Goal: Task Accomplishment & Management: Manage account settings

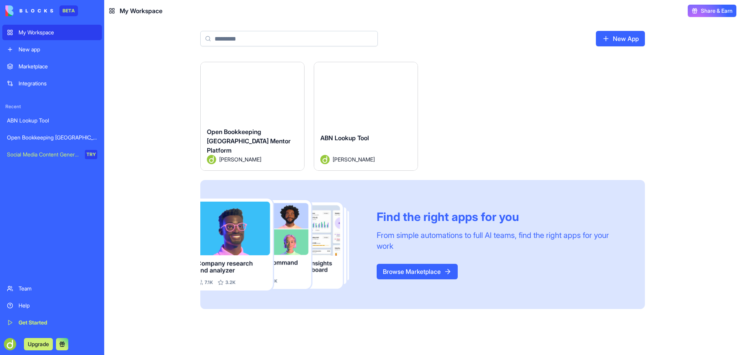
click at [368, 92] on button "Launch" at bounding box center [366, 94] width 58 height 15
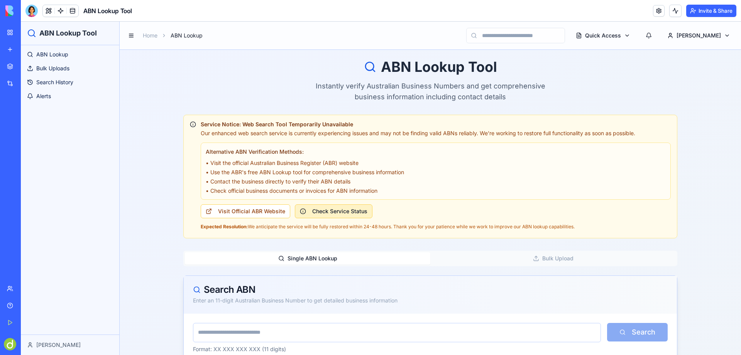
click at [349, 211] on button "Check Service Status" at bounding box center [334, 211] width 78 height 14
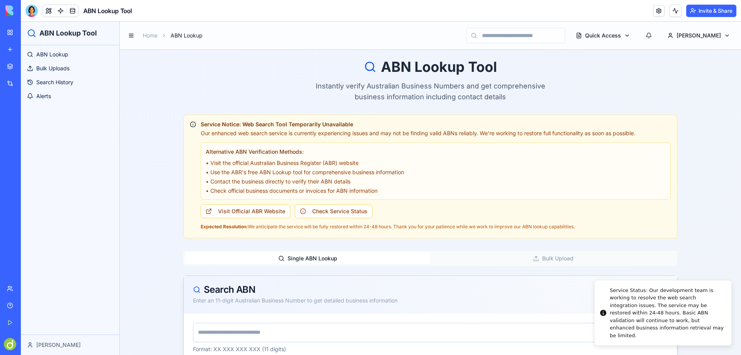
click at [149, 75] on div "ABN Lookup Tool Instantly verify Australian Business Numbers and get comprehens…" at bounding box center [431, 332] width 622 height 565
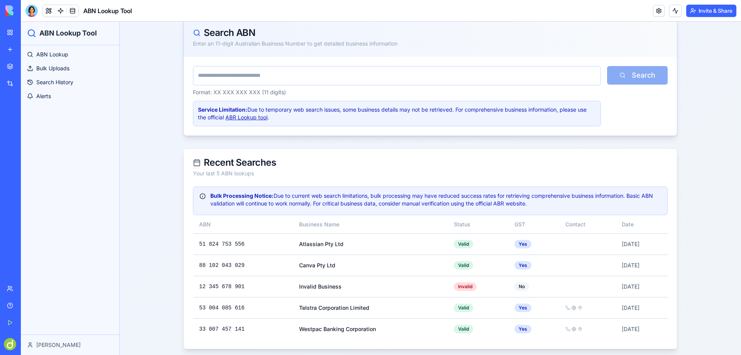
scroll to position [260, 0]
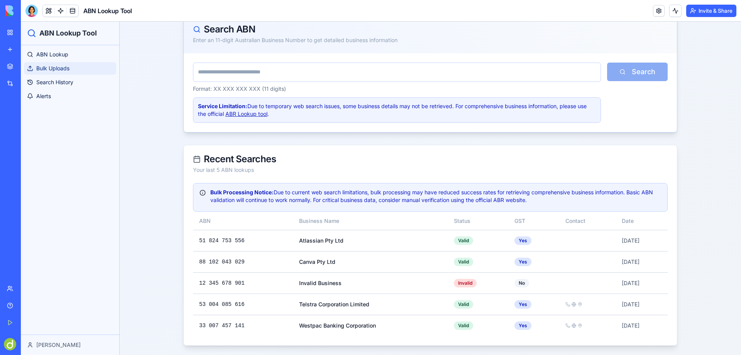
click at [49, 68] on span "Bulk Uploads" at bounding box center [52, 68] width 33 height 8
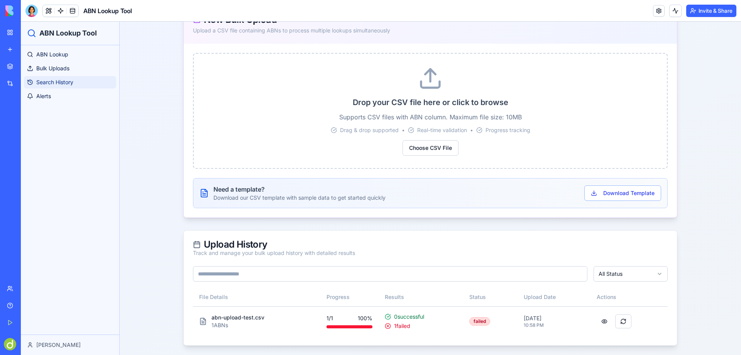
click at [59, 82] on span "Search History" at bounding box center [54, 82] width 37 height 8
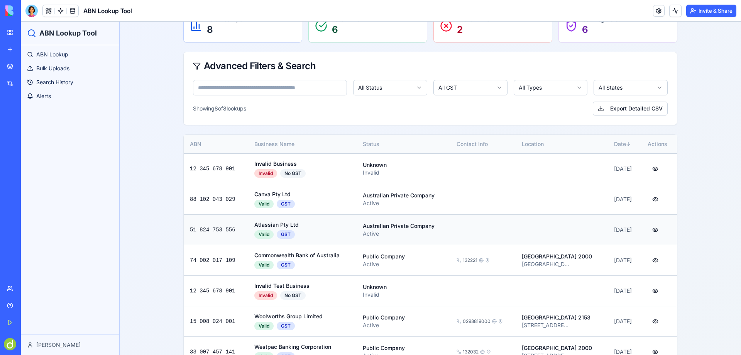
scroll to position [82, 0]
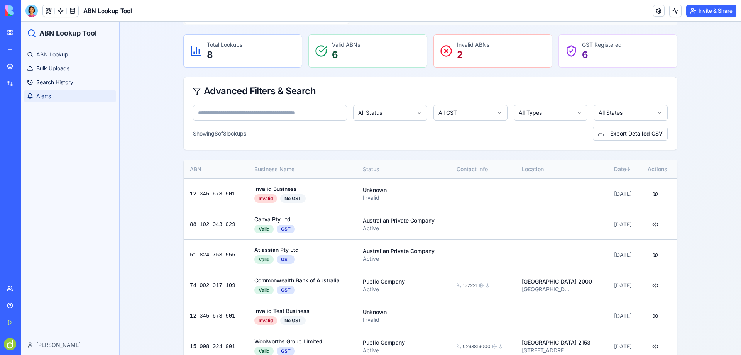
click at [44, 97] on span "Alerts" at bounding box center [43, 96] width 15 height 8
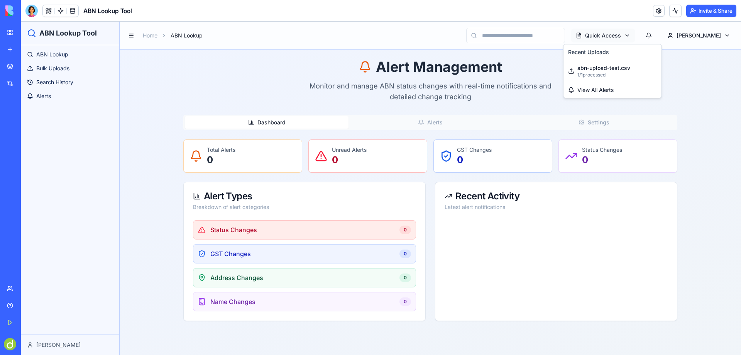
click at [648, 35] on html "ABN Lookup Tool ABN Lookup Bulk Uploads Search History Alerts Darren Home ABN L…" at bounding box center [381, 188] width 720 height 333
click at [282, 122] on button "Dashboard" at bounding box center [267, 122] width 164 height 12
click at [438, 120] on button "Alerts" at bounding box center [431, 122] width 164 height 12
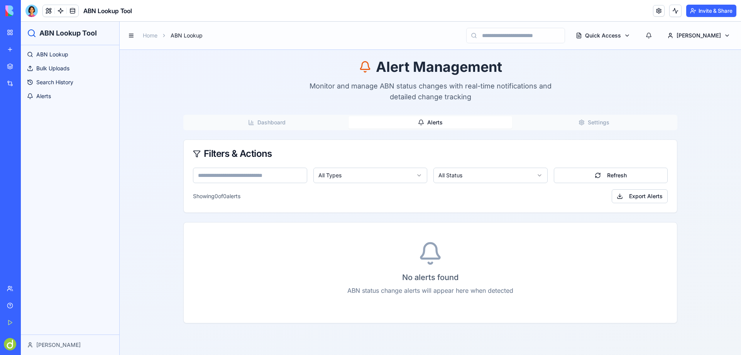
click at [613, 122] on button "Settings" at bounding box center [594, 122] width 164 height 12
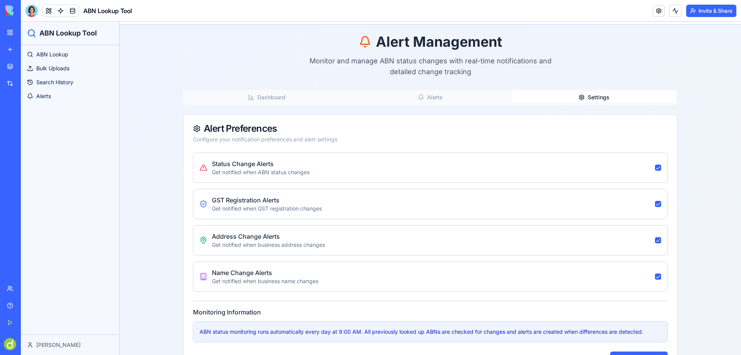
scroll to position [56, 0]
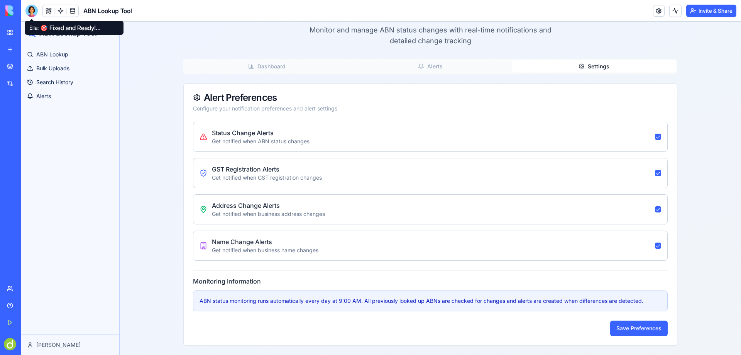
click at [31, 9] on div at bounding box center [31, 11] width 12 height 12
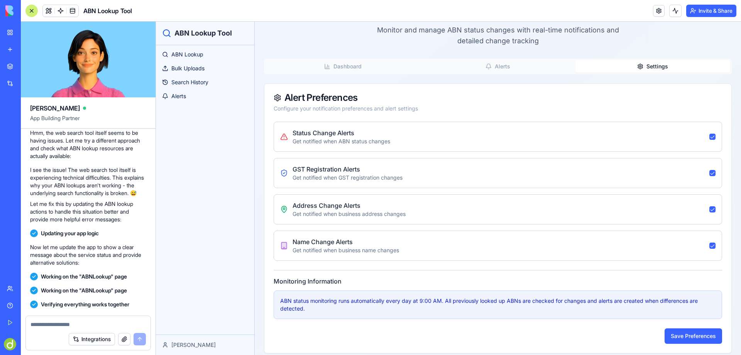
scroll to position [1622, 0]
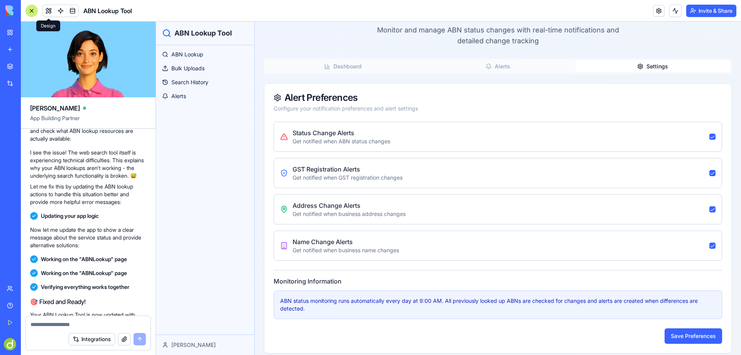
click at [47, 9] on button at bounding box center [49, 11] width 12 height 12
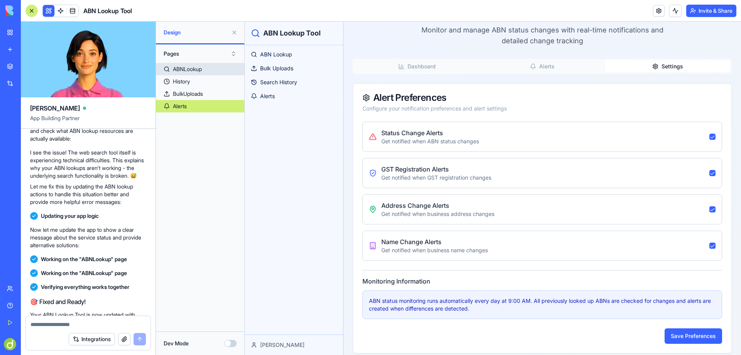
click at [205, 69] on link "ABNLookup" at bounding box center [200, 69] width 88 height 12
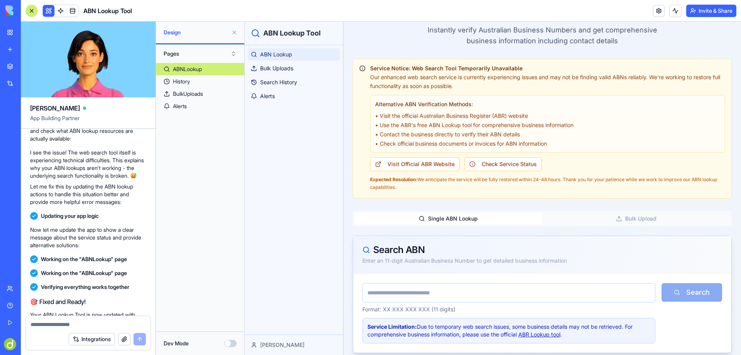
click at [283, 51] on span "ABN Lookup" at bounding box center [276, 55] width 32 height 8
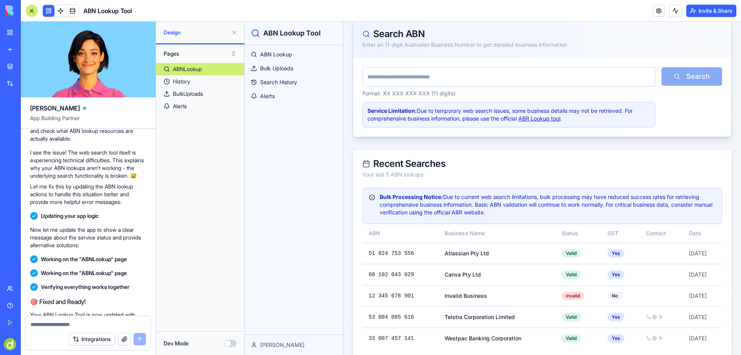
scroll to position [285, 0]
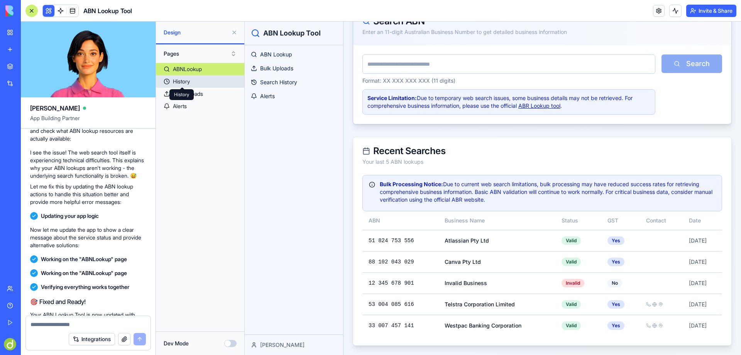
click at [184, 80] on div "History" at bounding box center [181, 82] width 17 height 8
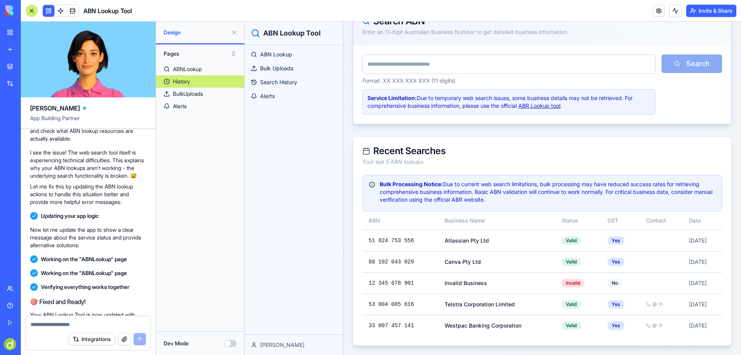
scroll to position [185, 0]
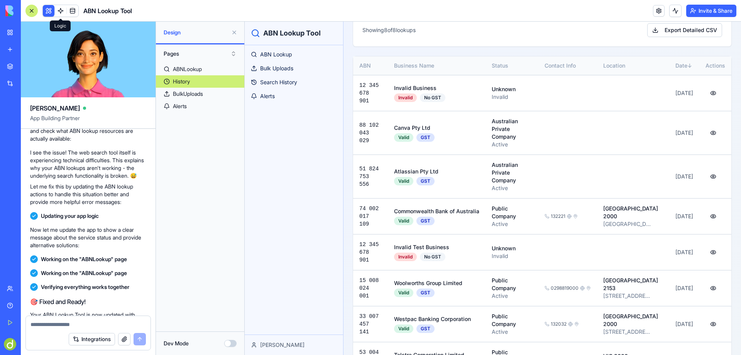
click at [60, 12] on link at bounding box center [61, 11] width 12 height 12
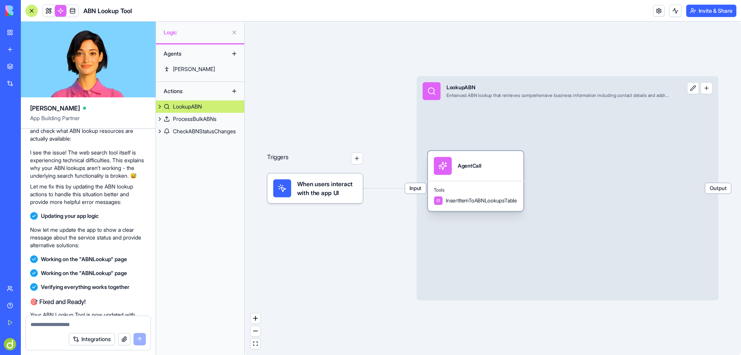
click at [472, 168] on div "AgentCall" at bounding box center [470, 165] width 24 height 7
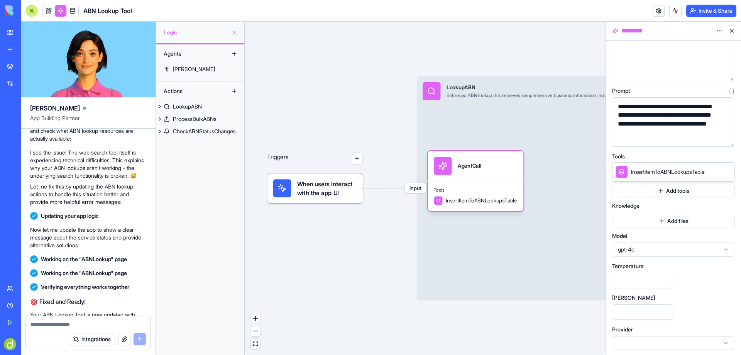
scroll to position [58, 0]
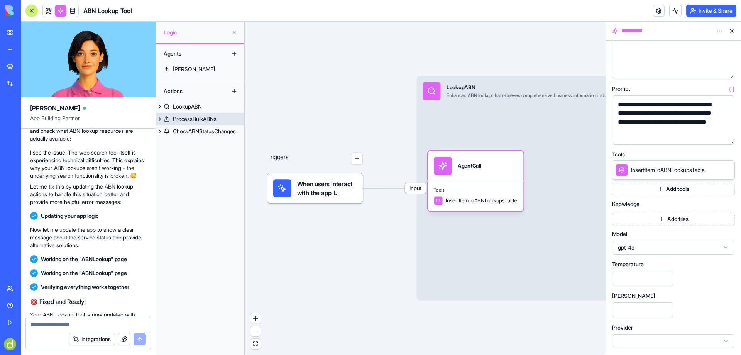
click at [194, 118] on div "ProcessBulkABNs" at bounding box center [195, 119] width 44 height 8
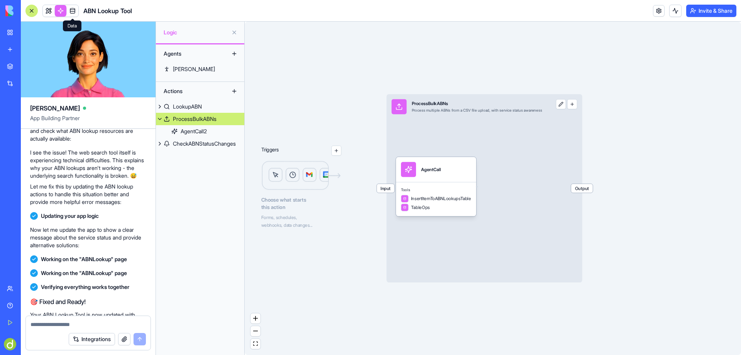
click at [71, 10] on link at bounding box center [73, 11] width 12 height 12
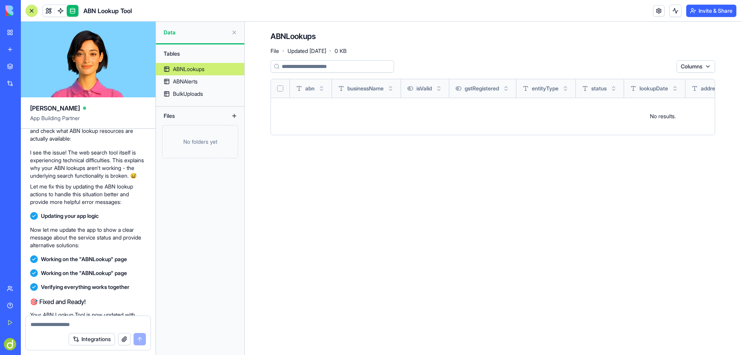
click at [168, 118] on div "Files" at bounding box center [191, 116] width 62 height 12
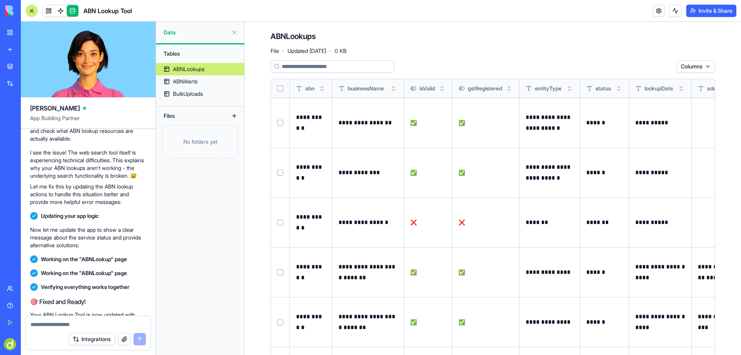
click at [88, 47] on video at bounding box center [88, 60] width 135 height 76
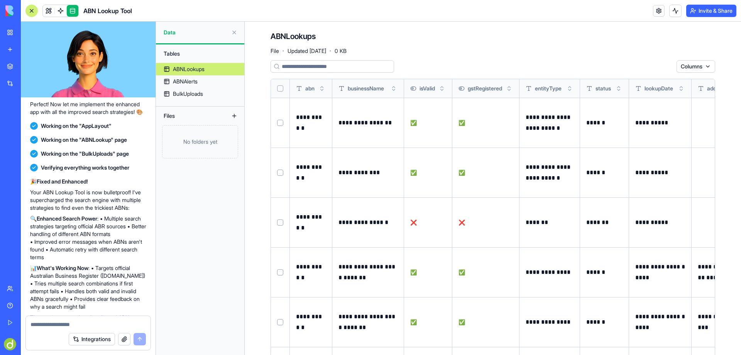
scroll to position [1081, 0]
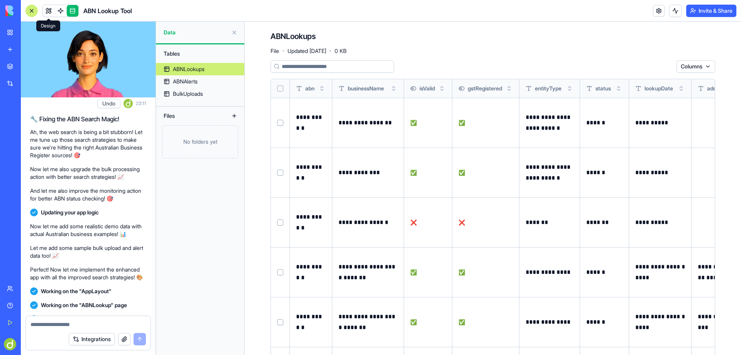
click at [46, 6] on link at bounding box center [49, 11] width 12 height 12
click at [236, 33] on button at bounding box center [234, 32] width 12 height 12
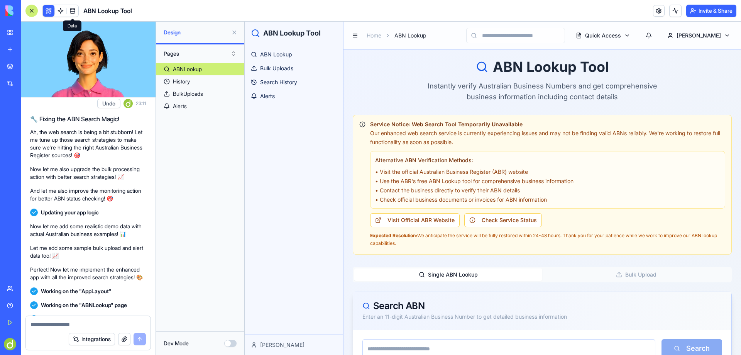
click at [233, 32] on button at bounding box center [234, 32] width 12 height 12
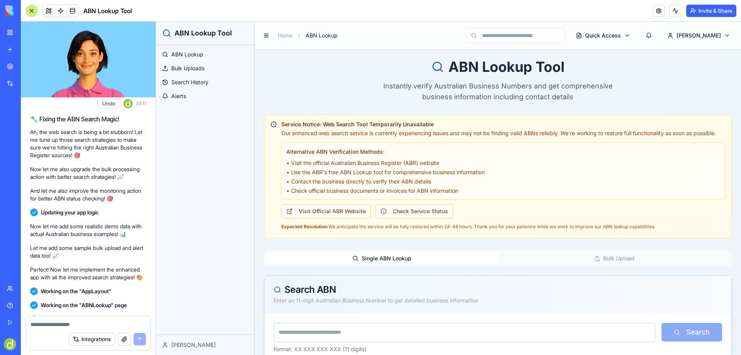
click at [29, 137] on div "Open Bookkeeping [GEOGRAPHIC_DATA] Mentor Platform" at bounding box center [18, 138] width 22 height 8
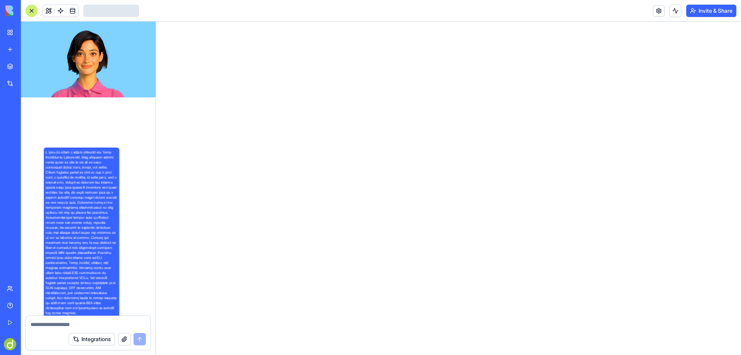
scroll to position [1442, 0]
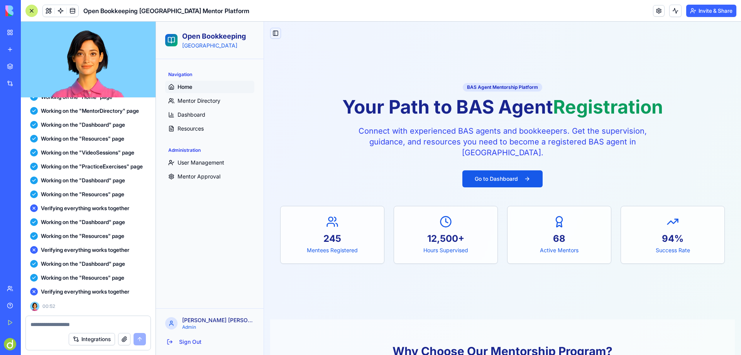
click at [277, 32] on button "Toggle Sidebar" at bounding box center [275, 33] width 11 height 11
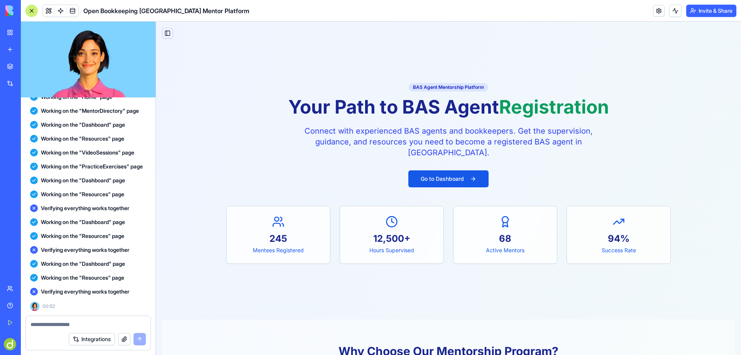
click at [163, 32] on button "Toggle Sidebar" at bounding box center [167, 33] width 11 height 11
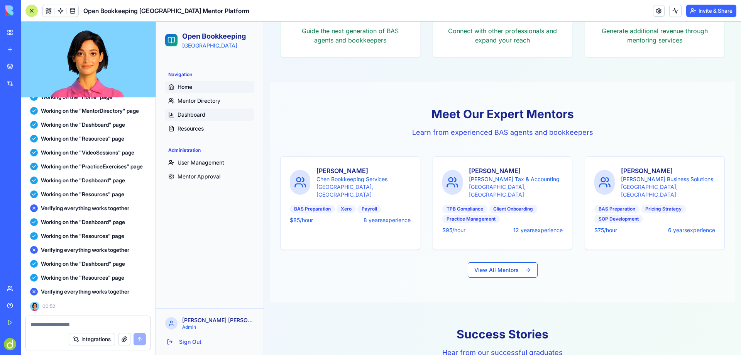
scroll to position [558, 0]
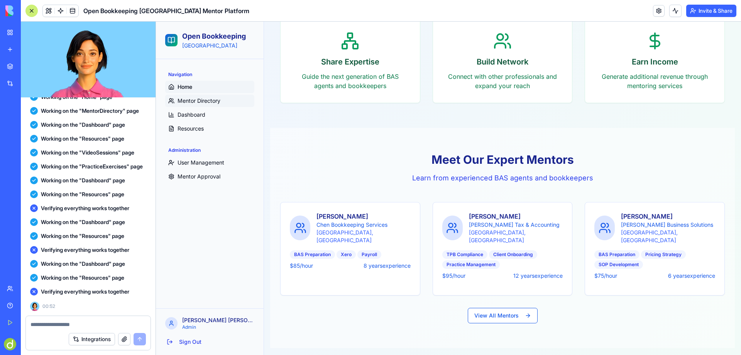
click at [206, 99] on span "Mentor Directory" at bounding box center [199, 101] width 43 height 8
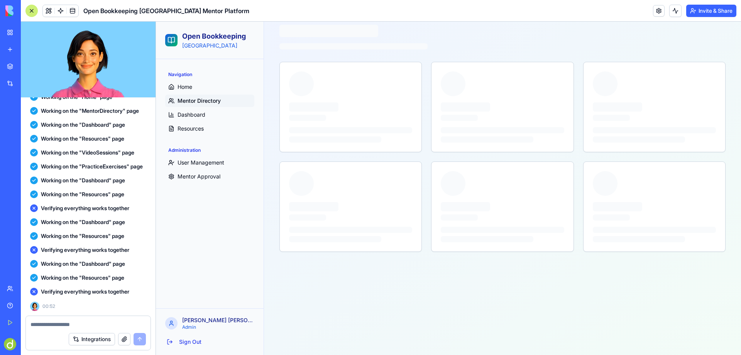
scroll to position [36, 0]
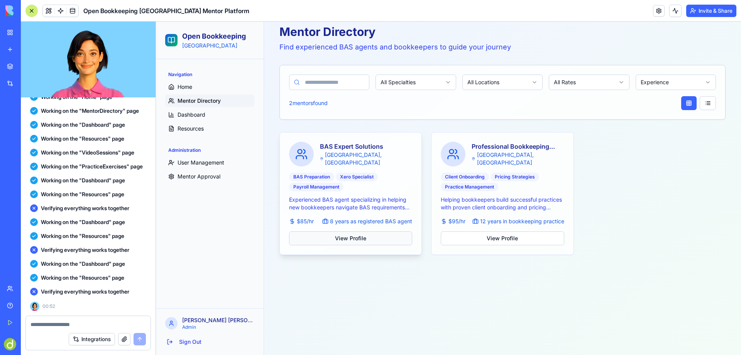
click at [351, 237] on button "View Profile" at bounding box center [350, 238] width 123 height 14
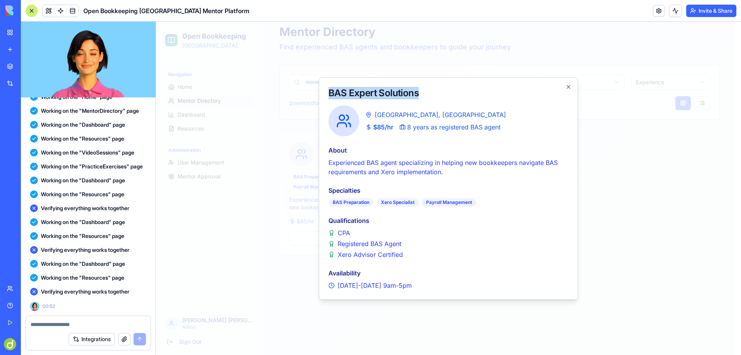
drag, startPoint x: 329, startPoint y: 92, endPoint x: 420, endPoint y: 97, distance: 91.6
click at [420, 97] on h2 "BAS Expert Solutions" at bounding box center [449, 93] width 240 height 12
click at [481, 89] on h2 "BAS Expert Solutions" at bounding box center [449, 93] width 240 height 12
click at [569, 86] on icon "button" at bounding box center [568, 86] width 3 height 3
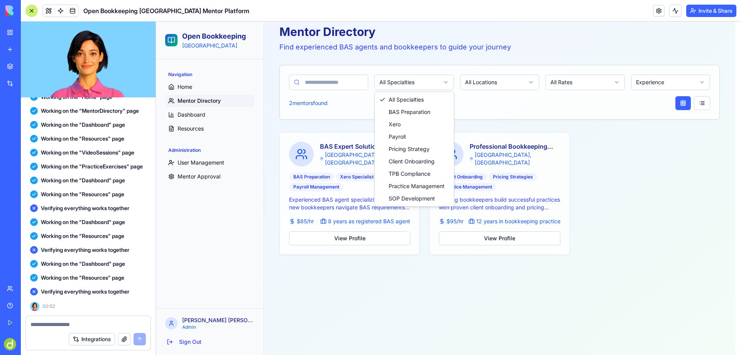
click at [445, 83] on html "Open Bookkeeping Australia Navigation Home Mentor Directory Dashboard Resources…" at bounding box center [448, 170] width 585 height 369
click at [531, 76] on html "Open Bookkeeping Australia Navigation Home Mentor Directory Dashboard Resources…" at bounding box center [448, 170] width 585 height 369
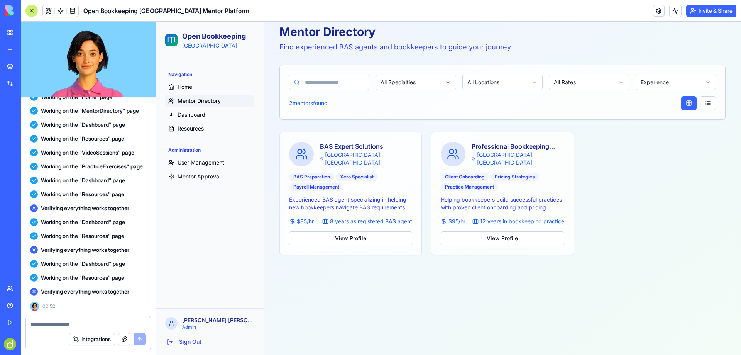
click at [530, 80] on html "Open Bookkeeping Australia Navigation Home Mentor Directory Dashboard Resources…" at bounding box center [448, 170] width 585 height 369
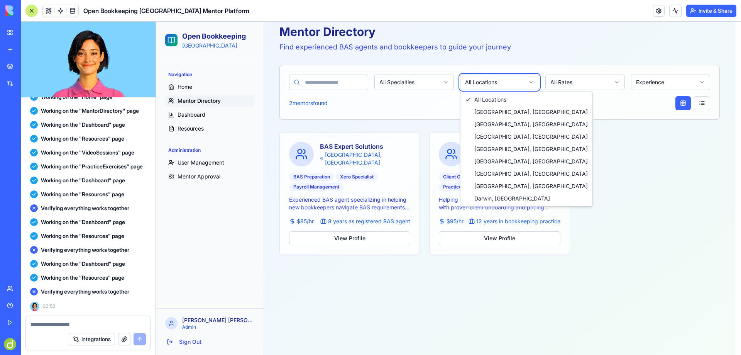
click at [581, 95] on html "Open Bookkeeping Australia Navigation Home Mentor Directory Dashboard Resources…" at bounding box center [448, 170] width 585 height 369
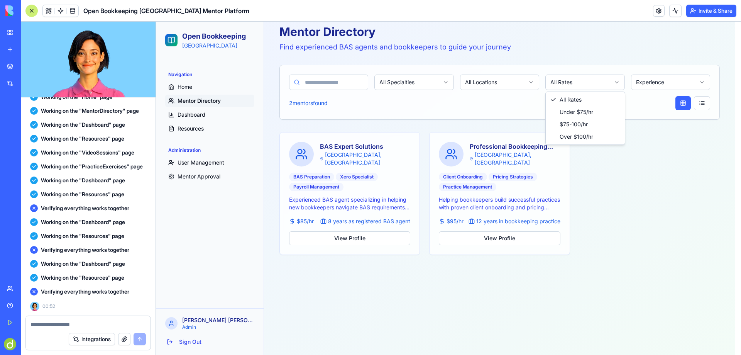
click at [606, 79] on html "Open Bookkeeping Australia Navigation Home Mentor Directory Dashboard Resources…" at bounding box center [448, 170] width 585 height 369
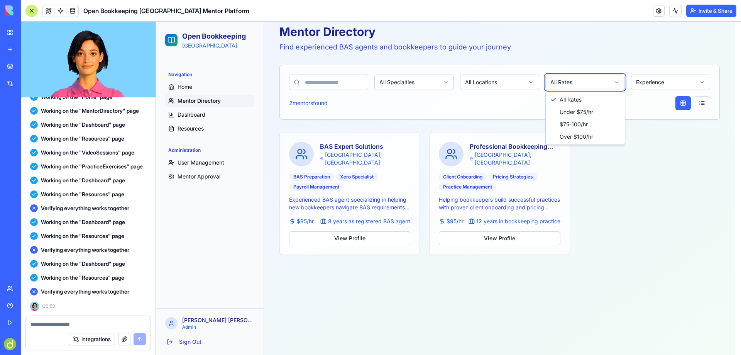
click at [634, 105] on html "Open Bookkeeping Australia Navigation Home Mentor Directory Dashboard Resources…" at bounding box center [448, 170] width 585 height 369
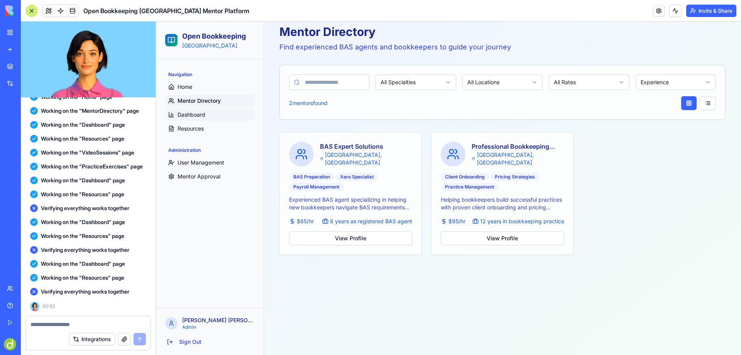
click at [189, 115] on span "Dashboard" at bounding box center [192, 115] width 28 height 8
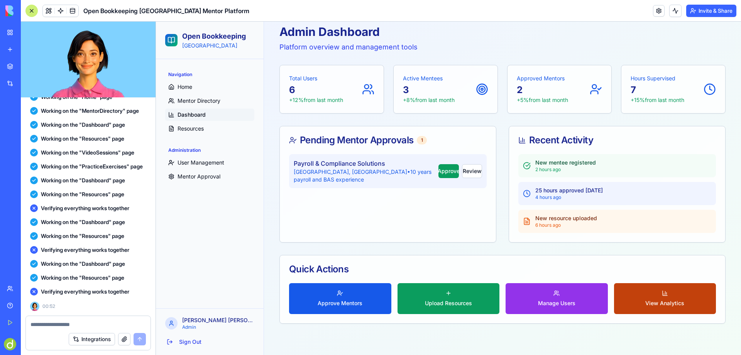
click at [665, 295] on button "View Analytics" at bounding box center [665, 298] width 102 height 31
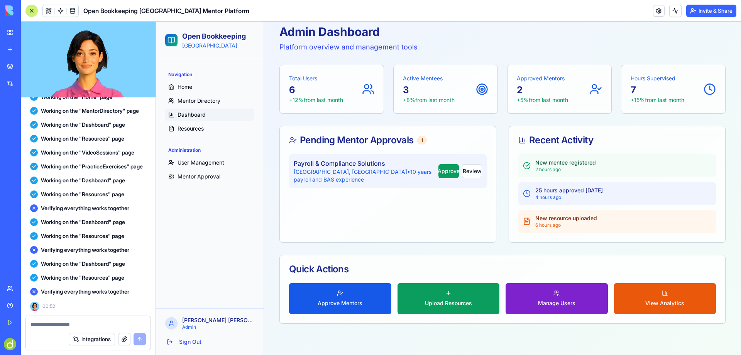
click at [582, 297] on button "Manage Users" at bounding box center [557, 298] width 102 height 31
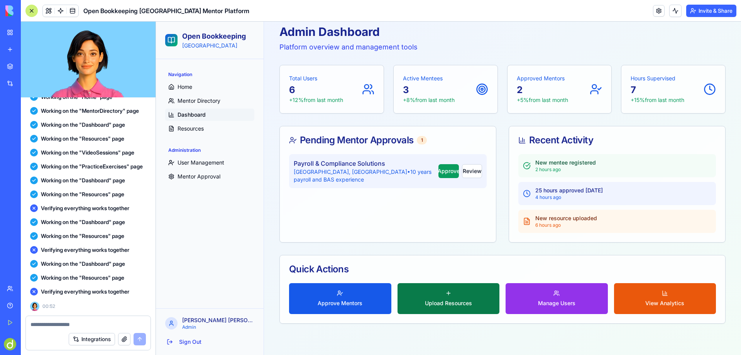
click at [442, 294] on button "Upload Resources" at bounding box center [449, 298] width 102 height 31
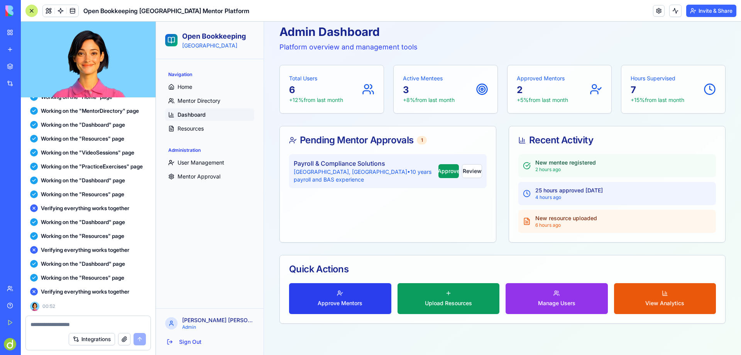
drag, startPoint x: 333, startPoint y: 297, endPoint x: 426, endPoint y: 285, distance: 94.1
click at [333, 297] on button "Approve Mentors" at bounding box center [340, 298] width 102 height 31
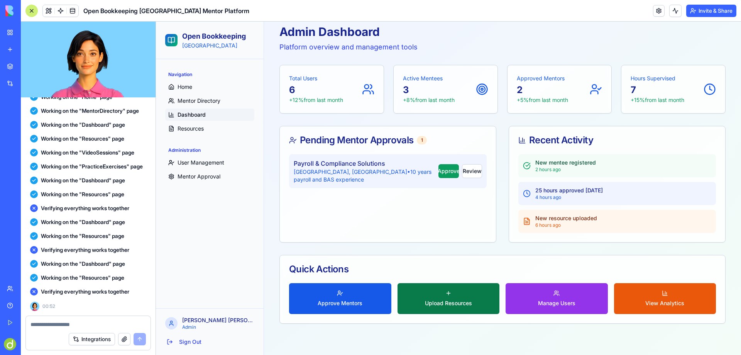
click at [452, 286] on button "Upload Resources" at bounding box center [449, 298] width 102 height 31
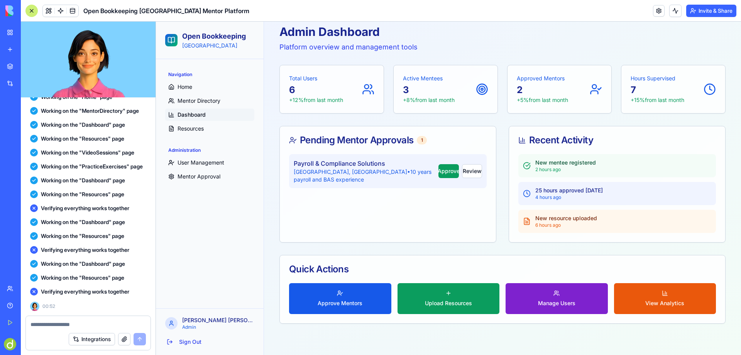
click at [566, 298] on button "Manage Users" at bounding box center [557, 298] width 102 height 31
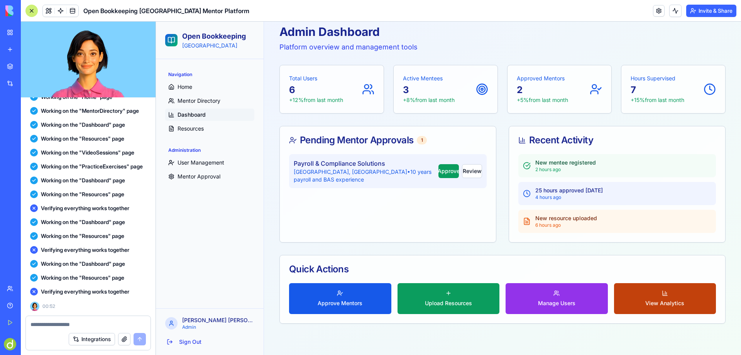
click at [670, 286] on button "View Analytics" at bounding box center [665, 298] width 102 height 31
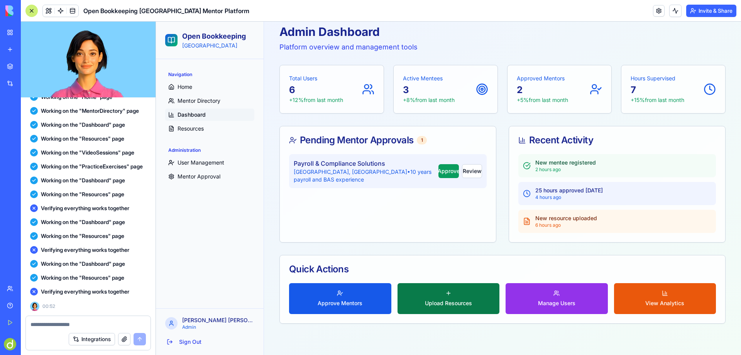
drag, startPoint x: 520, startPoint y: 302, endPoint x: 425, endPoint y: 302, distance: 95.4
click at [517, 302] on button "Manage Users" at bounding box center [557, 298] width 102 height 31
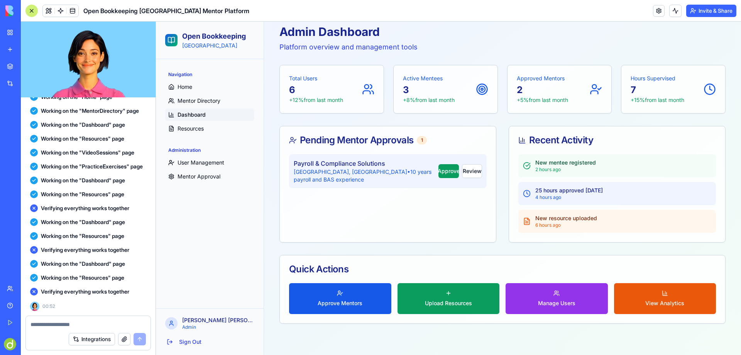
click at [251, 307] on div "Navigation Home Mentor Directory Dashboard Resources Administration User Manage…" at bounding box center [210, 183] width 108 height 249
click at [471, 171] on button "Review" at bounding box center [472, 171] width 20 height 14
click at [439, 168] on button "Approve" at bounding box center [449, 171] width 21 height 14
click at [201, 162] on span "User Management" at bounding box center [201, 163] width 47 height 8
click at [198, 174] on span "Mentor Approval" at bounding box center [199, 177] width 43 height 8
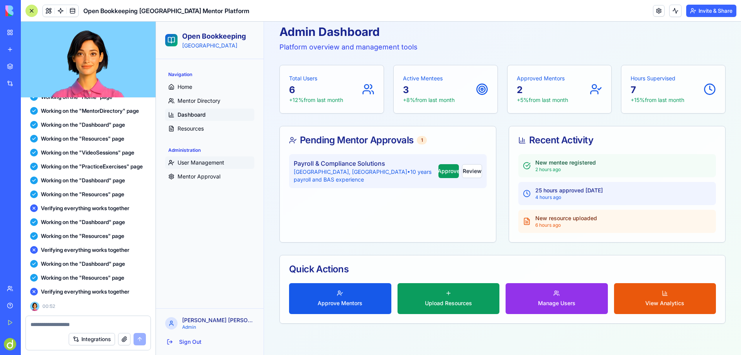
click at [196, 162] on span "User Management" at bounding box center [201, 163] width 47 height 8
click at [201, 176] on span "Mentor Approval" at bounding box center [199, 177] width 43 height 8
click at [203, 157] on button "User Management" at bounding box center [209, 162] width 89 height 12
drag, startPoint x: 198, startPoint y: 177, endPoint x: 202, endPoint y: 168, distance: 9.9
click at [201, 172] on button "Mentor Approval" at bounding box center [209, 176] width 89 height 12
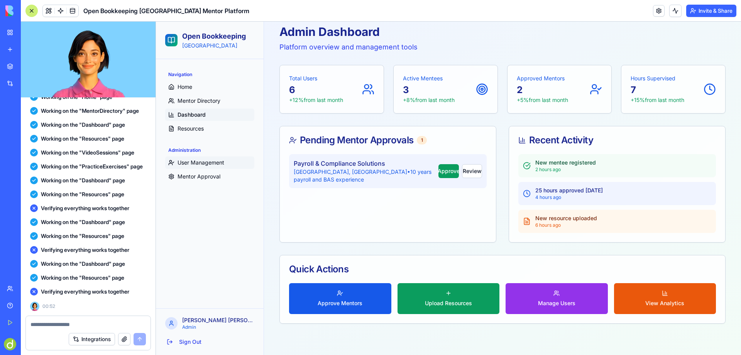
drag, startPoint x: 202, startPoint y: 156, endPoint x: 203, endPoint y: 174, distance: 17.4
click at [203, 156] on button "User Management" at bounding box center [209, 162] width 89 height 12
drag, startPoint x: 203, startPoint y: 176, endPoint x: 203, endPoint y: 158, distance: 18.9
click at [203, 176] on span "Mentor Approval" at bounding box center [199, 177] width 43 height 8
click at [203, 153] on div "Administration" at bounding box center [209, 150] width 89 height 12
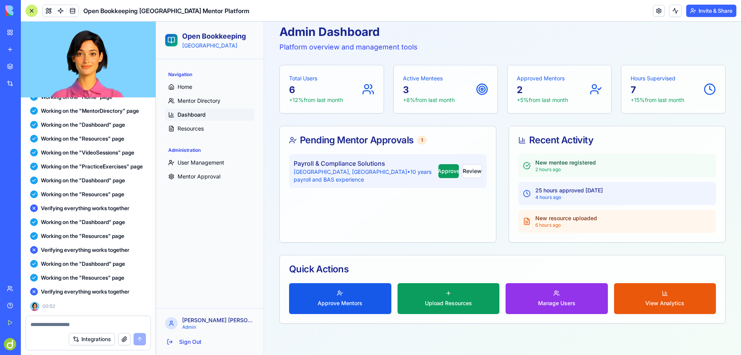
click at [42, 345] on button "Upgrade" at bounding box center [38, 344] width 29 height 12
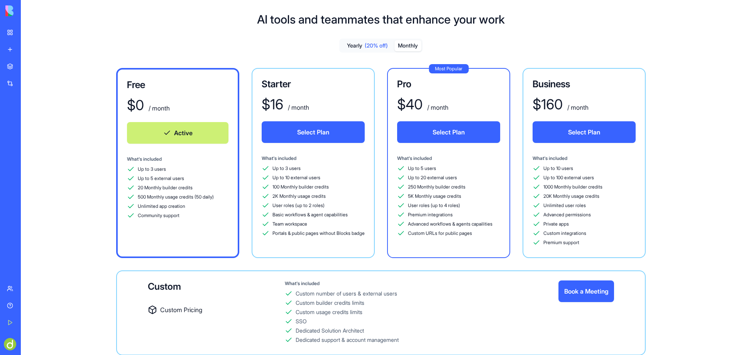
click at [411, 47] on button "Monthly" at bounding box center [408, 45] width 27 height 11
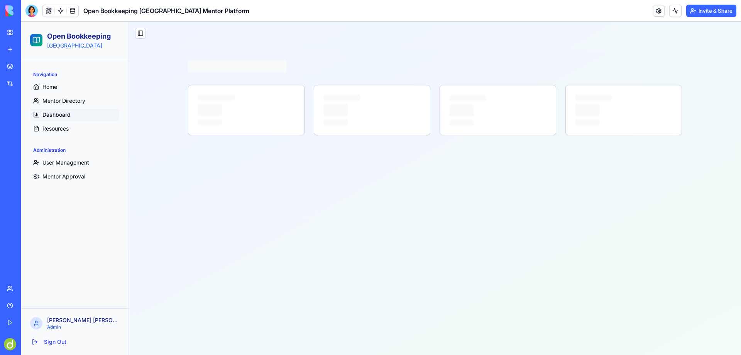
click at [29, 288] on div "Team" at bounding box center [24, 289] width 10 height 8
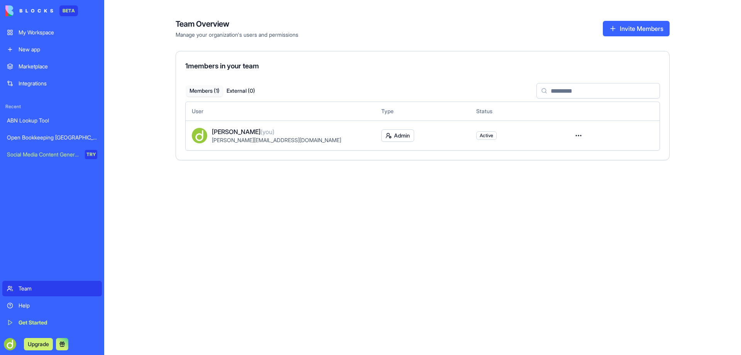
click at [15, 29] on link "My Workspace" at bounding box center [52, 32] width 100 height 15
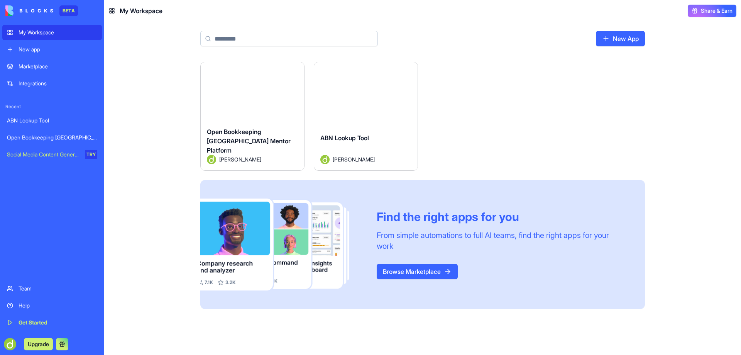
click at [34, 82] on div "Integrations" at bounding box center [58, 84] width 79 height 8
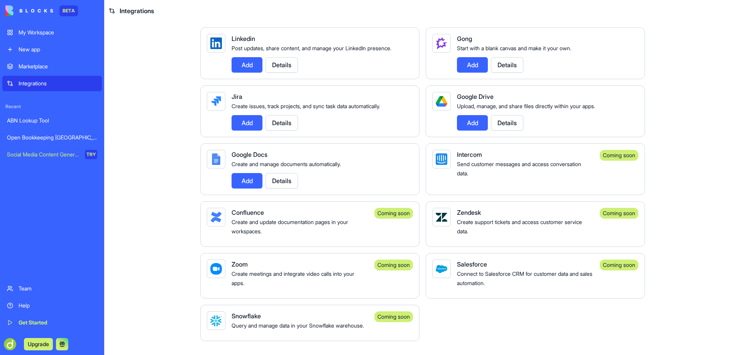
scroll to position [425, 0]
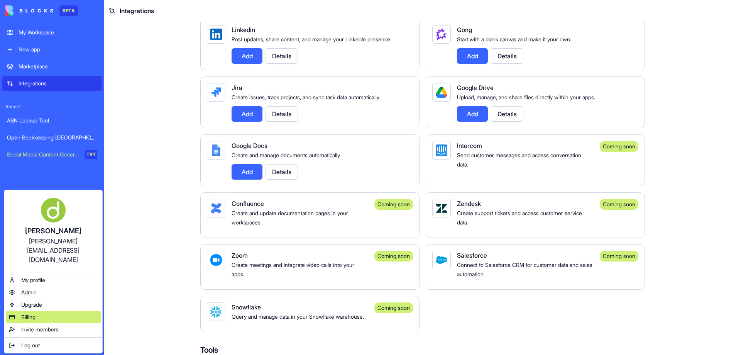
click at [30, 313] on span "Billing" at bounding box center [28, 317] width 14 height 8
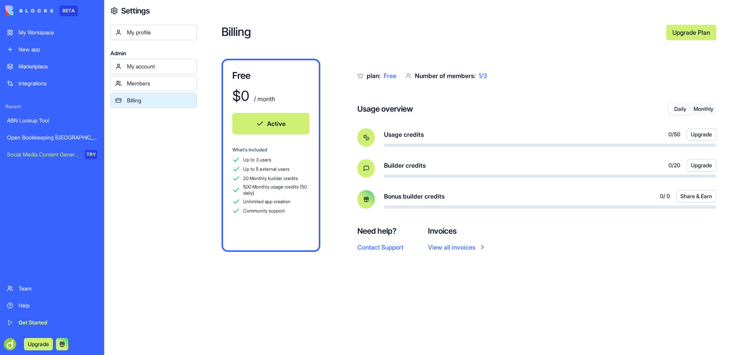
click at [43, 119] on div "ABN Lookup Tool" at bounding box center [52, 121] width 90 height 8
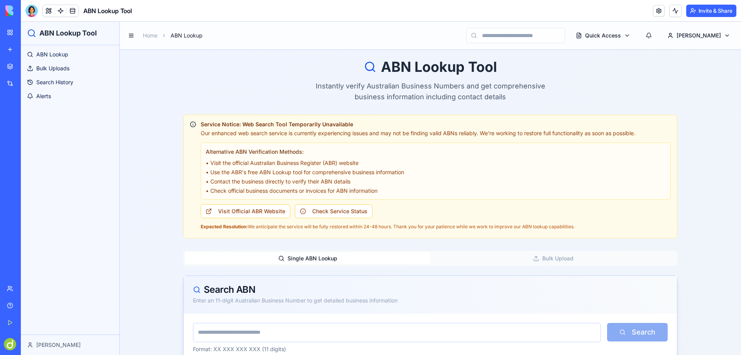
click at [29, 137] on div "Open Bookkeeping [GEOGRAPHIC_DATA] Mentor Platform" at bounding box center [18, 138] width 22 height 8
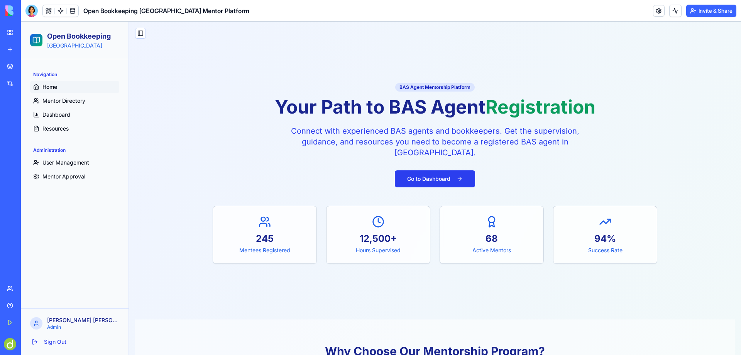
click at [438, 178] on button "Go to Dashboard" at bounding box center [435, 178] width 80 height 17
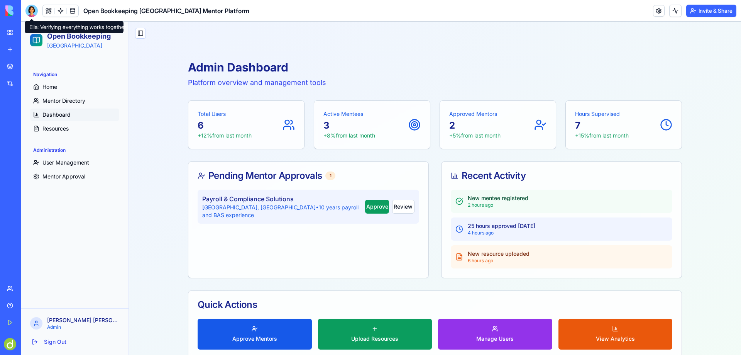
click at [32, 8] on div at bounding box center [31, 11] width 12 height 12
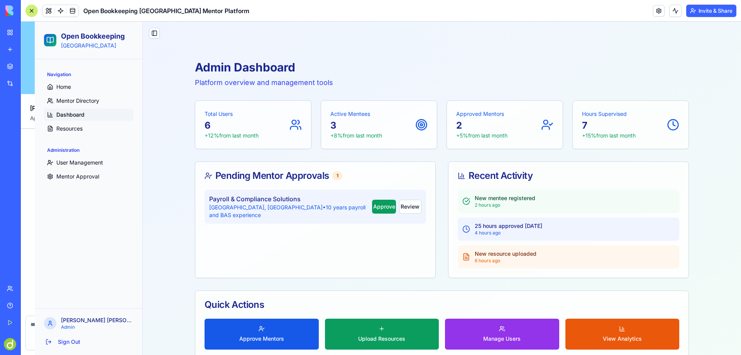
scroll to position [1473, 0]
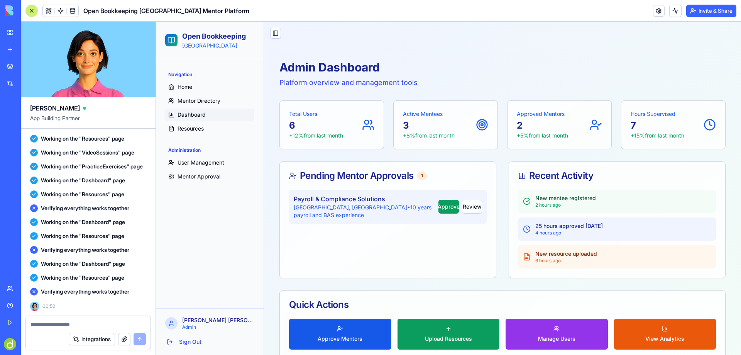
click at [48, 324] on textarea at bounding box center [88, 324] width 115 height 8
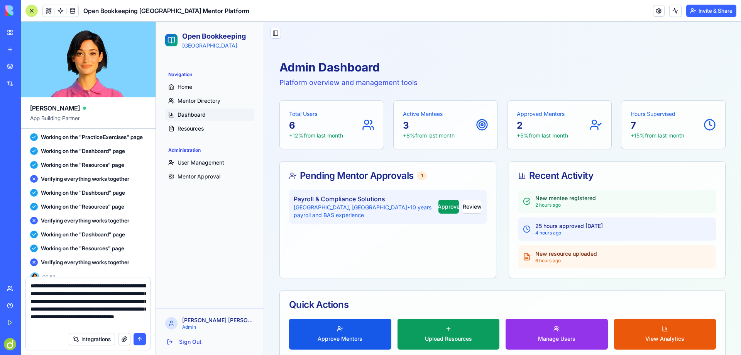
scroll to position [7, 0]
click at [89, 317] on textarea "**********" at bounding box center [88, 305] width 115 height 46
type textarea "**********"
click at [139, 338] on button "submit" at bounding box center [140, 339] width 12 height 12
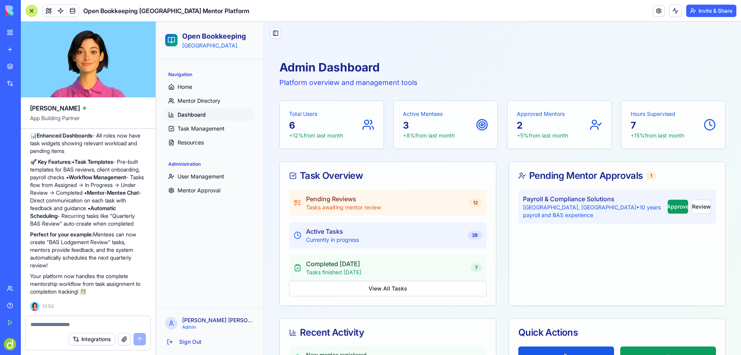
scroll to position [2809, 0]
click at [184, 87] on span "Home" at bounding box center [185, 87] width 15 height 8
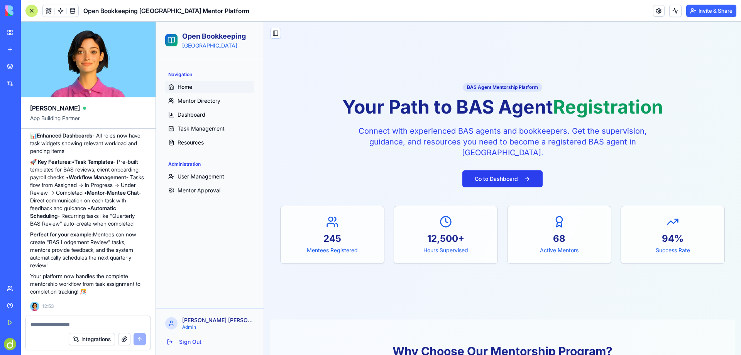
click at [504, 180] on button "Go to Dashboard" at bounding box center [503, 178] width 80 height 17
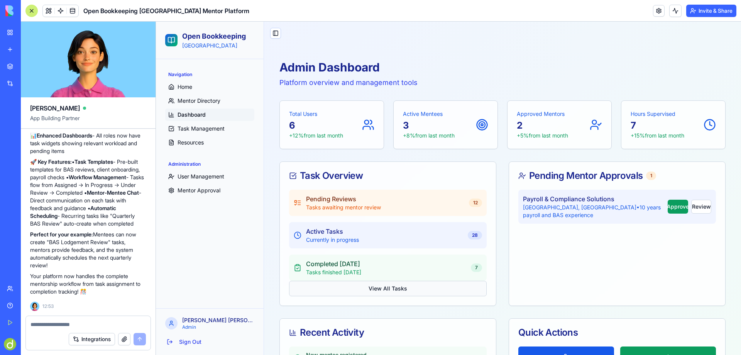
click at [383, 289] on button "View All Tasks" at bounding box center [388, 288] width 198 height 15
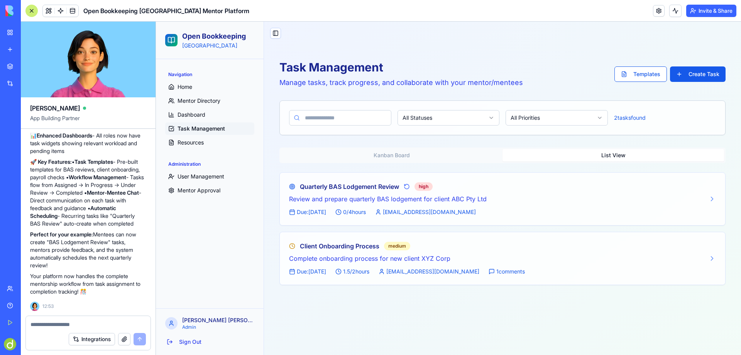
click at [621, 155] on button "List View" at bounding box center [614, 155] width 222 height 12
click at [415, 155] on button "Kanban Board" at bounding box center [392, 155] width 222 height 12
click at [618, 159] on button "List View" at bounding box center [614, 155] width 222 height 12
click at [440, 157] on button "Kanban Board" at bounding box center [392, 155] width 222 height 12
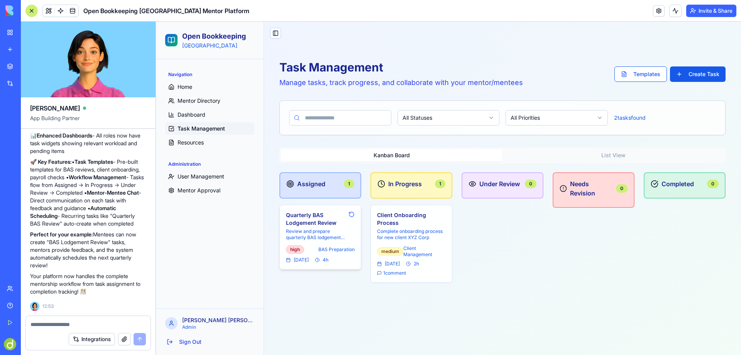
click at [299, 218] on h4 "Quarterly BAS Lodgement Review" at bounding box center [315, 218] width 59 height 15
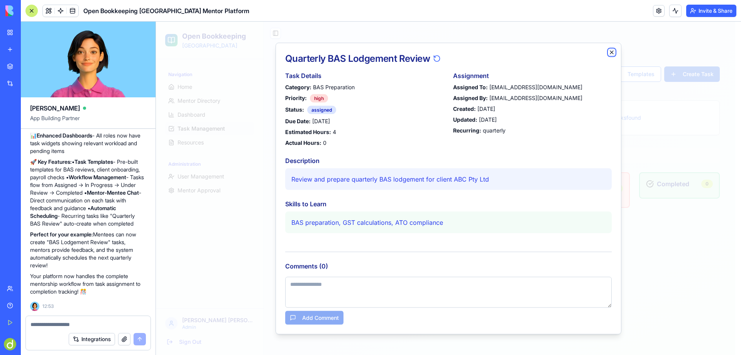
click at [612, 51] on icon "button" at bounding box center [612, 52] width 6 height 6
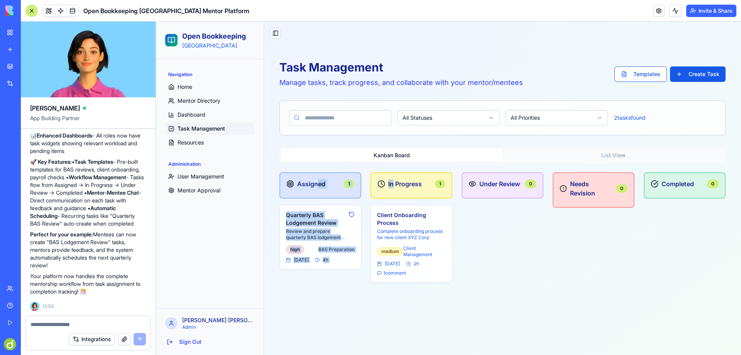
drag, startPoint x: 319, startPoint y: 184, endPoint x: 393, endPoint y: 182, distance: 74.5
click at [393, 182] on div "Assigned 1 Quarterly BAS Lodgement Review Review and prepare quarterly BAS lodg…" at bounding box center [503, 227] width 446 height 110
click at [517, 247] on div "Under Review 0" at bounding box center [503, 227] width 82 height 110
click at [303, 217] on h4 "Quarterly BAS Lodgement Review" at bounding box center [315, 218] width 59 height 15
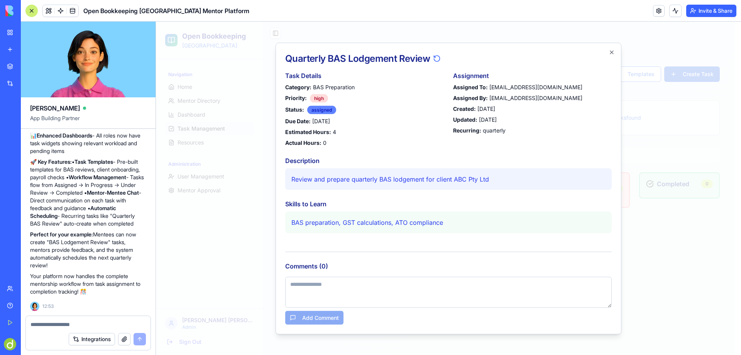
click at [321, 110] on div "assigned" at bounding box center [321, 109] width 29 height 8
click at [325, 109] on div "assigned" at bounding box center [321, 109] width 29 height 8
click at [322, 98] on div "high" at bounding box center [319, 98] width 18 height 8
click at [322, 109] on div "assigned" at bounding box center [321, 109] width 29 height 8
click at [317, 98] on div "high" at bounding box center [319, 98] width 18 height 8
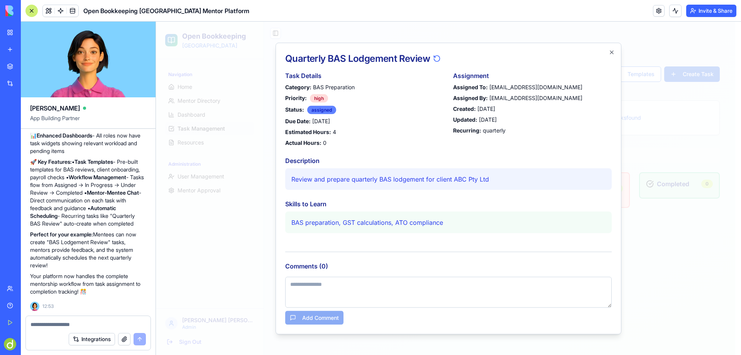
click at [321, 110] on div "assigned" at bounding box center [321, 109] width 29 height 8
click at [317, 95] on div "high" at bounding box center [319, 98] width 18 height 8
click at [321, 108] on div "assigned" at bounding box center [321, 109] width 29 height 8
click at [613, 51] on icon "button" at bounding box center [611, 52] width 3 height 3
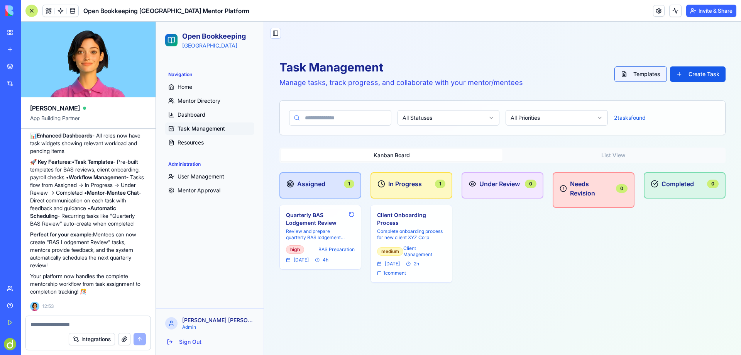
click at [637, 72] on button "Templates" at bounding box center [641, 73] width 53 height 15
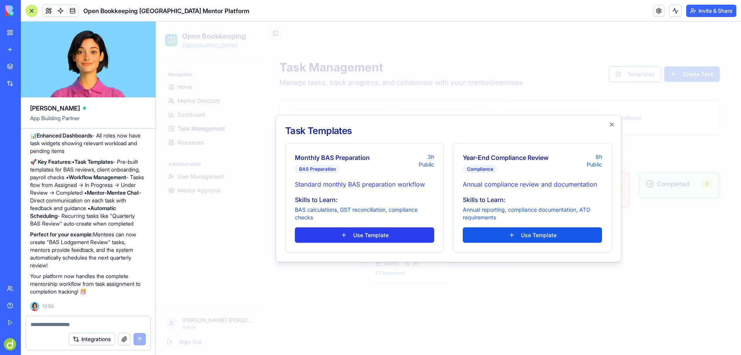
click at [363, 235] on button "Use Template" at bounding box center [364, 234] width 139 height 15
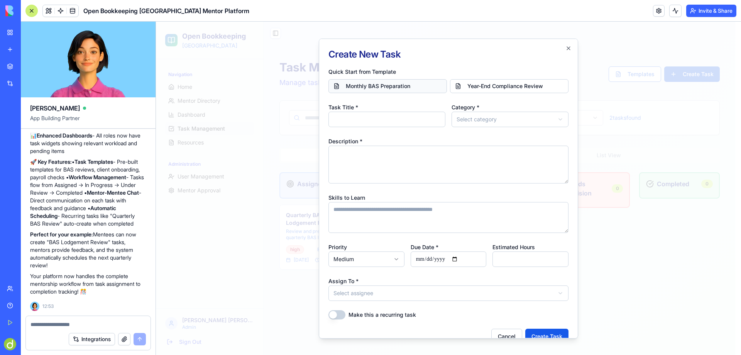
click at [388, 87] on button "Monthly BAS Preparation" at bounding box center [388, 86] width 119 height 14
type input "**********"
type textarea "**********"
type input "*"
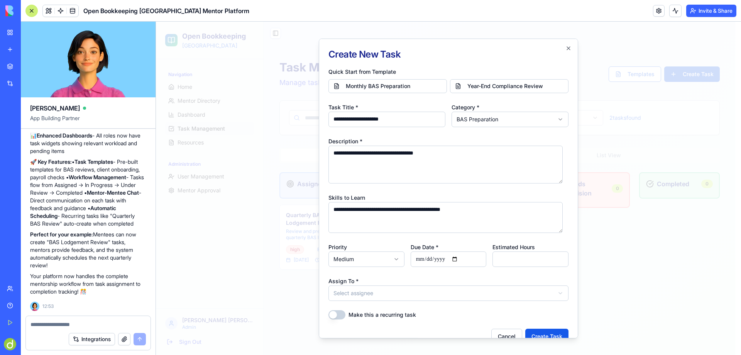
drag, startPoint x: 354, startPoint y: 120, endPoint x: 323, endPoint y: 119, distance: 30.9
click at [323, 119] on div "**********" at bounding box center [448, 188] width 259 height 300
type input "**********"
click at [558, 119] on body "**********" at bounding box center [446, 206] width 580 height 369
drag, startPoint x: 379, startPoint y: 154, endPoint x: 294, endPoint y: 151, distance: 85.0
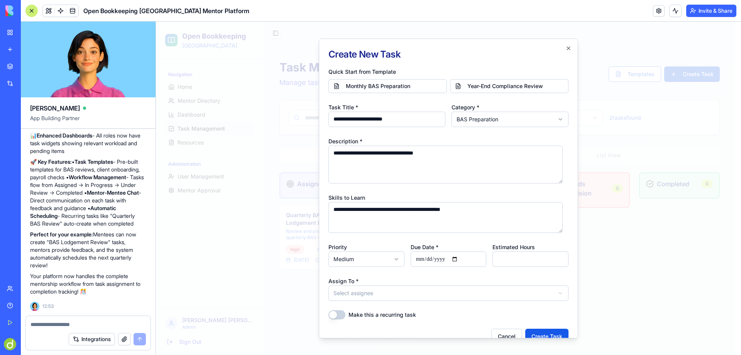
click at [294, 151] on body "**********" at bounding box center [446, 206] width 580 height 369
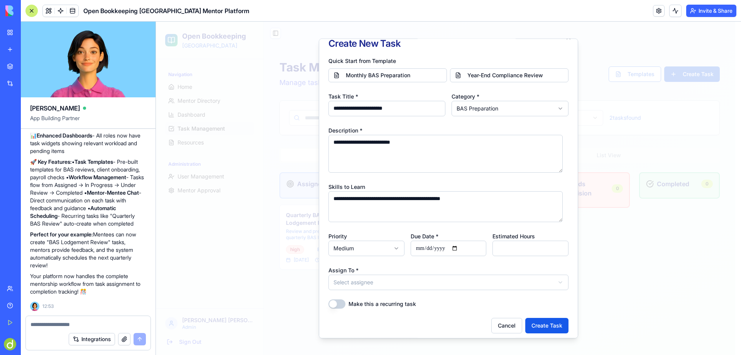
scroll to position [15, 0]
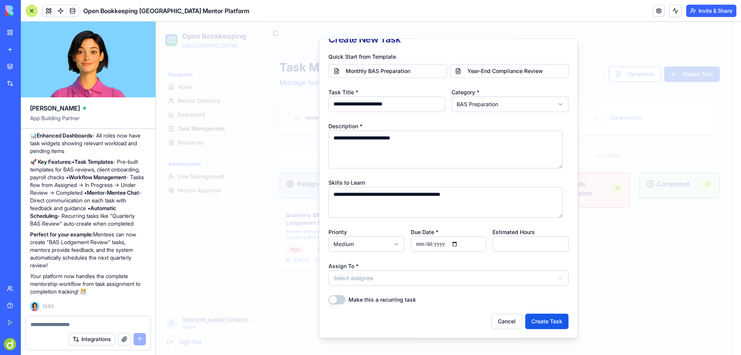
type textarea "**********"
click at [467, 244] on input "Due Date *" at bounding box center [449, 243] width 76 height 15
click at [433, 242] on input "Due Date *" at bounding box center [449, 243] width 76 height 15
click at [459, 243] on input "**********" at bounding box center [449, 243] width 76 height 15
click at [459, 244] on input "**********" at bounding box center [449, 243] width 76 height 15
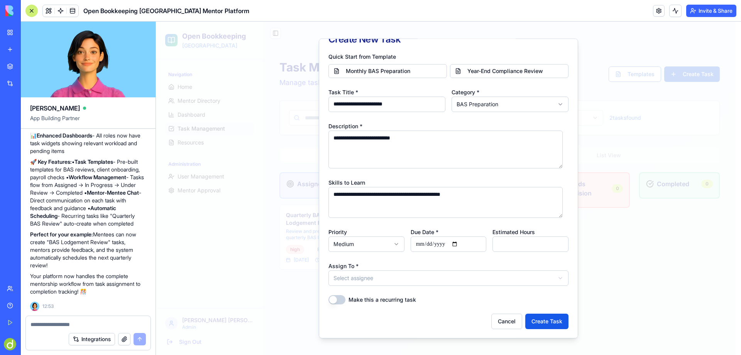
type input "**********"
click at [553, 245] on input "***" at bounding box center [531, 243] width 76 height 15
click at [555, 246] on input "*" at bounding box center [531, 243] width 76 height 15
click at [555, 246] on input "***" at bounding box center [531, 243] width 76 height 15
type input "*"
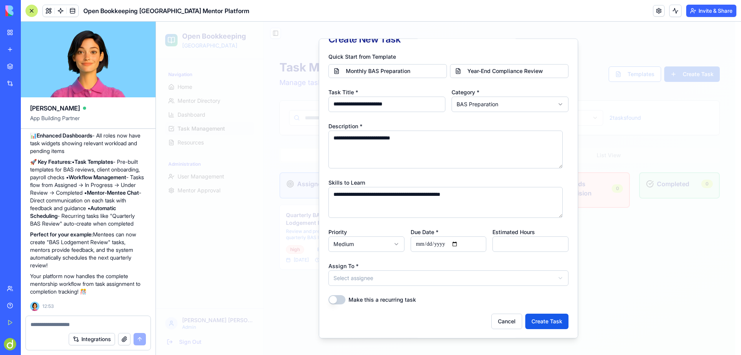
click at [555, 246] on input "*" at bounding box center [531, 243] width 76 height 15
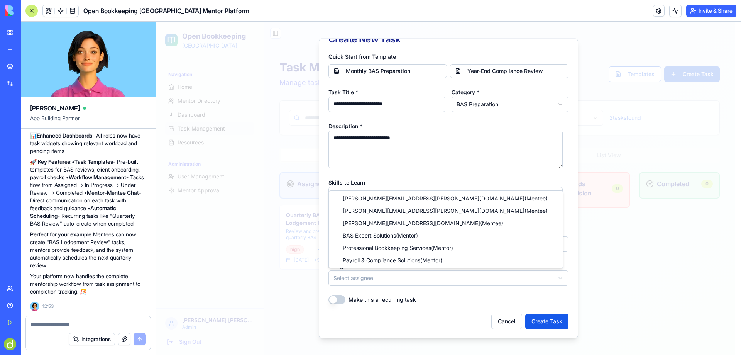
click at [350, 279] on body "**********" at bounding box center [446, 206] width 580 height 369
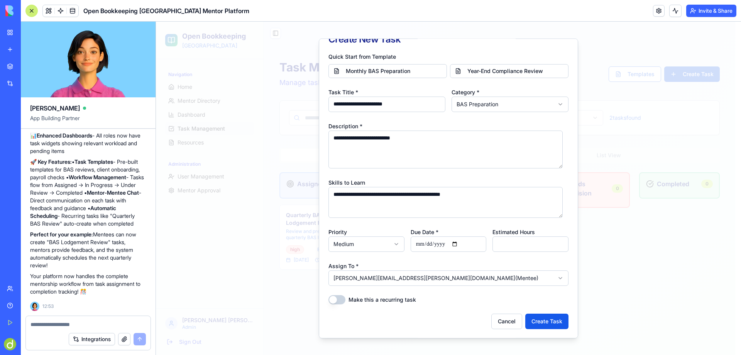
click at [340, 299] on button "Make this a recurring task" at bounding box center [337, 299] width 17 height 9
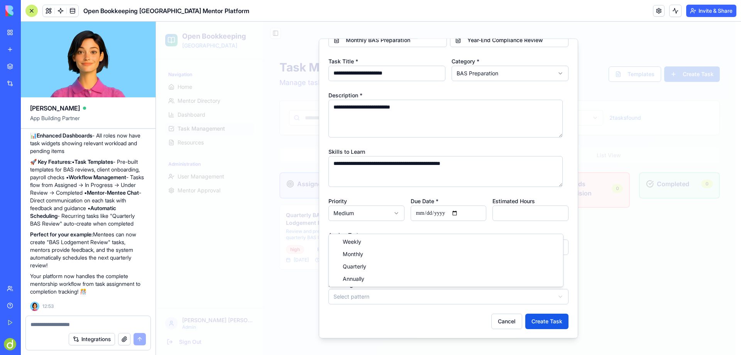
click at [363, 297] on body "**********" at bounding box center [446, 206] width 580 height 369
select select "*********"
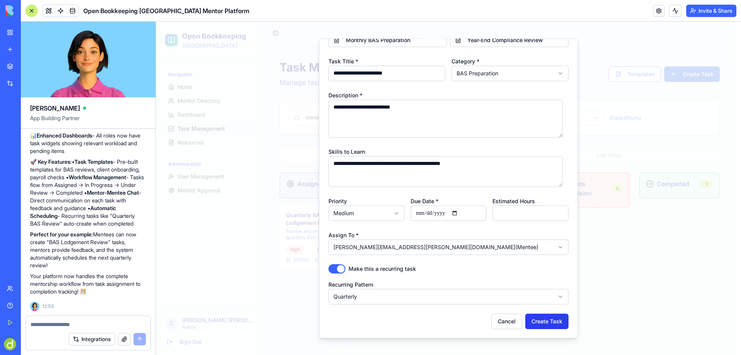
click at [542, 320] on button "Create Task" at bounding box center [547, 320] width 43 height 15
select select
type input "*"
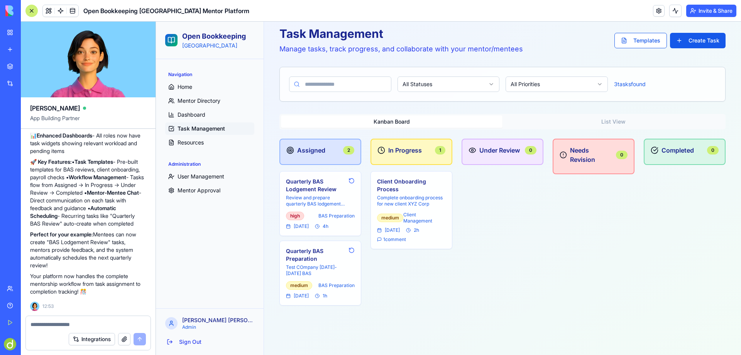
scroll to position [36, 0]
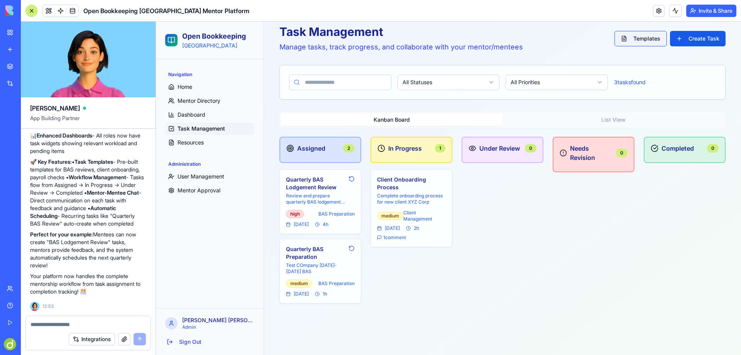
click at [634, 41] on button "Templates" at bounding box center [641, 38] width 53 height 15
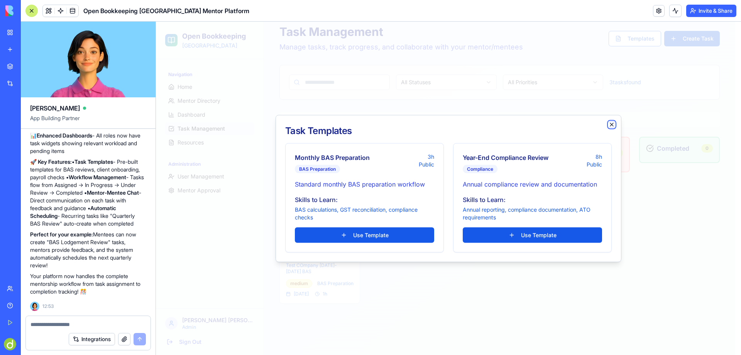
click at [612, 124] on icon "button" at bounding box center [612, 124] width 6 height 6
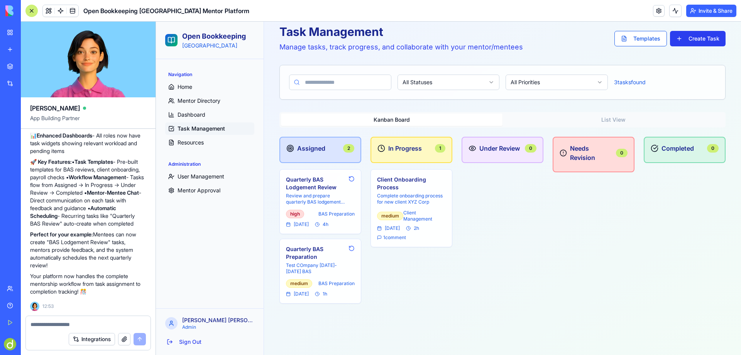
click at [696, 38] on button "Create Task" at bounding box center [698, 38] width 56 height 15
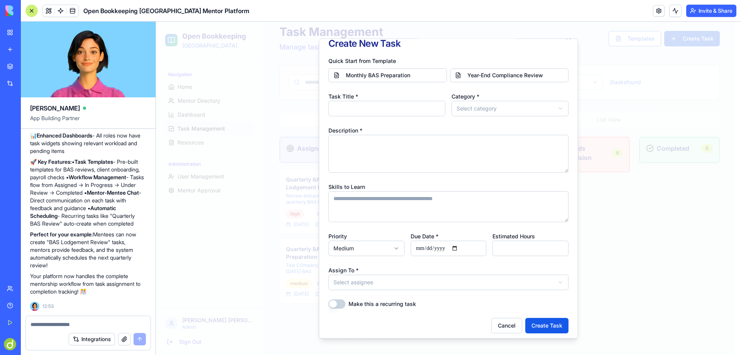
scroll to position [15, 0]
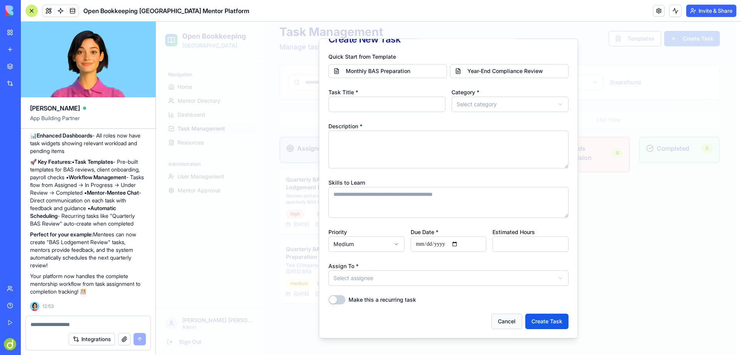
click at [502, 321] on button "Cancel" at bounding box center [507, 320] width 31 height 15
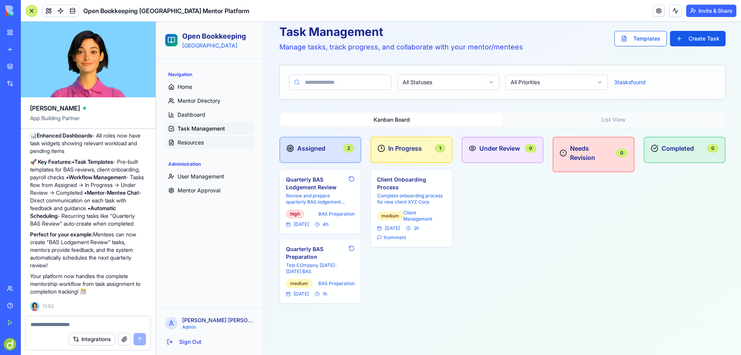
click at [190, 143] on span "Resources" at bounding box center [191, 143] width 26 height 8
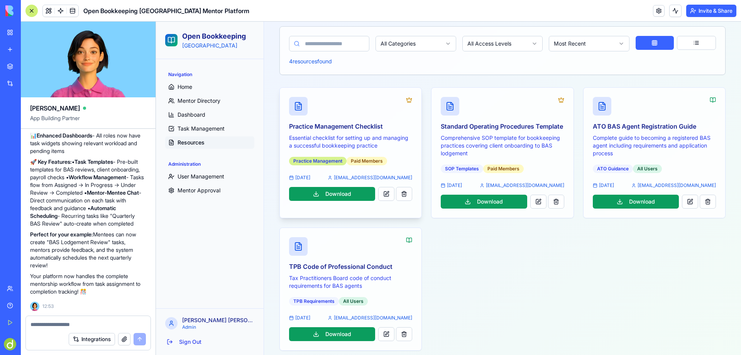
scroll to position [95, 0]
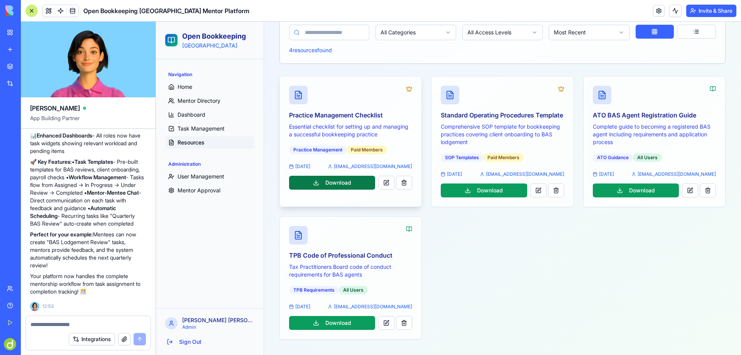
click at [338, 176] on button "Download" at bounding box center [332, 183] width 86 height 14
click at [383, 176] on button at bounding box center [386, 183] width 16 height 14
click at [196, 175] on span "User Management" at bounding box center [201, 177] width 47 height 8
click at [192, 175] on span "User Management" at bounding box center [201, 177] width 47 height 8
click at [197, 192] on span "Mentor Approval" at bounding box center [199, 190] width 43 height 8
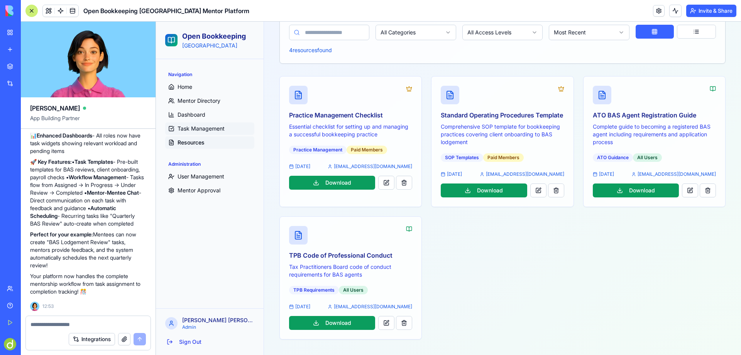
click at [195, 129] on span "Task Management" at bounding box center [201, 129] width 47 height 8
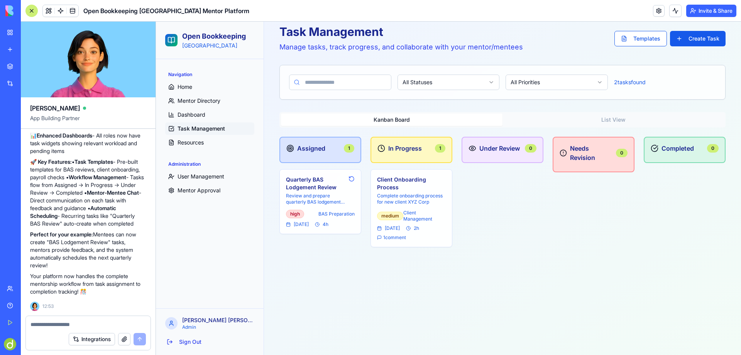
click at [496, 142] on div "Under Review 0" at bounding box center [503, 150] width 82 height 26
click at [319, 156] on div "Assigned 1" at bounding box center [321, 150] width 82 height 26
click at [336, 213] on span "BAS Preparation" at bounding box center [337, 214] width 36 height 6
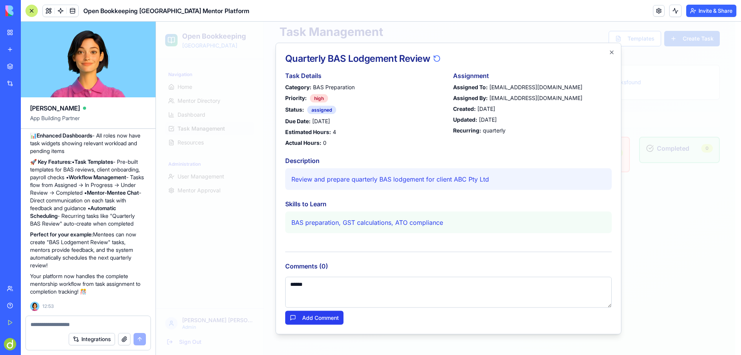
type textarea "******"
click at [320, 318] on button "Add Comment" at bounding box center [314, 317] width 58 height 14
click at [310, 316] on button "Add Comment" at bounding box center [314, 317] width 58 height 14
click at [322, 320] on button "Add Comment" at bounding box center [314, 317] width 58 height 14
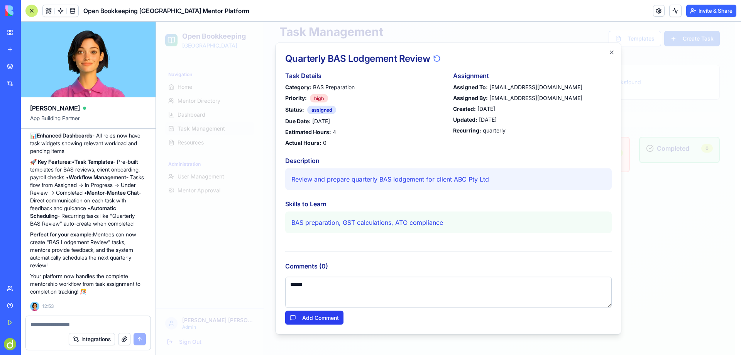
click at [321, 312] on button "Add Comment" at bounding box center [314, 317] width 58 height 14
click at [322, 312] on button "Add Comment" at bounding box center [314, 317] width 58 height 14
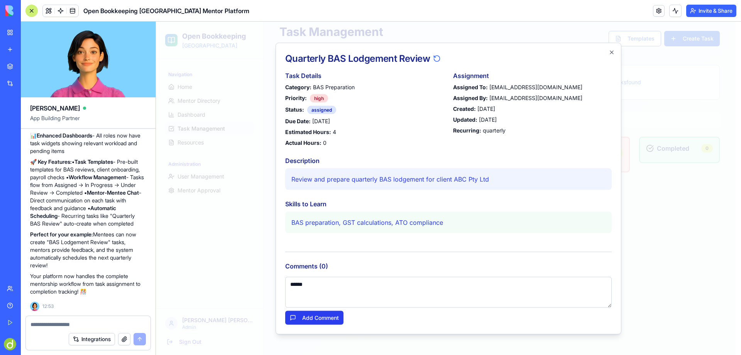
click at [322, 313] on button "Add Comment" at bounding box center [314, 317] width 58 height 14
click at [322, 314] on button "Add Comment" at bounding box center [314, 317] width 58 height 14
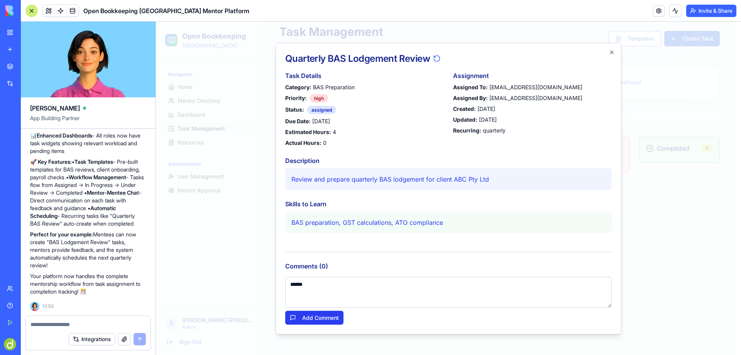
click at [322, 314] on button "Add Comment" at bounding box center [314, 317] width 58 height 14
click at [612, 51] on icon "button" at bounding box center [612, 52] width 6 height 6
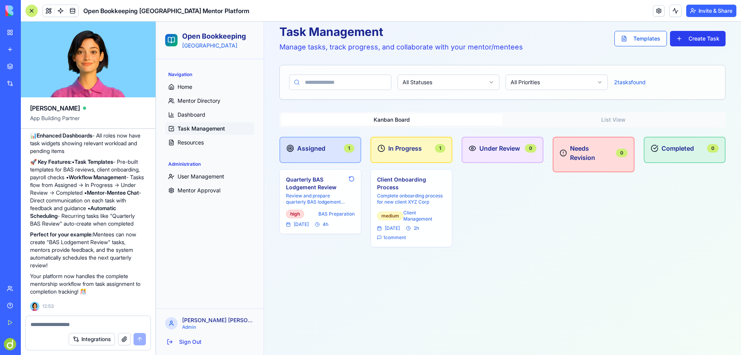
click at [691, 36] on button "Create Task" at bounding box center [698, 38] width 56 height 15
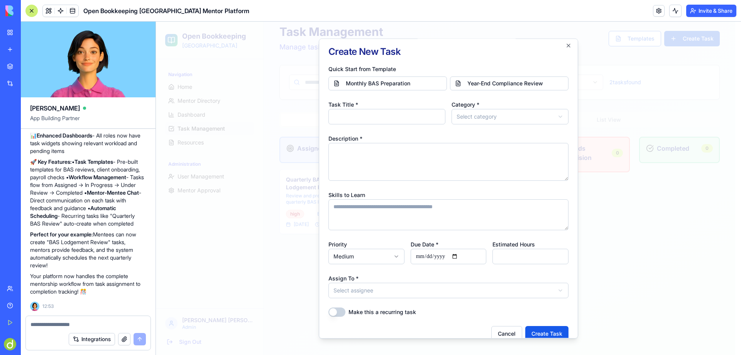
scroll to position [0, 0]
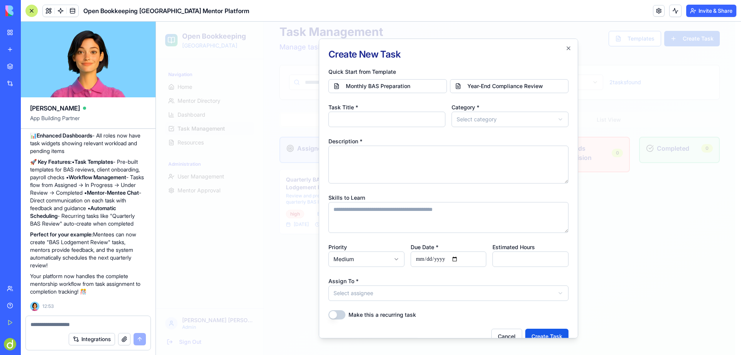
click at [559, 49] on h2 "Create New Task" at bounding box center [449, 54] width 240 height 12
click at [567, 47] on icon "button" at bounding box center [568, 47] width 3 height 3
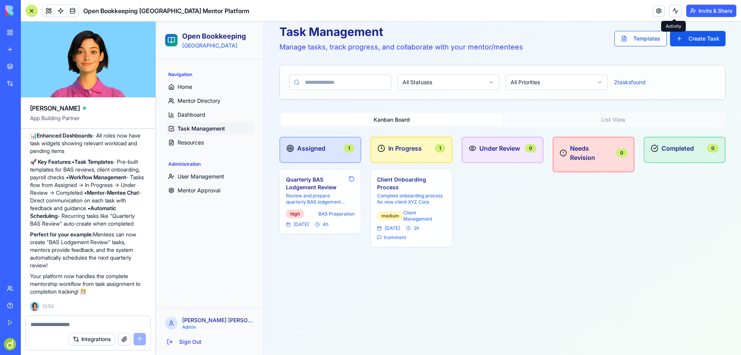
click at [674, 11] on button at bounding box center [676, 11] width 12 height 12
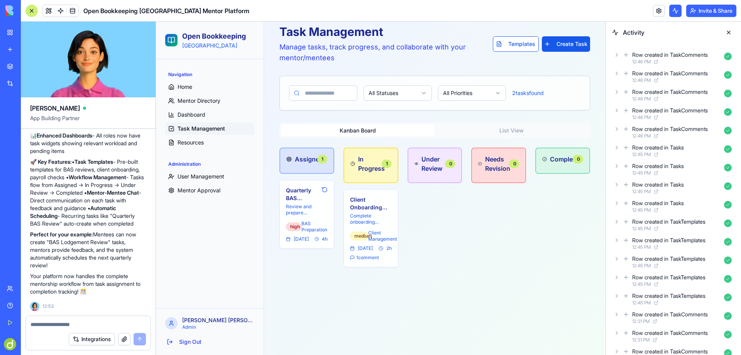
click at [674, 11] on button at bounding box center [676, 11] width 12 height 12
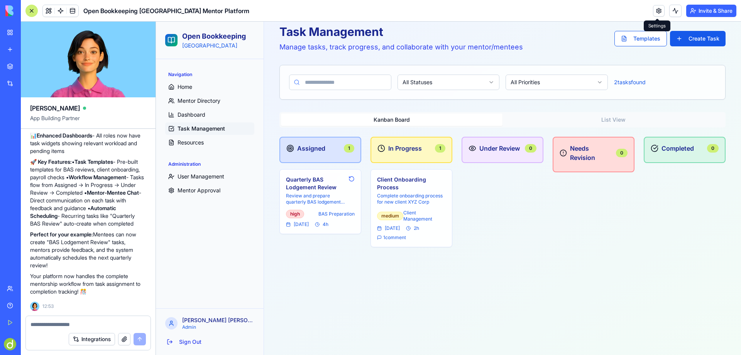
click at [658, 12] on link at bounding box center [659, 11] width 12 height 12
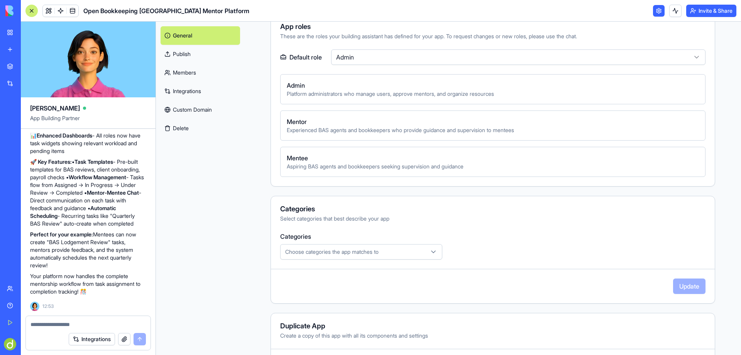
scroll to position [297, 0]
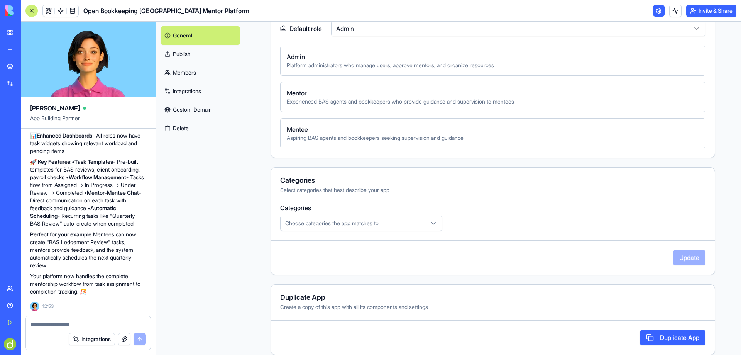
click at [356, 224] on span "Choose categories the app matches to" at bounding box center [331, 223] width 93 height 8
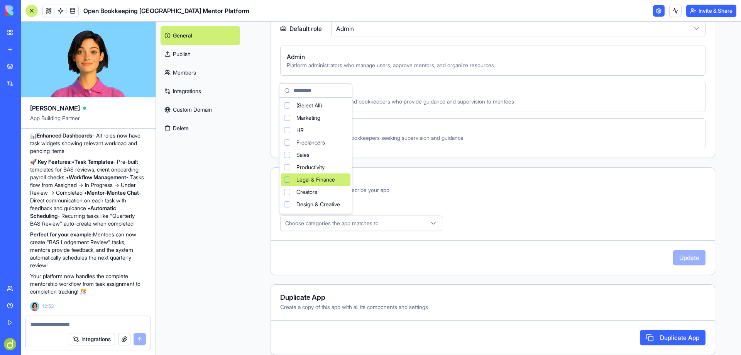
click at [287, 177] on div "Suggestions" at bounding box center [287, 179] width 6 height 6
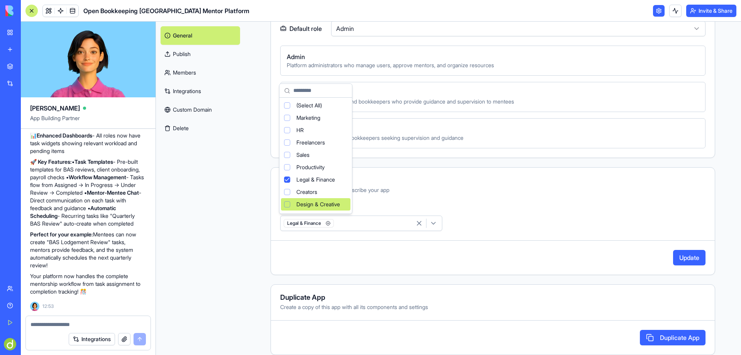
click at [689, 259] on html "BETA My Workspace New app Marketplace Integrations Recent ABN Lookup Tool Open …" at bounding box center [370, 177] width 741 height 355
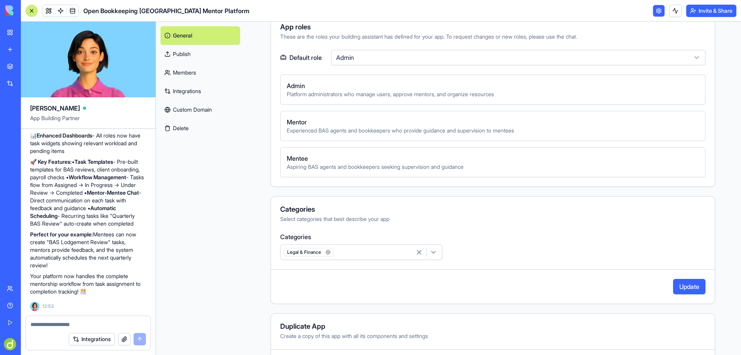
scroll to position [220, 0]
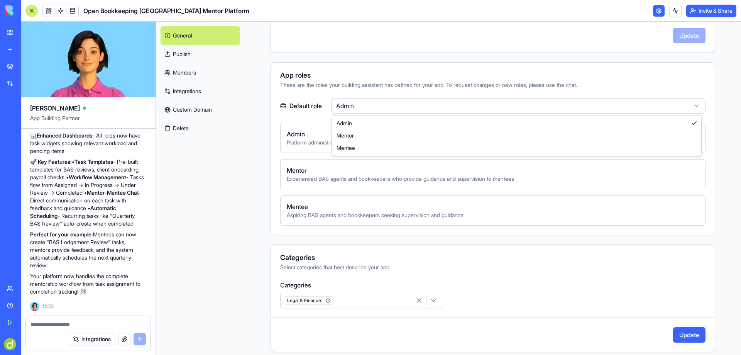
click at [693, 104] on html "BETA My Workspace New app Marketplace Integrations Recent ABN Lookup Tool Open …" at bounding box center [370, 177] width 741 height 355
click at [710, 9] on button "Invite & Share" at bounding box center [712, 11] width 50 height 12
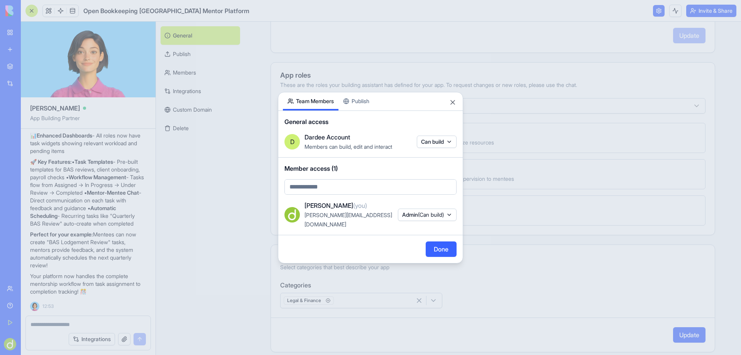
click at [338, 193] on body "BETA My Workspace New app Marketplace Integrations Recent ABN Lookup Tool Open …" at bounding box center [370, 177] width 741 height 355
click at [429, 214] on body "BETA My Workspace New app Marketplace Integrations Recent ABN Lookup Tool Open …" at bounding box center [370, 177] width 741 height 355
click at [451, 214] on button "Admin (Can build)" at bounding box center [427, 215] width 59 height 12
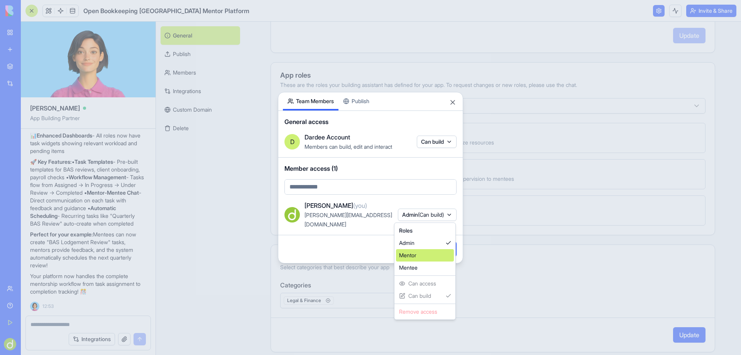
click at [423, 254] on div "Mentor" at bounding box center [425, 255] width 58 height 12
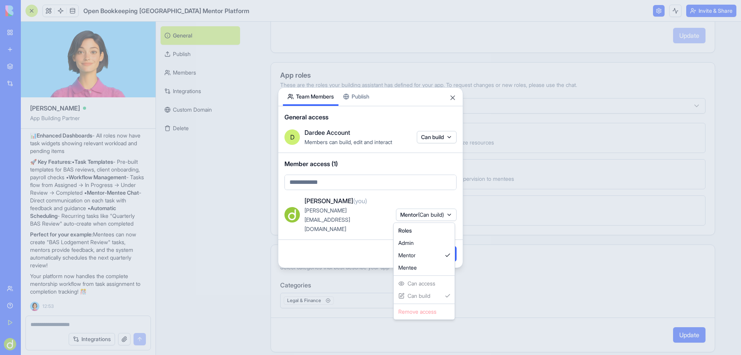
click at [303, 192] on div at bounding box center [370, 177] width 741 height 355
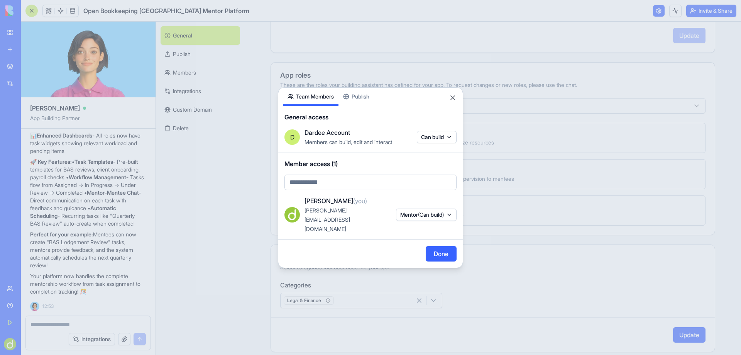
click at [304, 191] on body "BETA My Workspace New app Marketplace Integrations Recent ABN Lookup Tool Open …" at bounding box center [370, 177] width 741 height 355
type input "**********"
click at [360, 192] on body "BETA My Workspace New app Marketplace Integrations Recent ABN Lookup Tool Open …" at bounding box center [370, 177] width 741 height 355
click at [363, 213] on div "Currently not in your account" at bounding box center [380, 217] width 145 height 8
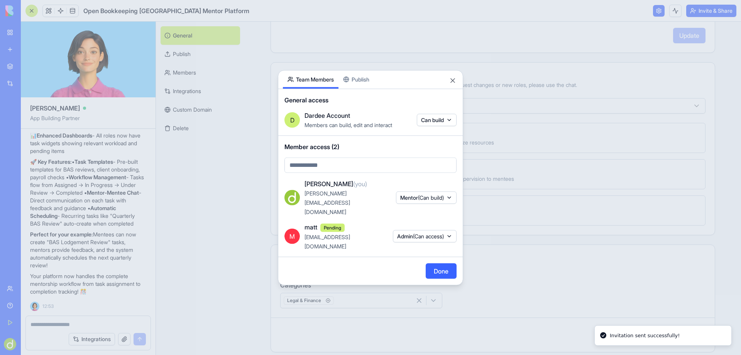
click at [342, 179] on div "Member access (2)" at bounding box center [370, 157] width 185 height 43
click at [444, 230] on button "Admin (Can access)" at bounding box center [425, 236] width 64 height 12
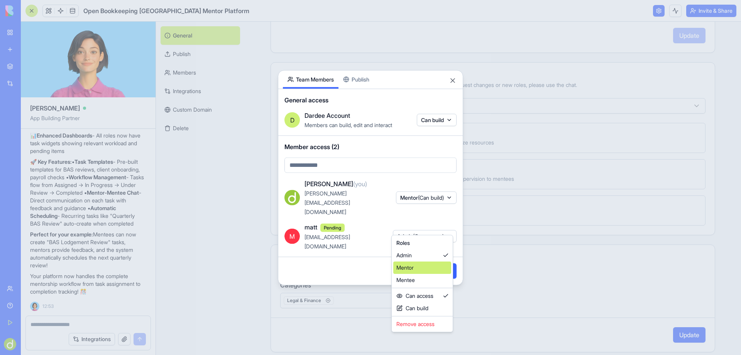
click at [419, 268] on div "Mentor" at bounding box center [422, 267] width 58 height 12
click at [373, 222] on div at bounding box center [370, 177] width 741 height 355
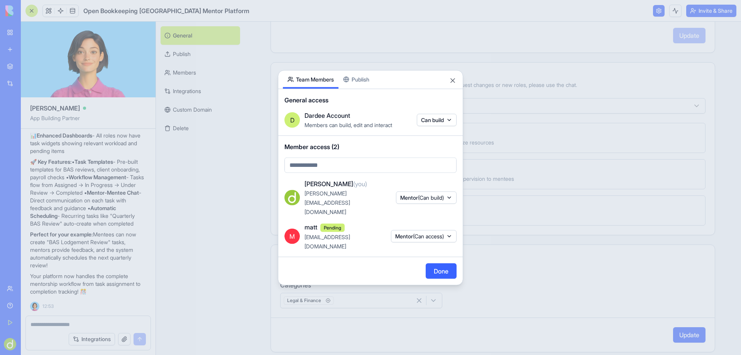
click at [445, 263] on button "Done" at bounding box center [441, 270] width 31 height 15
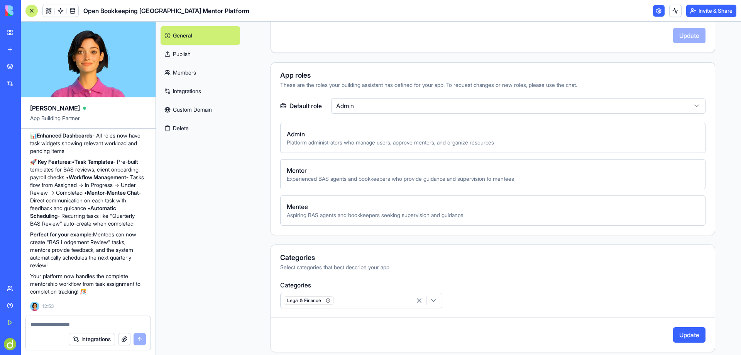
click at [46, 325] on textarea at bounding box center [88, 324] width 115 height 8
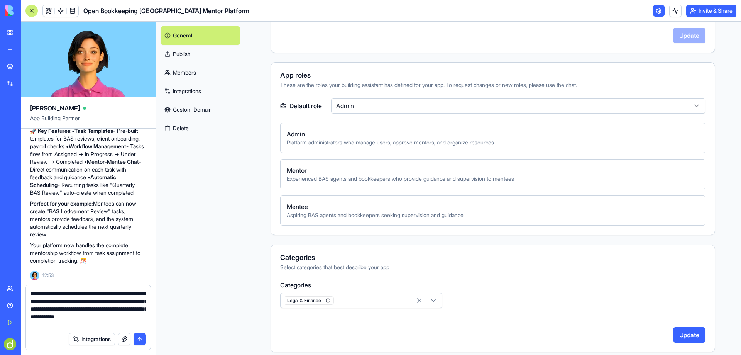
type textarea "**********"
click at [140, 337] on button "submit" at bounding box center [140, 339] width 12 height 12
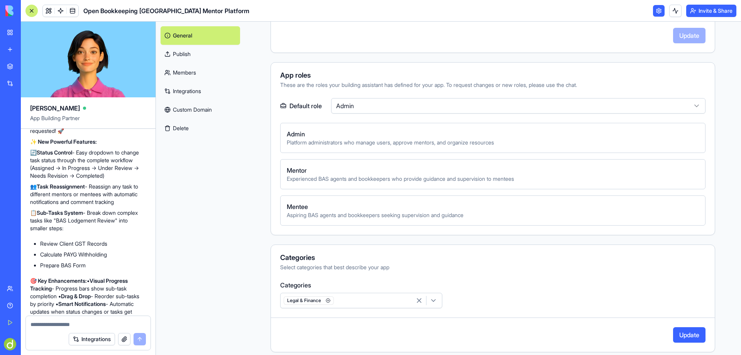
scroll to position [3307, 0]
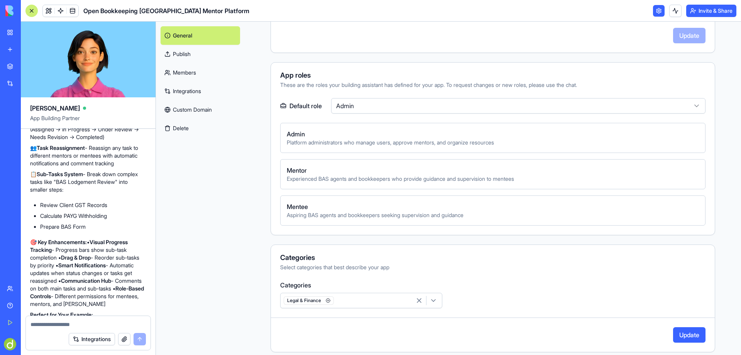
drag, startPoint x: 41, startPoint y: 188, endPoint x: 76, endPoint y: 189, distance: 35.9
click at [76, 141] on p "🔄 Status Control - Easy dropdown to change task status through the complete wor…" at bounding box center [88, 125] width 116 height 31
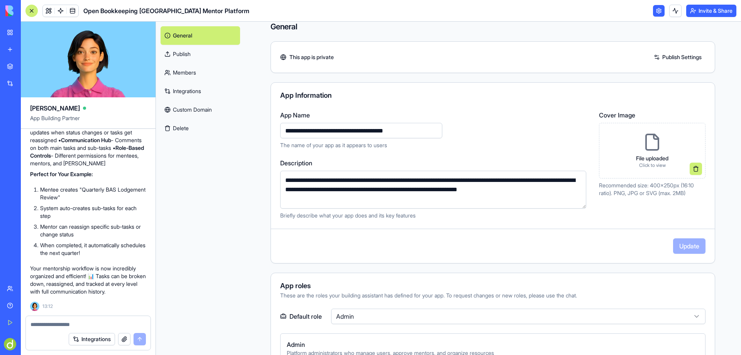
scroll to position [0, 0]
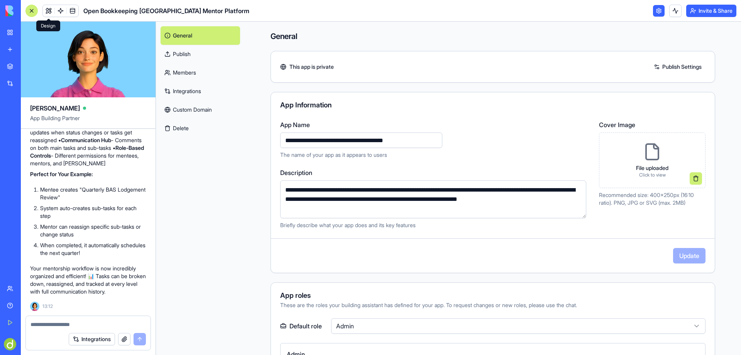
click at [46, 10] on link at bounding box center [49, 11] width 12 height 12
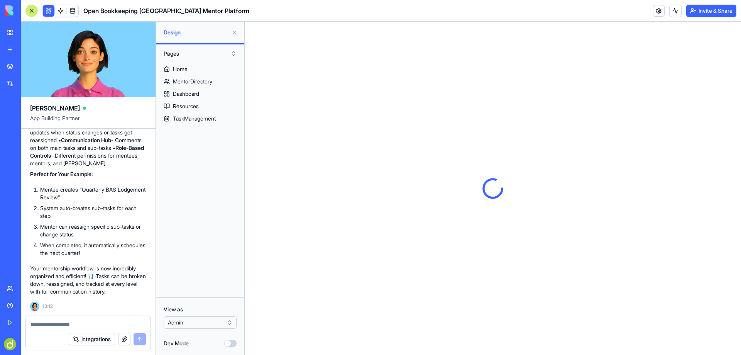
click at [230, 31] on button at bounding box center [234, 32] width 12 height 12
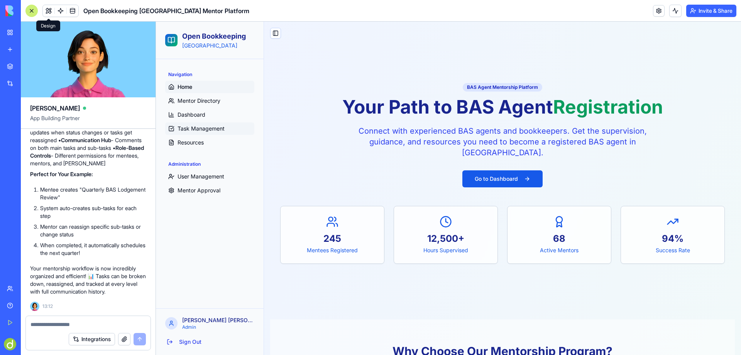
click at [194, 130] on span "Task Management" at bounding box center [201, 129] width 47 height 8
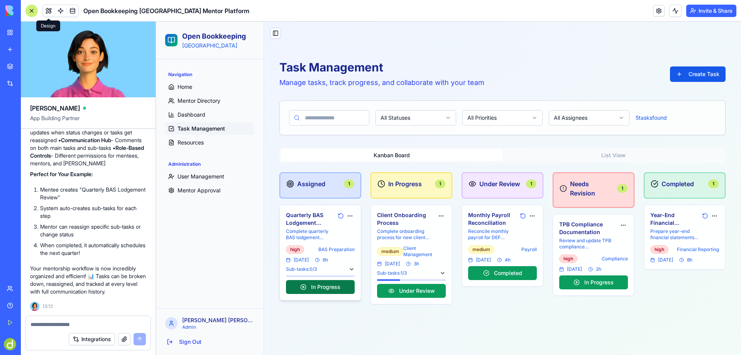
click at [316, 286] on button "In Progress" at bounding box center [320, 287] width 69 height 14
click at [351, 268] on button at bounding box center [352, 269] width 6 height 6
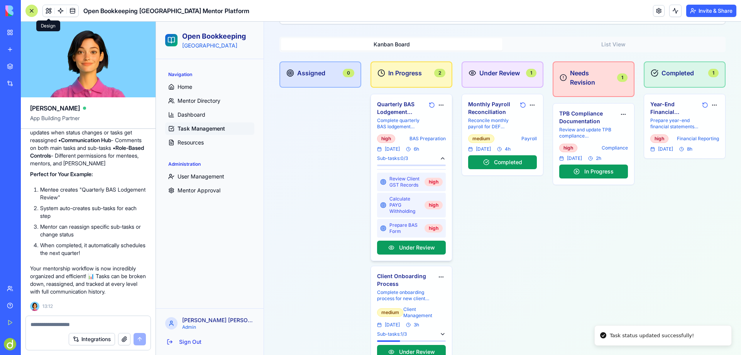
scroll to position [137, 0]
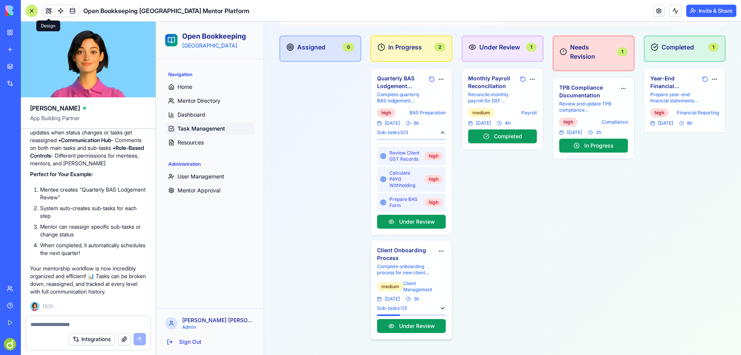
click at [440, 308] on button at bounding box center [443, 308] width 6 height 6
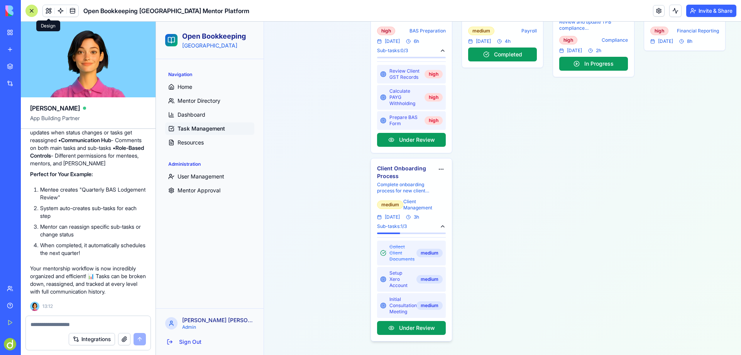
scroll to position [220, 0]
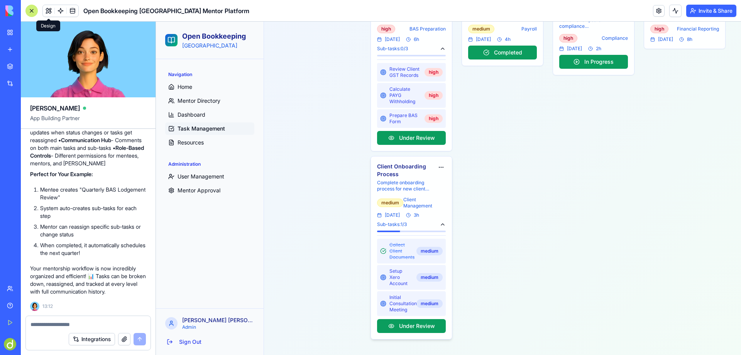
click at [393, 276] on span "Setup Xero Account" at bounding box center [402, 277] width 24 height 19
click at [381, 276] on button at bounding box center [383, 277] width 6 height 6
click at [433, 278] on div "medium" at bounding box center [430, 277] width 26 height 8
click at [384, 276] on button at bounding box center [383, 277] width 6 height 6
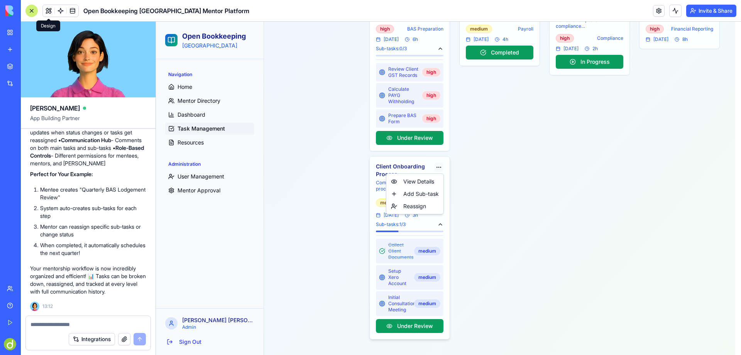
click at [439, 164] on html "Open Bookkeeping Australia Navigation Home Mentor Directory Dashboard Task Mana…" at bounding box center [448, 78] width 585 height 554
click at [414, 181] on div "View Details" at bounding box center [415, 181] width 54 height 12
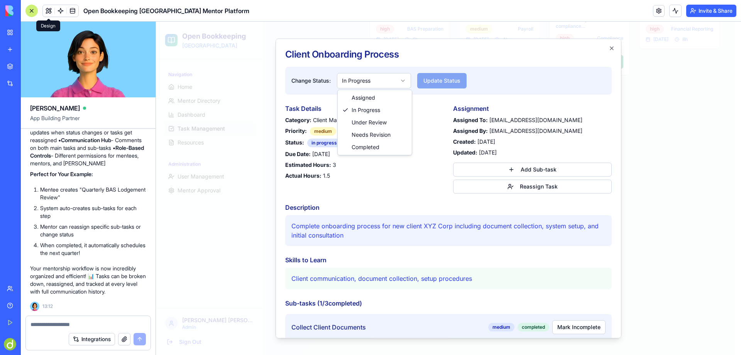
click at [405, 80] on body "Open Bookkeeping Australia Navigation Home Mentor Directory Dashboard Task Mana…" at bounding box center [446, 78] width 580 height 554
click at [412, 59] on body "Open Bookkeeping Australia Navigation Home Mentor Directory Dashboard Task Mana…" at bounding box center [446, 78] width 580 height 554
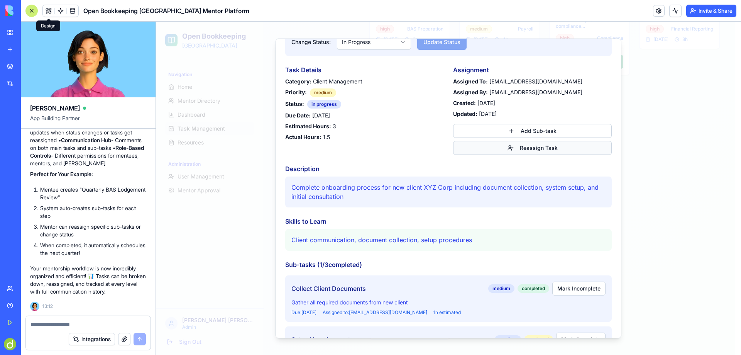
click at [537, 147] on button "Reassign Task" at bounding box center [532, 148] width 159 height 14
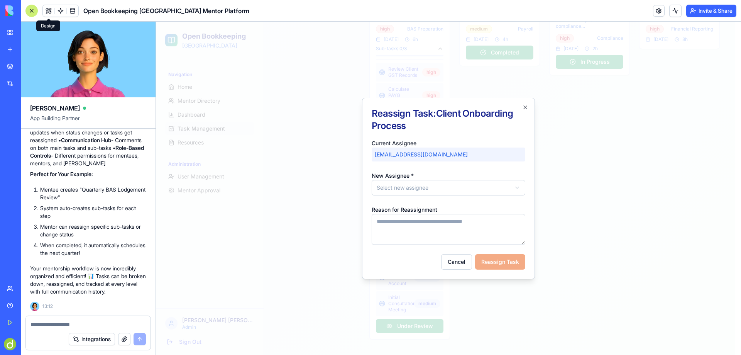
click at [395, 186] on body "Open Bookkeeping Australia Navigation Home Mentor Directory Dashboard Task Mana…" at bounding box center [446, 78] width 580 height 554
click at [446, 162] on body "Open Bookkeeping Australia Navigation Home Mentor Directory Dashboard Task Mana…" at bounding box center [446, 78] width 580 height 554
click at [403, 222] on textarea "Reason for Reassignment" at bounding box center [449, 229] width 154 height 31
click at [409, 179] on div "**********" at bounding box center [449, 183] width 154 height 25
click at [407, 188] on body "Open Bookkeeping Australia Navigation Home Mentor Directory Dashboard Task Mana…" at bounding box center [446, 78] width 580 height 554
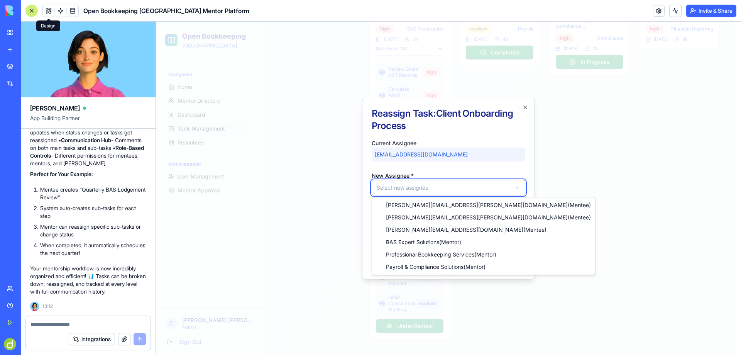
click at [439, 122] on body "Open Bookkeeping Australia Navigation Home Mentor Directory Dashboard Task Mana…" at bounding box center [446, 78] width 580 height 554
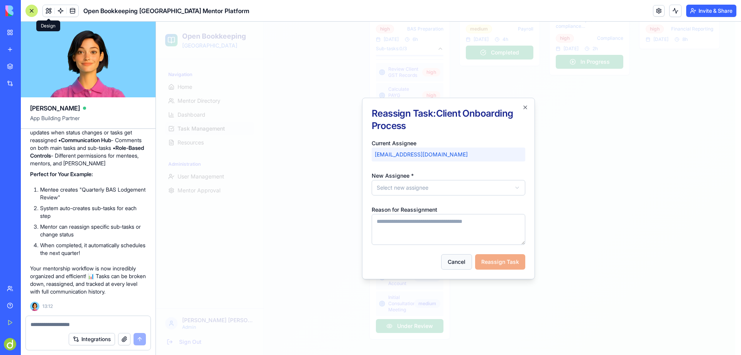
click at [458, 264] on button "Cancel" at bounding box center [456, 261] width 31 height 15
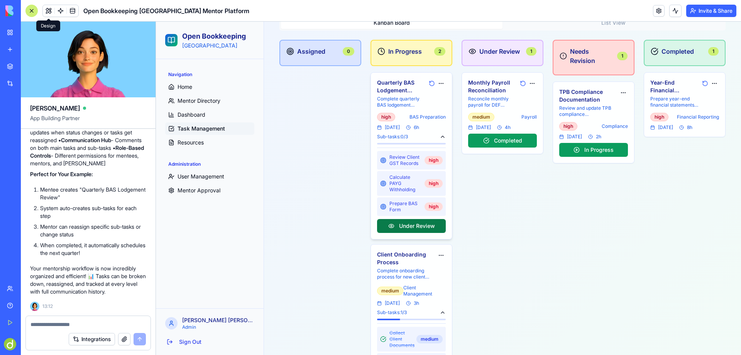
scroll to position [105, 0]
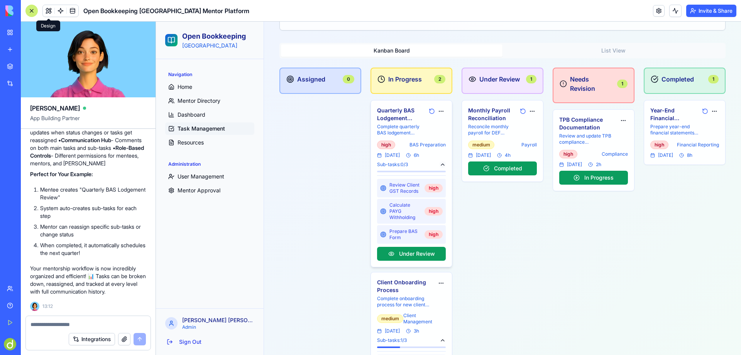
click at [440, 166] on button at bounding box center [443, 164] width 6 height 6
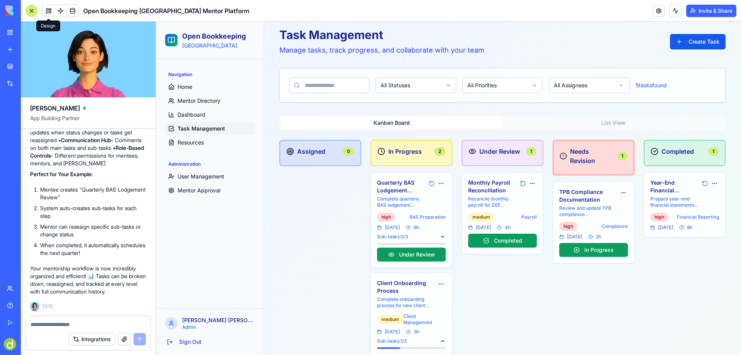
scroll to position [0, 0]
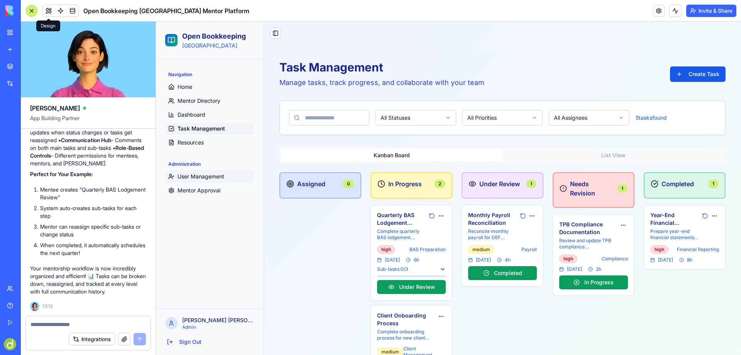
click at [197, 178] on span "User Management" at bounding box center [201, 177] width 47 height 8
click at [195, 192] on span "Mentor Approval" at bounding box center [199, 190] width 43 height 8
click at [195, 173] on span "User Management" at bounding box center [201, 177] width 47 height 8
click at [193, 189] on span "Mentor Approval" at bounding box center [199, 190] width 43 height 8
click at [193, 174] on span "User Management" at bounding box center [201, 177] width 47 height 8
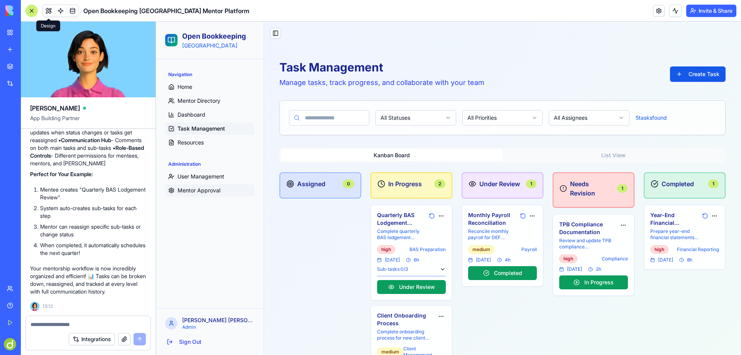
click at [191, 192] on span "Mentor Approval" at bounding box center [199, 190] width 43 height 8
click at [194, 176] on span "User Management" at bounding box center [201, 177] width 47 height 8
click at [190, 139] on span "Resources" at bounding box center [191, 143] width 26 height 8
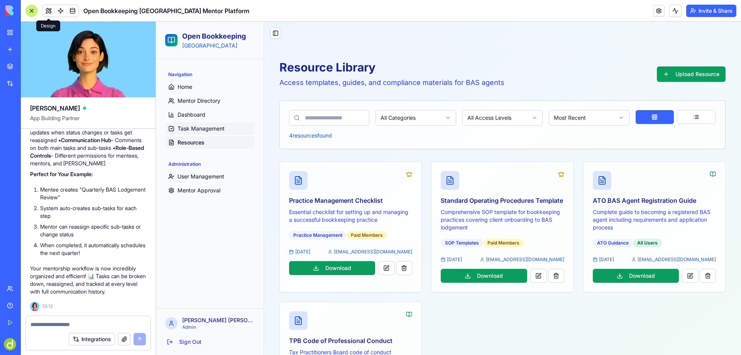
click at [198, 128] on span "Task Management" at bounding box center [201, 129] width 47 height 8
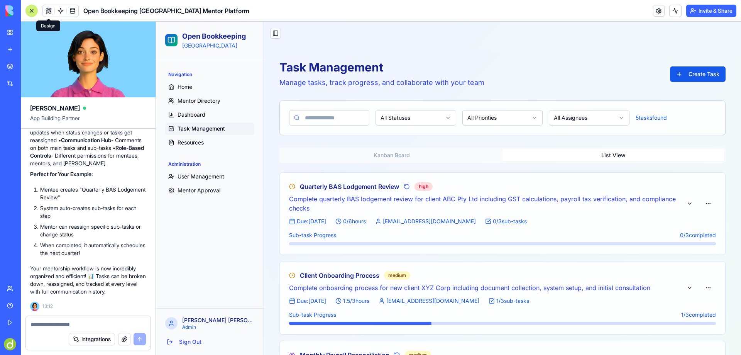
click at [611, 156] on button "List View" at bounding box center [614, 155] width 222 height 12
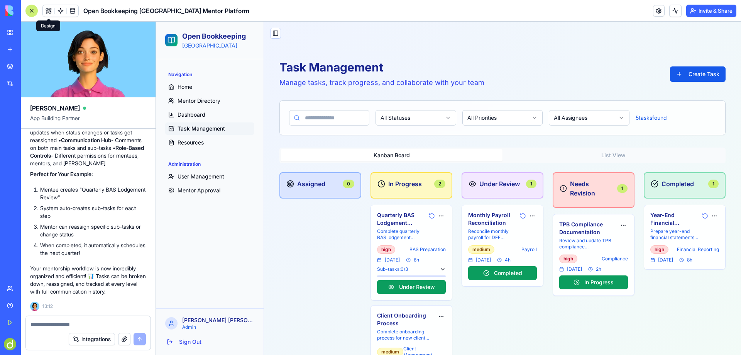
click at [397, 155] on button "Kanban Board" at bounding box center [392, 155] width 222 height 12
click at [194, 112] on span "Dashboard" at bounding box center [192, 115] width 28 height 8
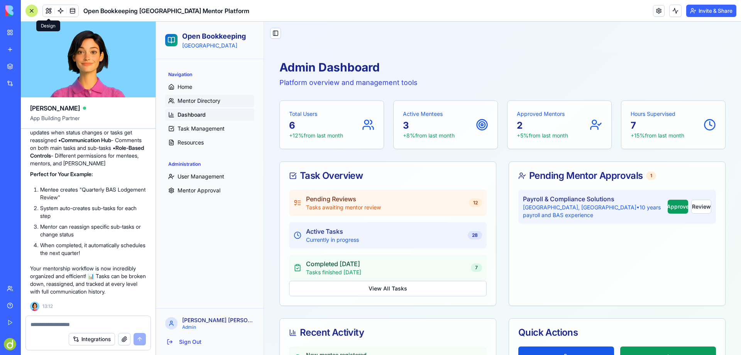
click at [209, 99] on span "Mentor Directory" at bounding box center [199, 101] width 43 height 8
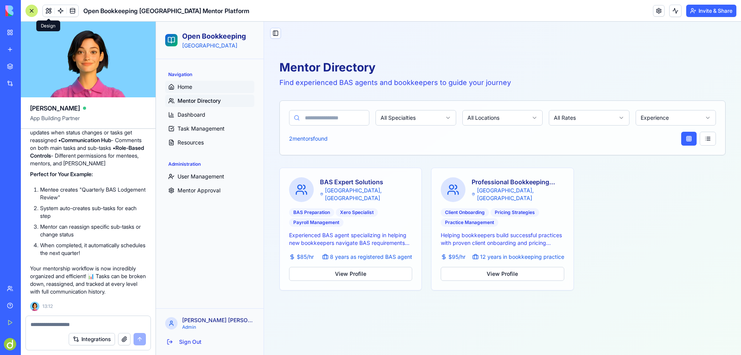
click at [185, 86] on span "Home" at bounding box center [185, 87] width 15 height 8
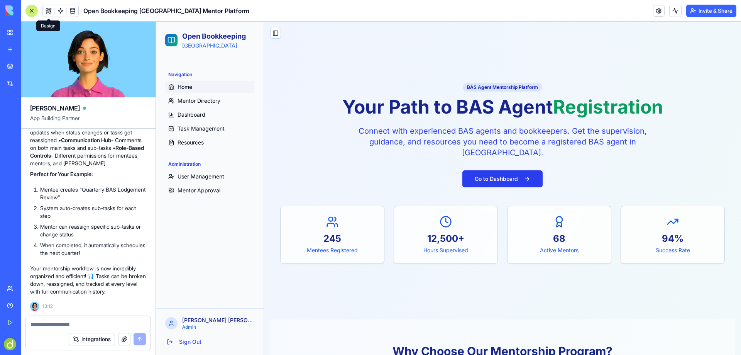
click at [515, 177] on button "Go to Dashboard" at bounding box center [503, 178] width 80 height 17
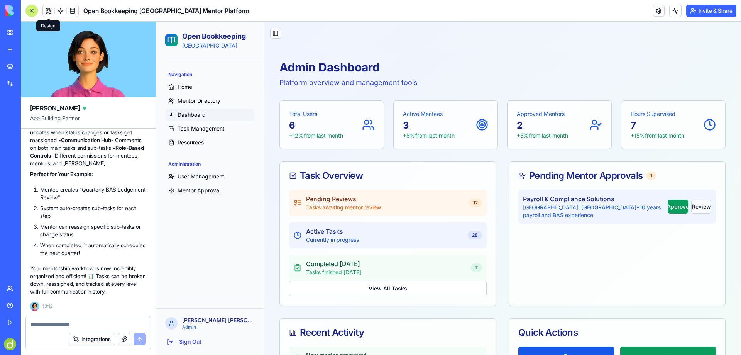
click at [700, 207] on button "Review" at bounding box center [702, 207] width 20 height 14
click at [668, 207] on button "Approve" at bounding box center [678, 207] width 21 height 14
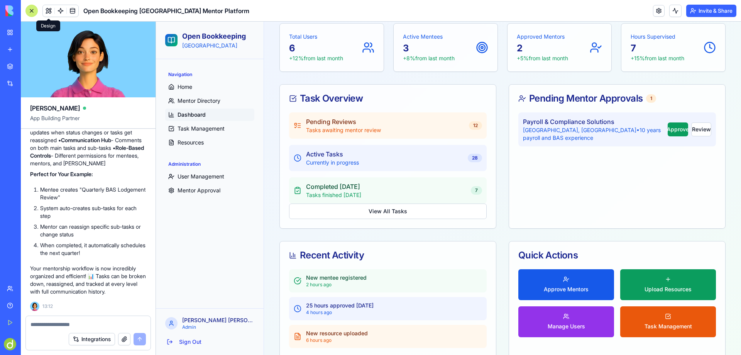
scroll to position [95, 0]
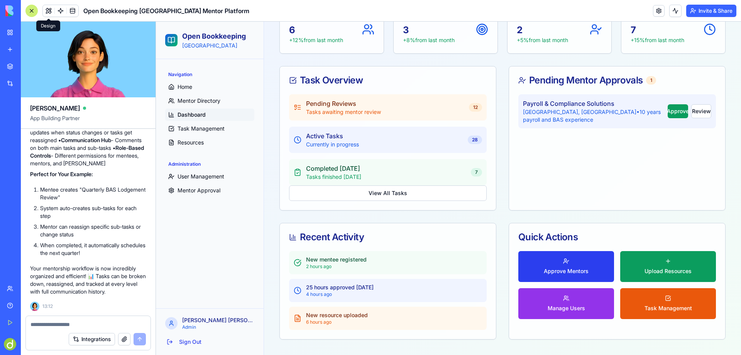
click at [562, 264] on button "Approve Mentors" at bounding box center [567, 266] width 96 height 31
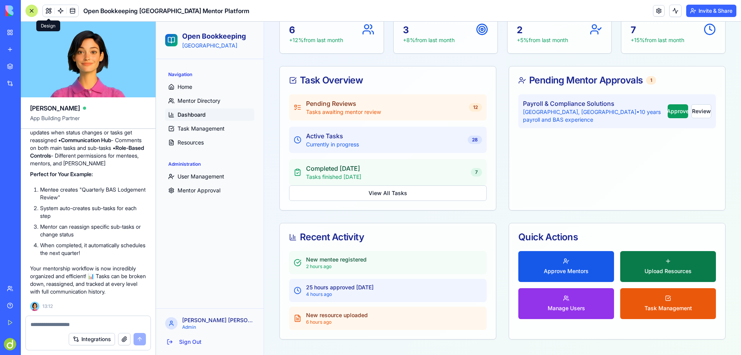
click at [686, 267] on span "Upload Resources" at bounding box center [668, 271] width 47 height 8
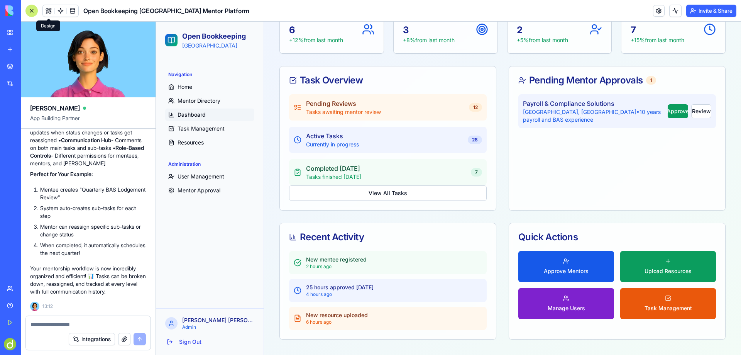
click at [542, 316] on button "Manage Users" at bounding box center [567, 303] width 96 height 31
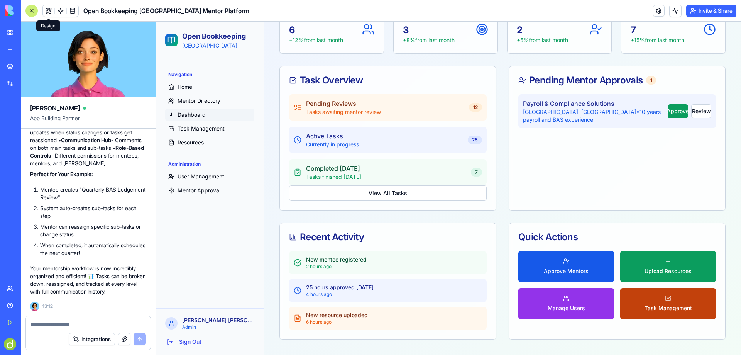
click at [654, 312] on button "Task Management" at bounding box center [668, 303] width 96 height 31
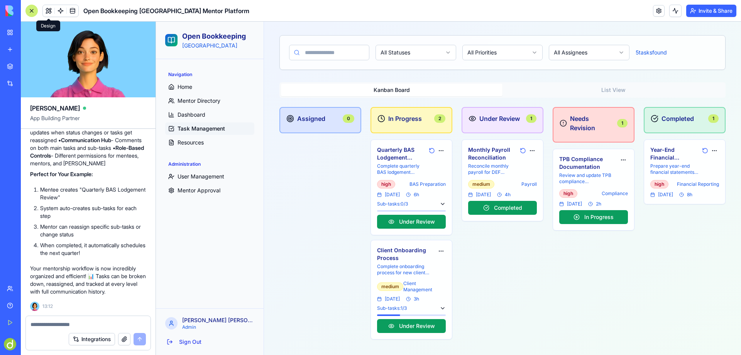
scroll to position [95, 0]
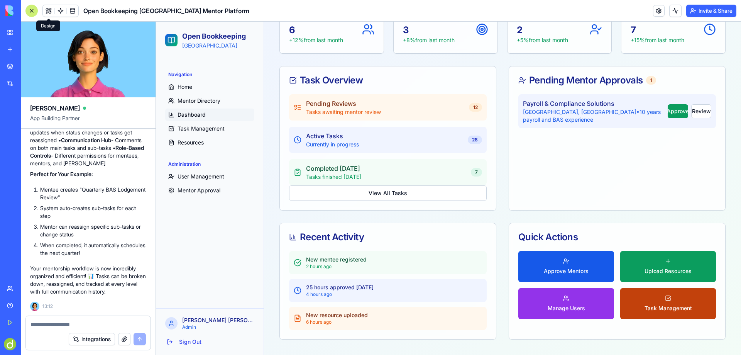
click at [659, 299] on button "Task Management" at bounding box center [668, 303] width 96 height 31
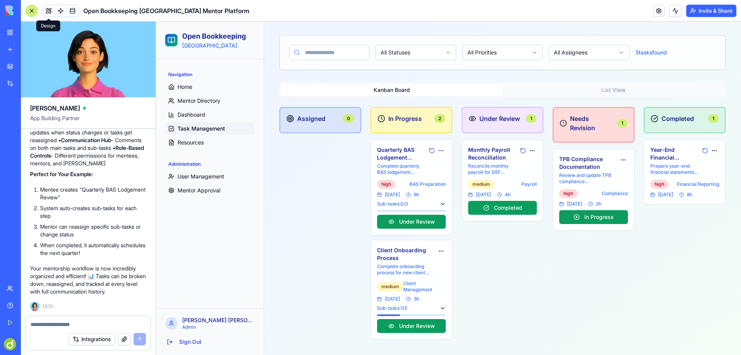
scroll to position [95, 0]
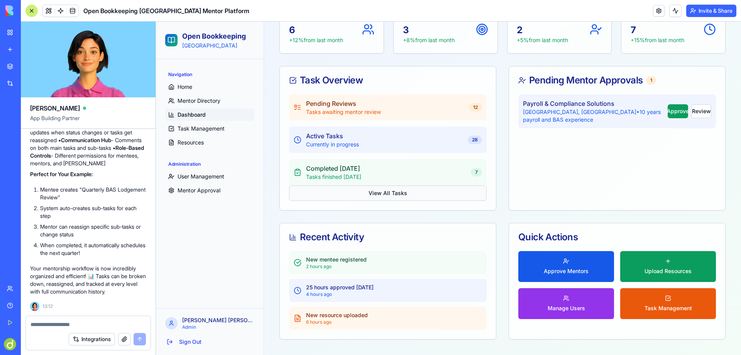
click at [388, 195] on button "View All Tasks" at bounding box center [388, 192] width 198 height 15
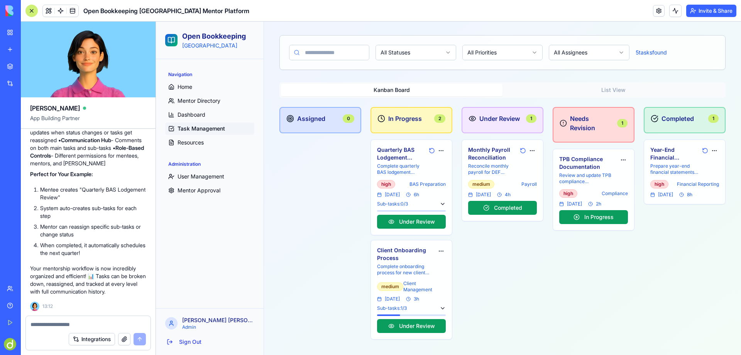
scroll to position [65, 0]
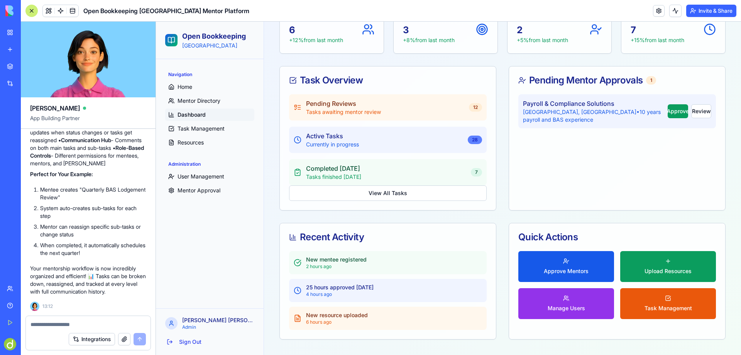
click at [473, 142] on div "28" at bounding box center [475, 140] width 14 height 8
click at [473, 141] on div "28" at bounding box center [475, 140] width 14 height 8
click at [474, 107] on div "12" at bounding box center [475, 107] width 13 height 8
click at [473, 141] on div "28" at bounding box center [475, 140] width 14 height 8
click at [470, 102] on div "Pending Reviews Tasks awaiting mentor review 12" at bounding box center [388, 107] width 198 height 26
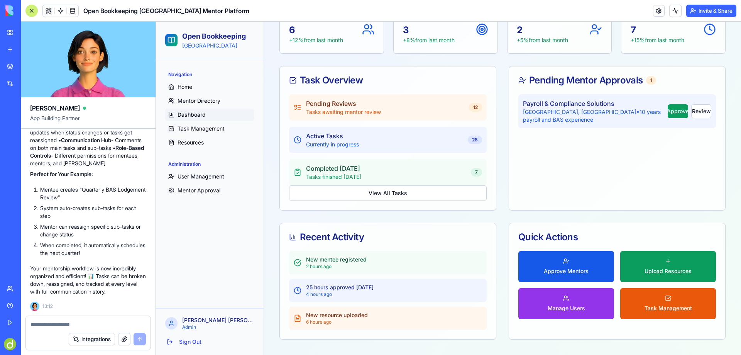
click at [466, 133] on div "Active Tasks Currently in progress 28" at bounding box center [388, 140] width 198 height 26
drag, startPoint x: 334, startPoint y: 263, endPoint x: 334, endPoint y: 268, distance: 5.0
click at [334, 268] on p "2 hours ago" at bounding box center [336, 266] width 61 height 6
click at [668, 108] on button "Approve" at bounding box center [678, 111] width 21 height 14
click at [62, 320] on div at bounding box center [88, 322] width 125 height 12
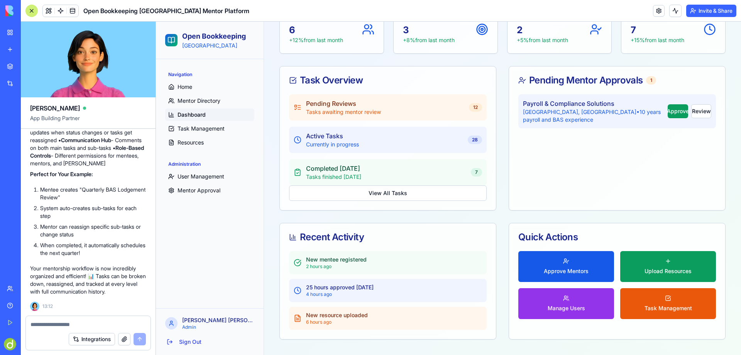
click at [54, 325] on textarea at bounding box center [88, 324] width 115 height 8
click at [55, 324] on textarea at bounding box center [88, 324] width 115 height 8
click at [207, 100] on span "Mentor Directory" at bounding box center [199, 101] width 43 height 8
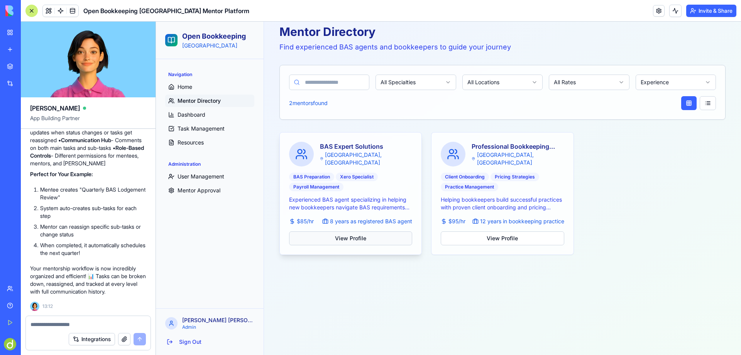
click at [361, 238] on button "View Profile" at bounding box center [350, 238] width 123 height 14
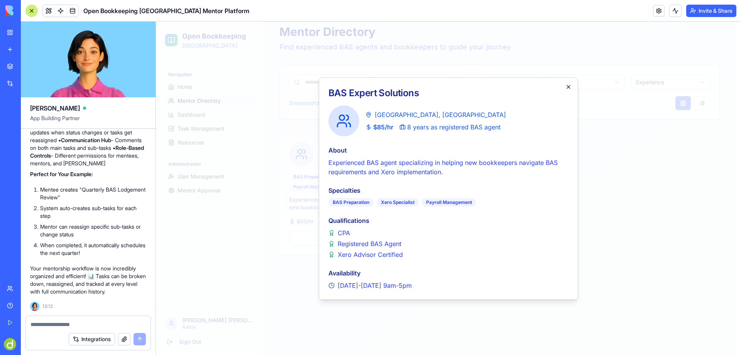
click at [570, 85] on icon "button" at bounding box center [568, 86] width 3 height 3
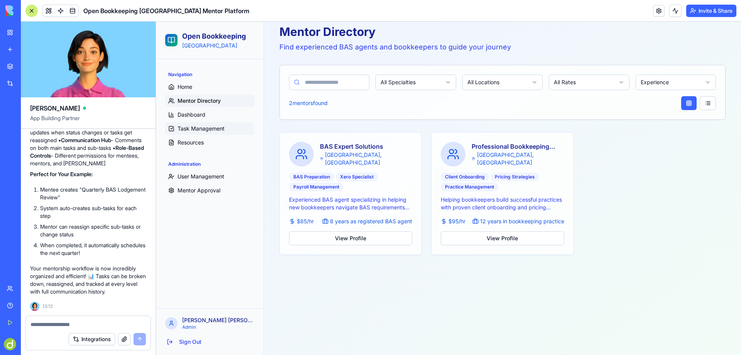
click at [200, 129] on span "Task Management" at bounding box center [201, 129] width 47 height 8
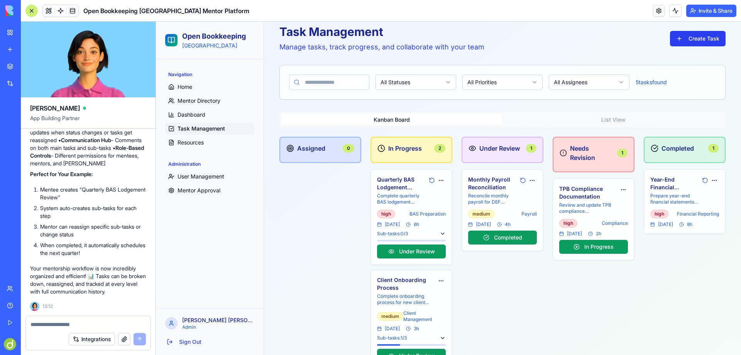
click at [698, 41] on button "Create Task" at bounding box center [698, 38] width 56 height 15
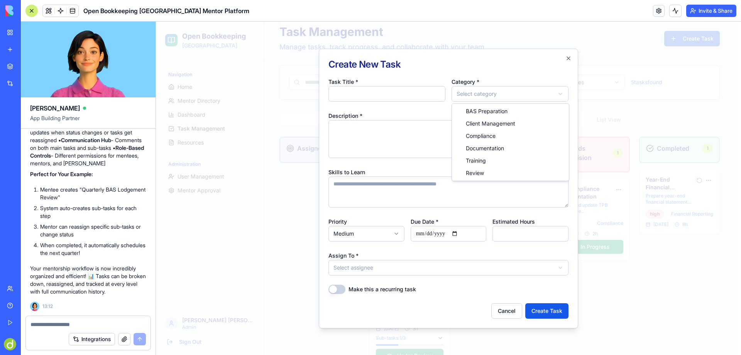
click at [493, 97] on body "Open Bookkeeping Australia Navigation Home Mentor Directory Dashboard Task Mana…" at bounding box center [446, 185] width 580 height 398
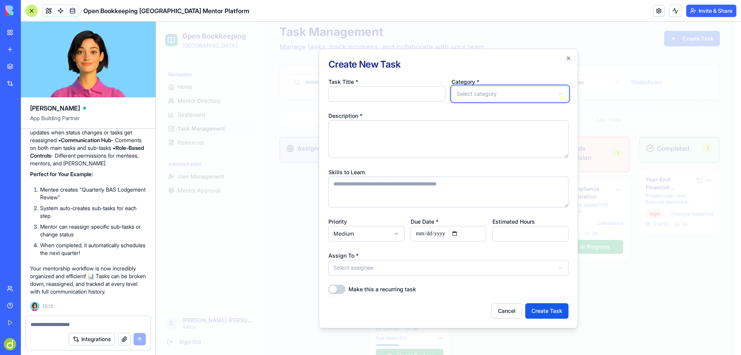
click at [449, 68] on body "Open Bookkeeping Australia Navigation Home Mentor Directory Dashboard Task Mana…" at bounding box center [446, 185] width 580 height 398
click at [343, 287] on button "Make this a recurring task" at bounding box center [337, 289] width 17 height 9
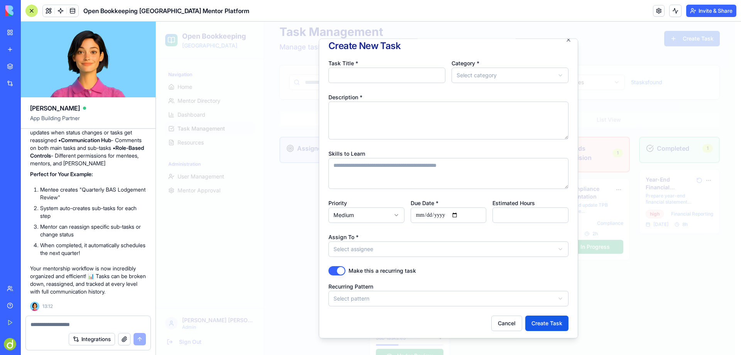
scroll to position [10, 0]
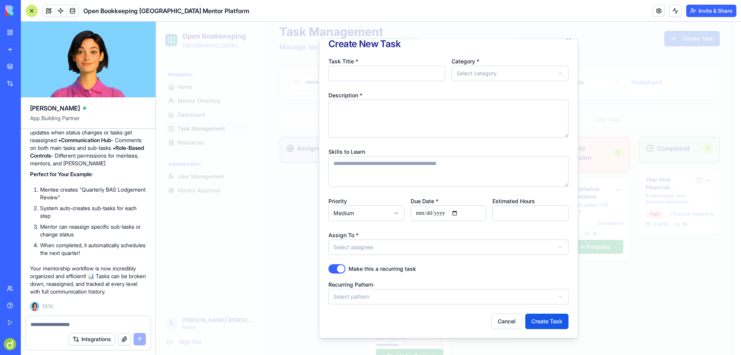
click at [388, 297] on body "Open Bookkeeping Australia Navigation Home Mentor Directory Dashboard Task Mana…" at bounding box center [446, 185] width 580 height 398
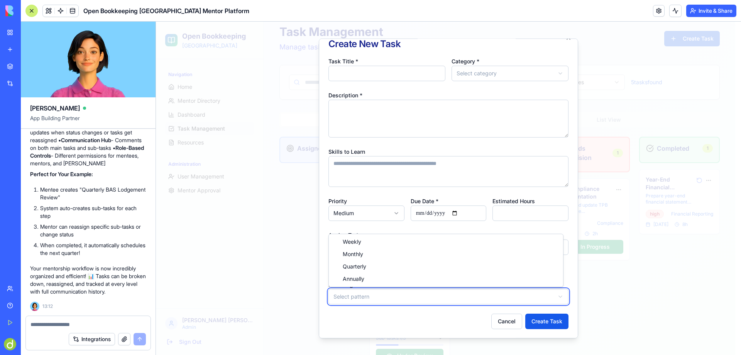
click at [403, 297] on body "Open Bookkeeping Australia Navigation Home Mentor Directory Dashboard Task Mana…" at bounding box center [446, 185] width 580 height 398
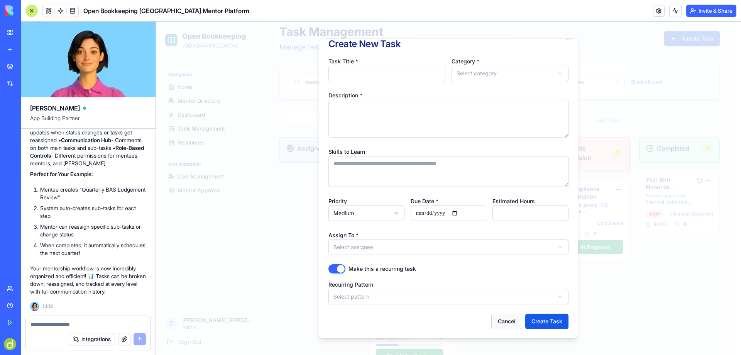
click at [505, 321] on button "Cancel" at bounding box center [507, 320] width 31 height 15
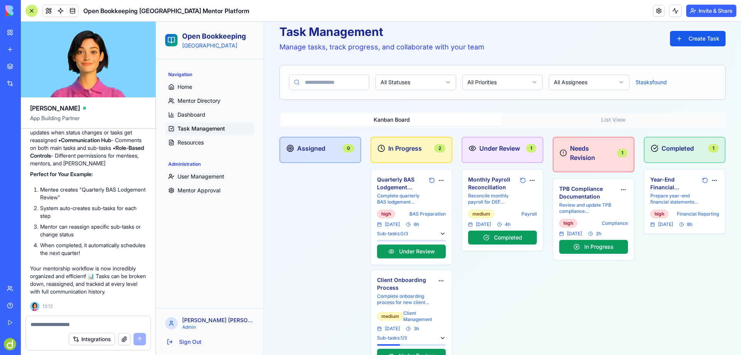
click at [62, 321] on textarea at bounding box center [88, 324] width 115 height 8
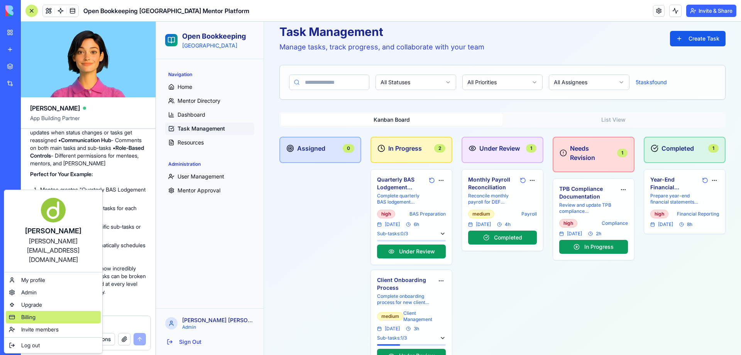
click at [29, 313] on span "Billing" at bounding box center [28, 317] width 14 height 8
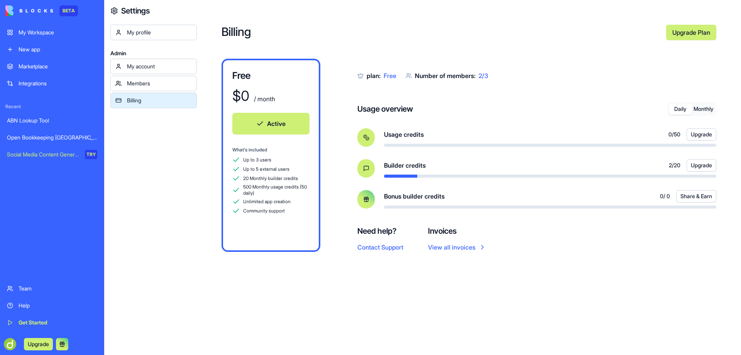
click at [45, 136] on div "Open Bookkeeping [GEOGRAPHIC_DATA] Mentor Platform" at bounding box center [52, 138] width 90 height 8
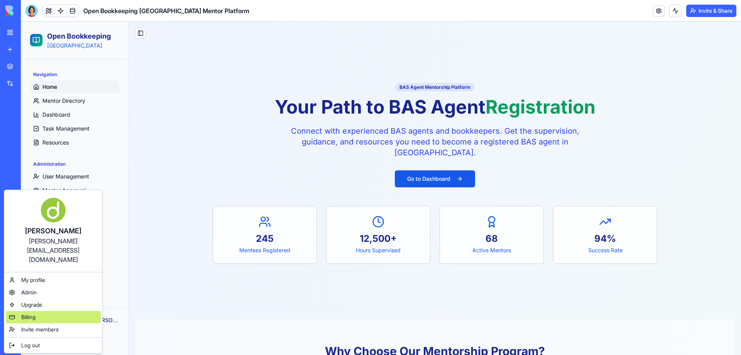
click at [24, 313] on span "Billing" at bounding box center [28, 317] width 14 height 8
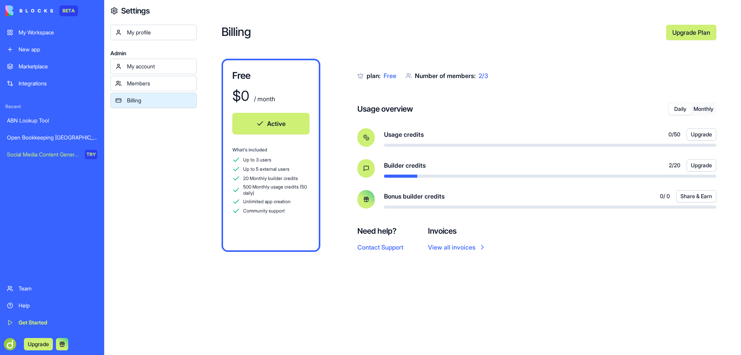
click at [704, 109] on button "Monthly" at bounding box center [703, 108] width 23 height 11
click at [678, 105] on button "Daily" at bounding box center [680, 108] width 23 height 11
click at [706, 107] on button "Monthly" at bounding box center [703, 108] width 23 height 11
click at [681, 106] on button "Daily" at bounding box center [680, 108] width 23 height 11
click at [707, 109] on button "Monthly" at bounding box center [703, 108] width 23 height 11
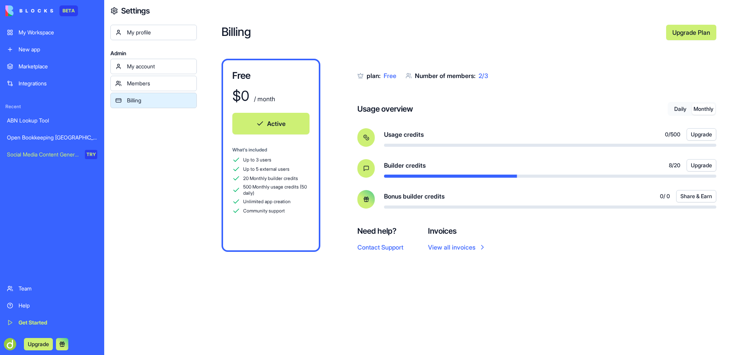
click at [43, 137] on div "Open Bookkeeping [GEOGRAPHIC_DATA] Mentor Platform" at bounding box center [52, 138] width 90 height 8
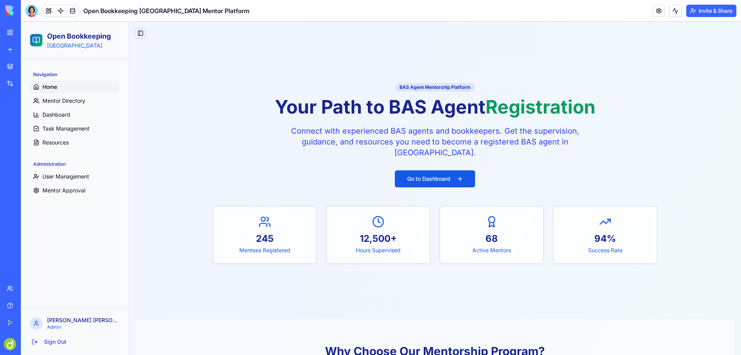
click at [141, 31] on button "Toggle Sidebar" at bounding box center [140, 33] width 11 height 11
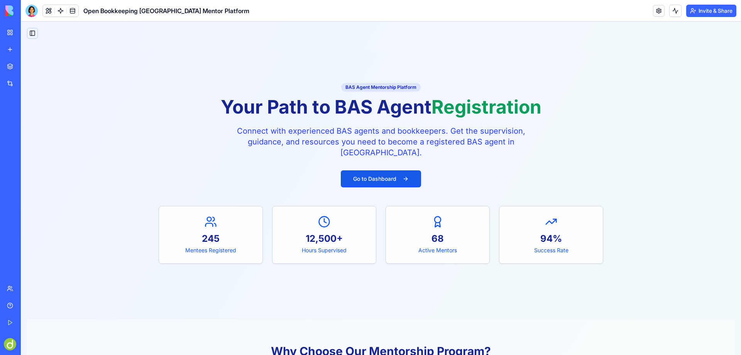
click at [32, 31] on button "Toggle Sidebar" at bounding box center [32, 33] width 11 height 11
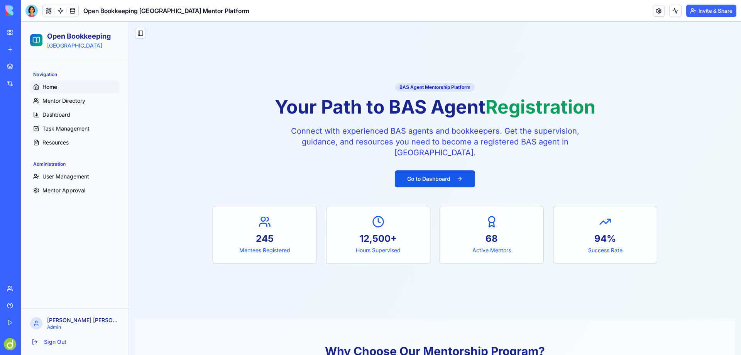
click at [58, 84] on link "Home" at bounding box center [74, 87] width 89 height 12
click at [437, 176] on button "Go to Dashboard" at bounding box center [435, 178] width 80 height 17
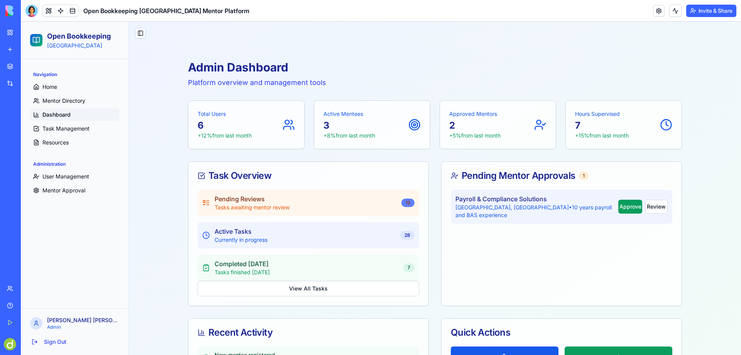
click at [407, 201] on div "12" at bounding box center [408, 202] width 13 height 8
click at [405, 202] on div "12" at bounding box center [408, 202] width 13 height 8
click at [619, 202] on button "Approve" at bounding box center [631, 207] width 24 height 14
click at [657, 201] on button "Review" at bounding box center [657, 207] width 22 height 14
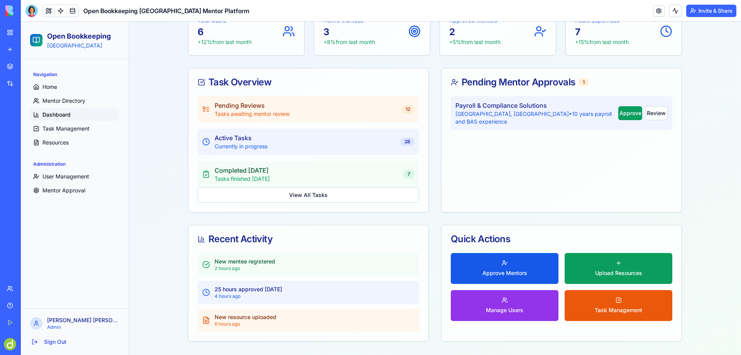
scroll to position [95, 0]
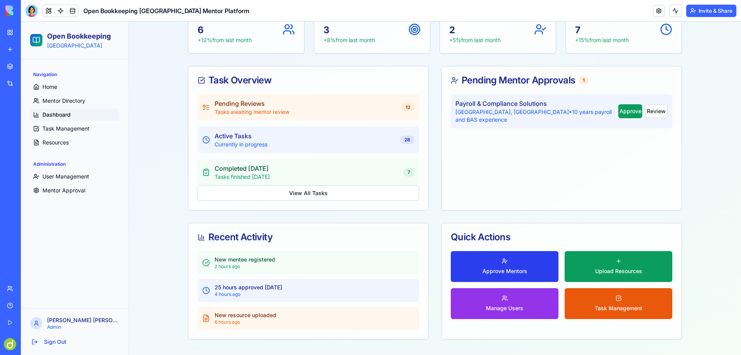
click at [501, 266] on button "Approve Mentors" at bounding box center [505, 266] width 108 height 31
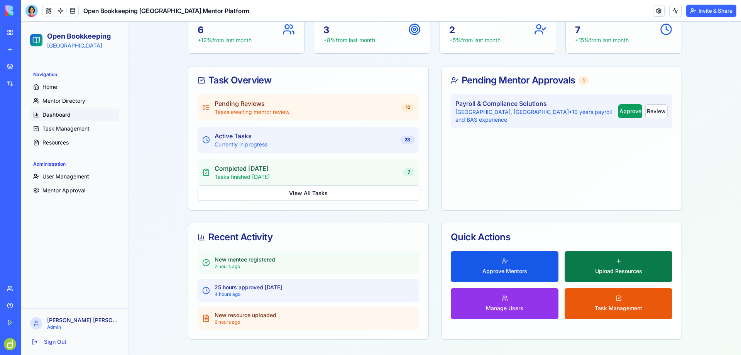
click at [609, 262] on button "Upload Resources" at bounding box center [619, 266] width 108 height 31
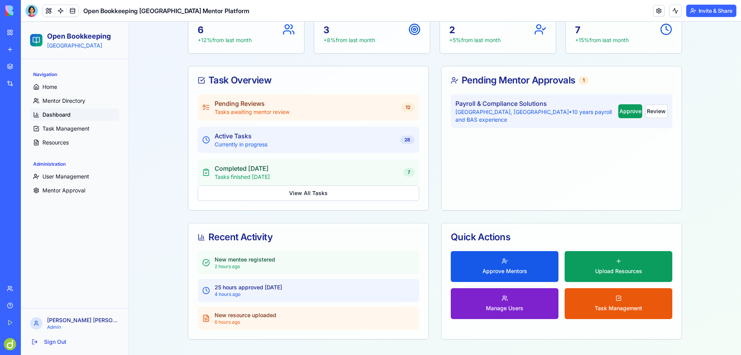
click at [507, 302] on button "Manage Users" at bounding box center [505, 303] width 108 height 31
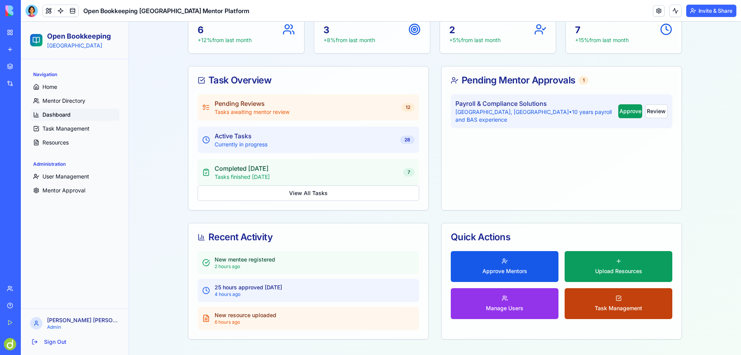
click at [623, 301] on button "Task Management" at bounding box center [619, 303] width 108 height 31
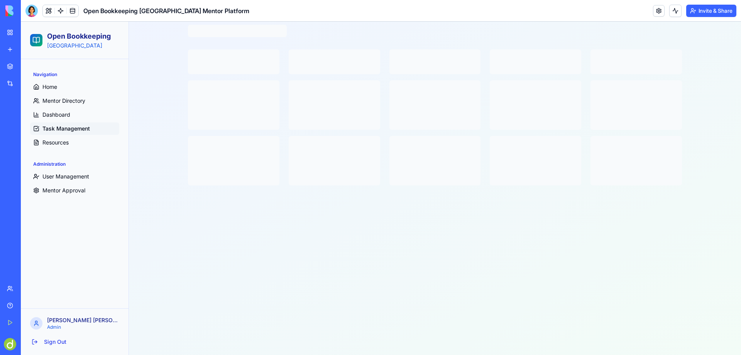
scroll to position [61, 0]
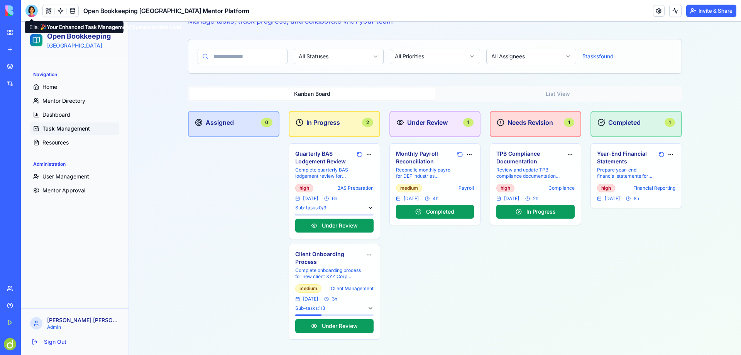
click at [30, 9] on div at bounding box center [31, 11] width 12 height 12
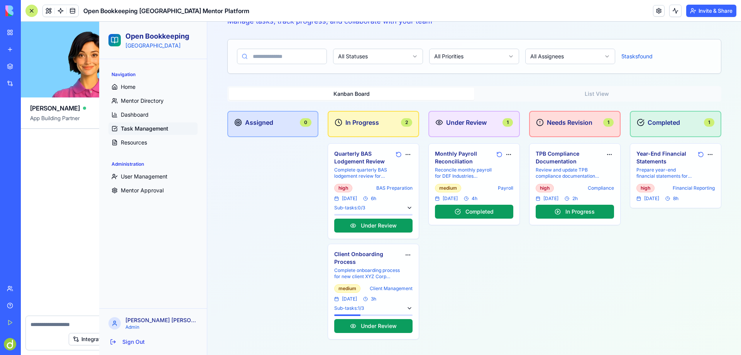
scroll to position [65, 0]
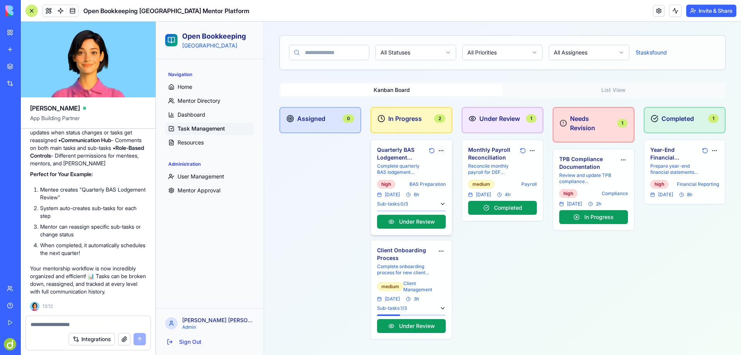
click at [439, 150] on html "Open Bookkeeping Australia Navigation Home Mentor Directory Dashboard Task Mana…" at bounding box center [448, 155] width 585 height 398
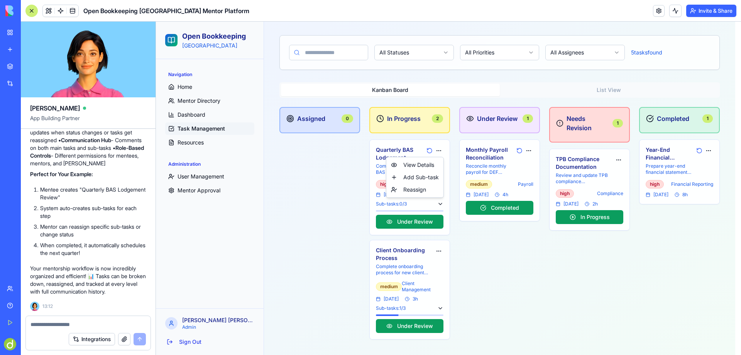
click at [331, 169] on html "Open Bookkeeping Australia Navigation Home Mentor Directory Dashboard Task Mana…" at bounding box center [448, 155] width 585 height 398
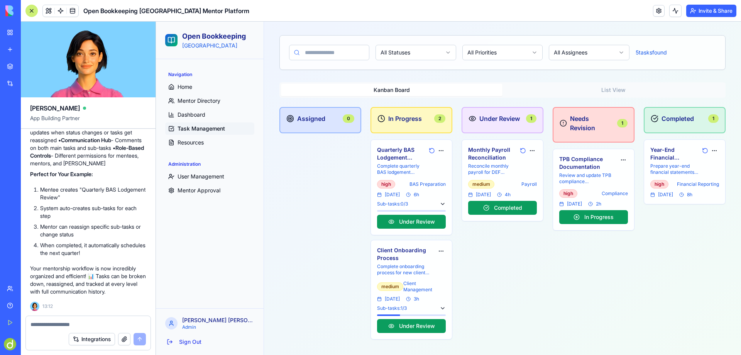
click at [272, 192] on div "Task Management Manage tasks, track progress, and collaborate with your team Cr…" at bounding box center [502, 167] width 465 height 363
click at [43, 325] on textarea at bounding box center [88, 324] width 115 height 8
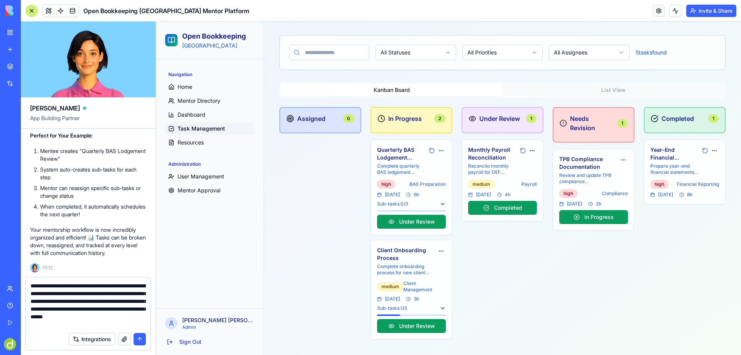
scroll to position [7, 0]
type textarea "**********"
click at [139, 339] on button "submit" at bounding box center [140, 339] width 12 height 12
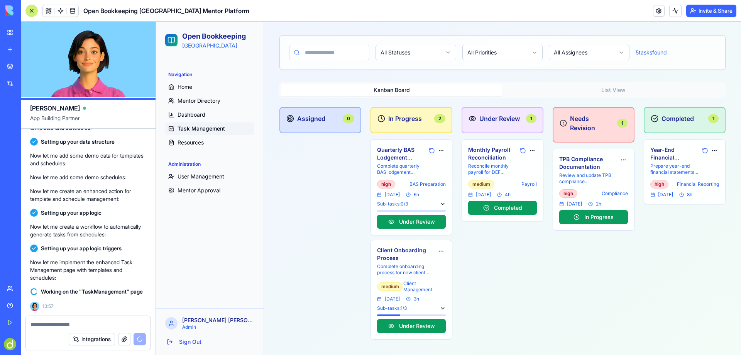
scroll to position [3886, 0]
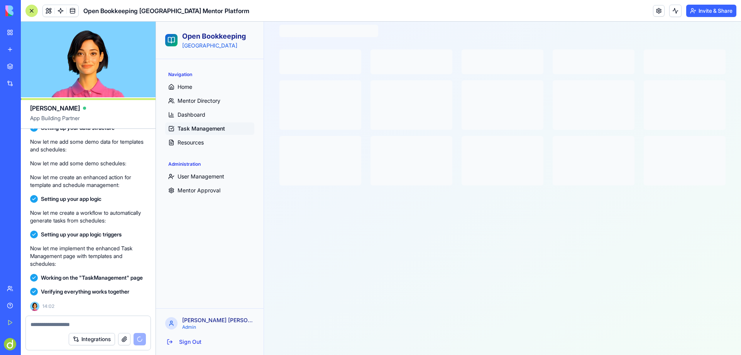
scroll to position [65, 0]
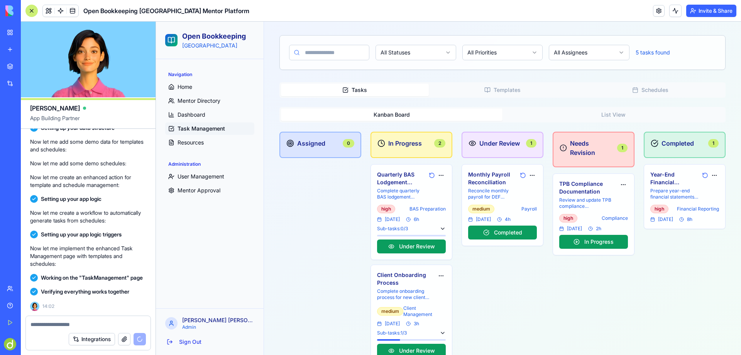
click at [520, 87] on button "Templates" at bounding box center [503, 90] width 148 height 12
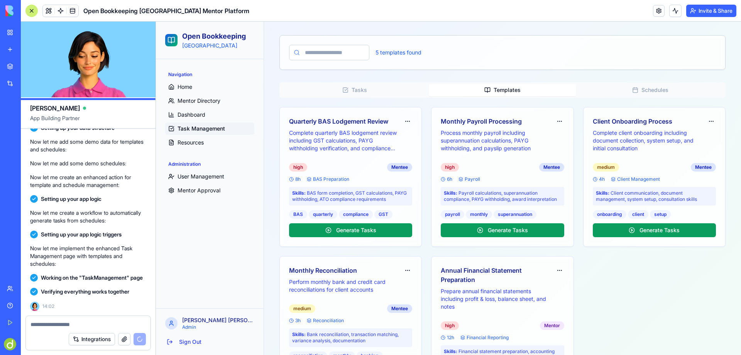
scroll to position [4329, 0]
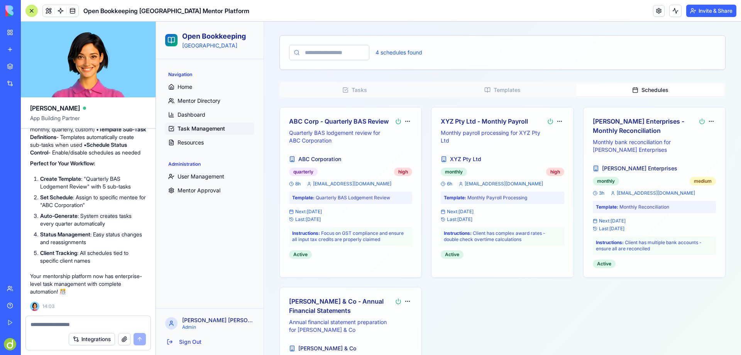
click at [670, 92] on button "Schedules" at bounding box center [650, 90] width 148 height 12
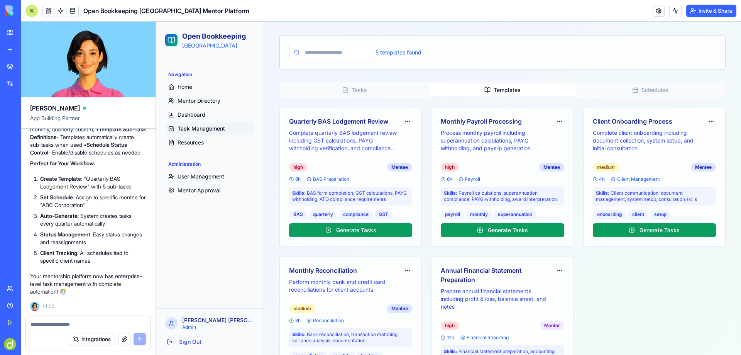
click at [497, 91] on button "Templates" at bounding box center [503, 90] width 148 height 12
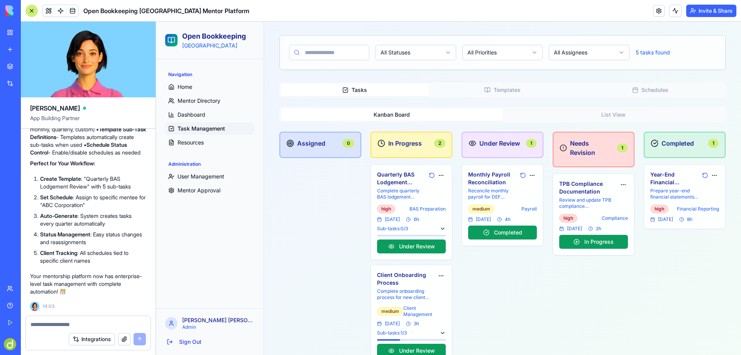
click at [345, 86] on button "Tasks" at bounding box center [355, 90] width 148 height 12
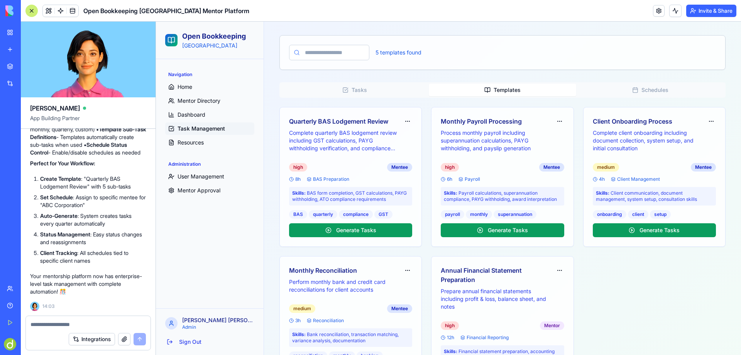
click at [501, 92] on button "Templates" at bounding box center [503, 90] width 148 height 12
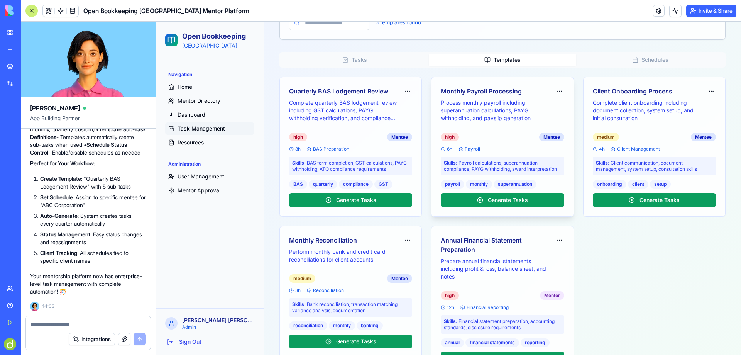
scroll to position [0, 0]
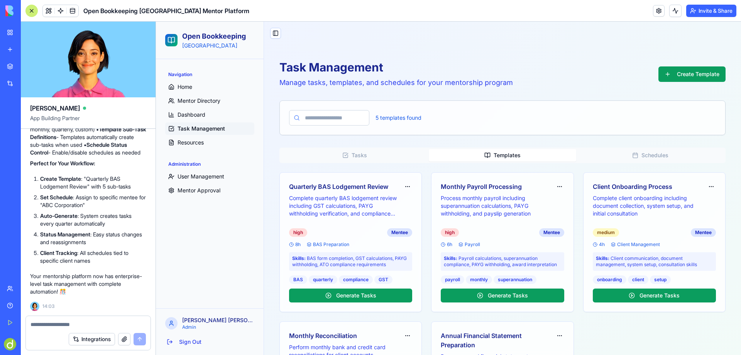
click at [647, 155] on button "Schedules" at bounding box center [650, 155] width 148 height 12
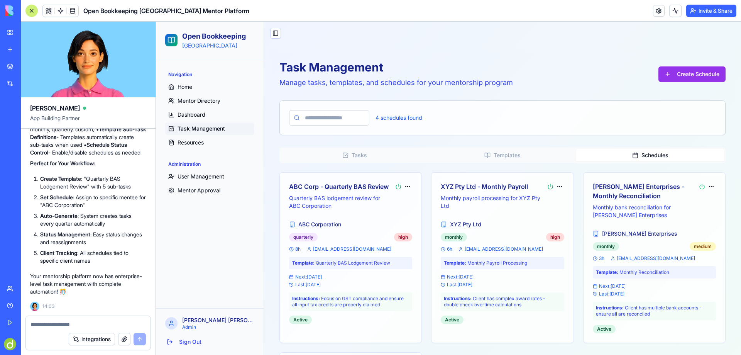
click at [534, 54] on div "Task Management Manage tasks, templates, and schedules for your mentorship prog…" at bounding box center [502, 291] width 465 height 481
click at [509, 154] on button "Templates" at bounding box center [503, 155] width 148 height 12
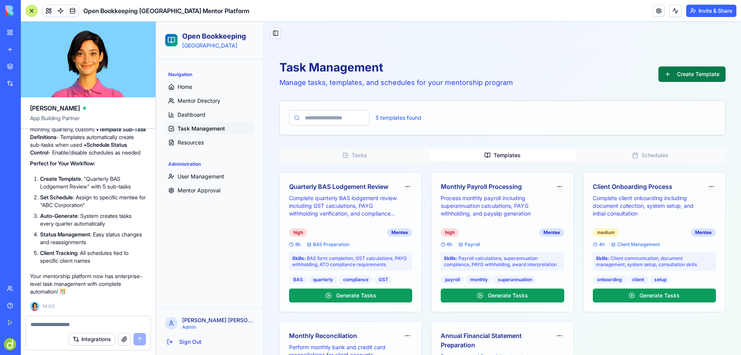
click at [688, 71] on button "Create Template" at bounding box center [692, 73] width 67 height 15
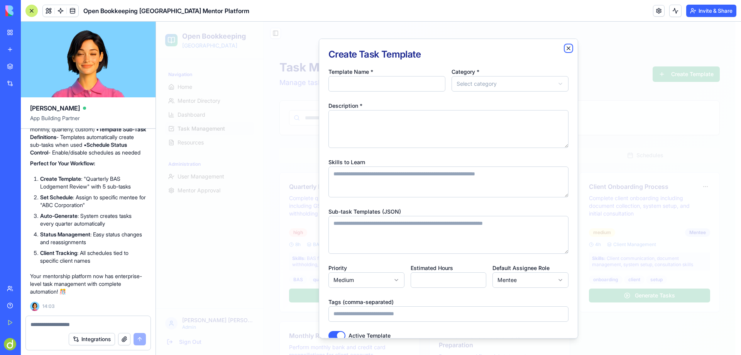
click at [566, 47] on icon "button" at bounding box center [569, 48] width 6 height 6
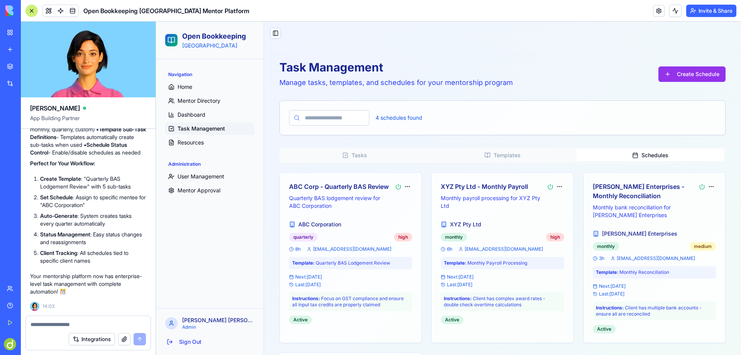
click at [662, 154] on button "Schedules" at bounding box center [650, 155] width 148 height 12
click at [692, 68] on button "Create Schedule" at bounding box center [692, 73] width 67 height 15
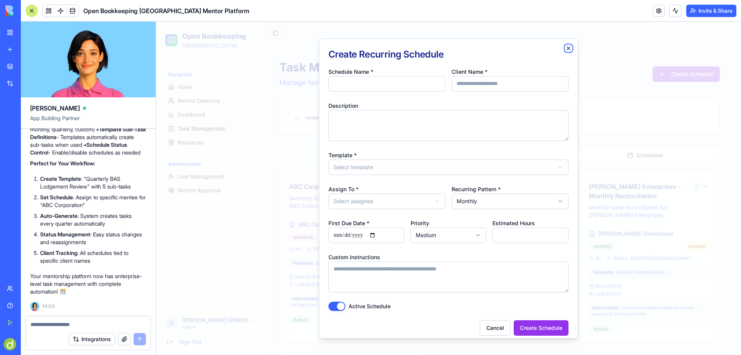
click at [566, 47] on icon "button" at bounding box center [569, 48] width 6 height 6
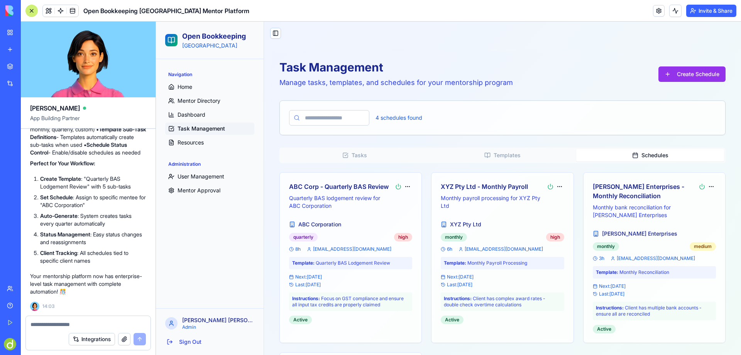
click at [329, 119] on input at bounding box center [329, 117] width 80 height 15
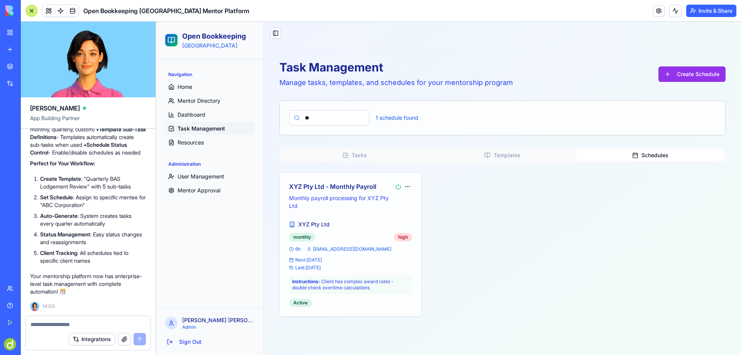
type input "*"
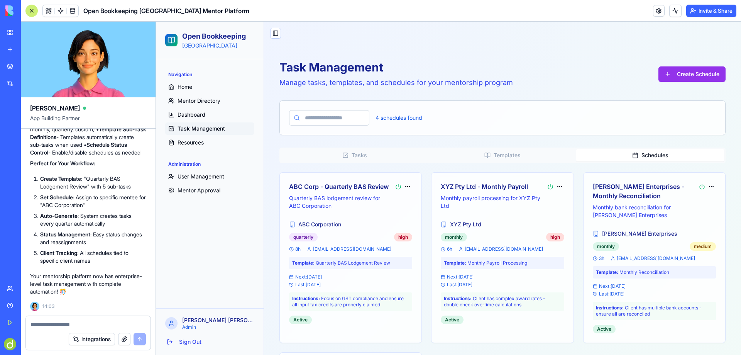
click at [357, 157] on button "Tasks" at bounding box center [355, 155] width 148 height 12
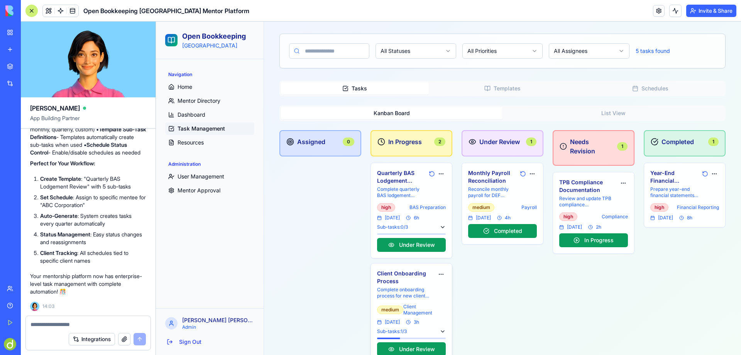
scroll to position [77, 0]
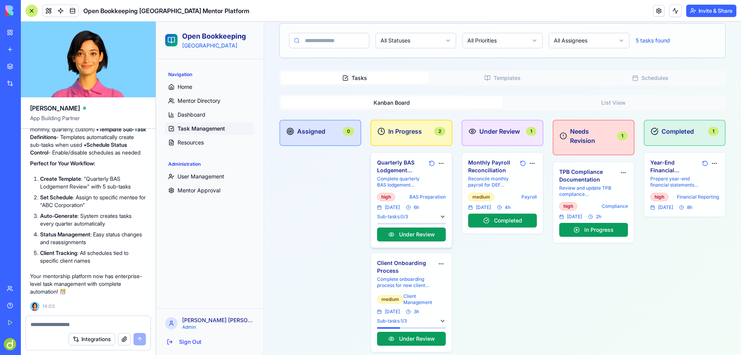
click at [385, 163] on h4 "Quarterly BAS Lodgement Review" at bounding box center [401, 166] width 49 height 15
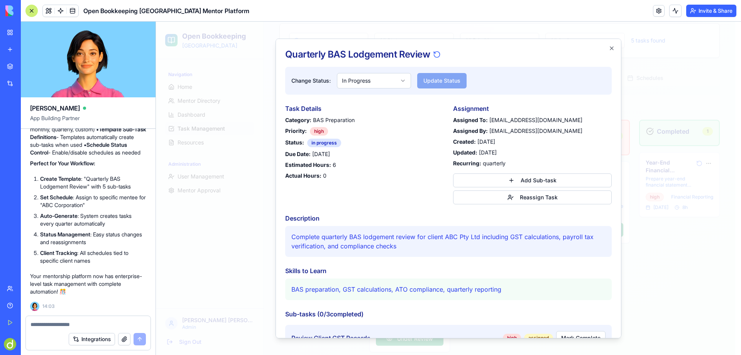
click at [403, 78] on body "Open Bookkeeping Australia Navigation Home Mentor Directory Dashboard Task Mana…" at bounding box center [446, 155] width 580 height 423
click at [549, 181] on button "Add Sub-task" at bounding box center [532, 180] width 159 height 14
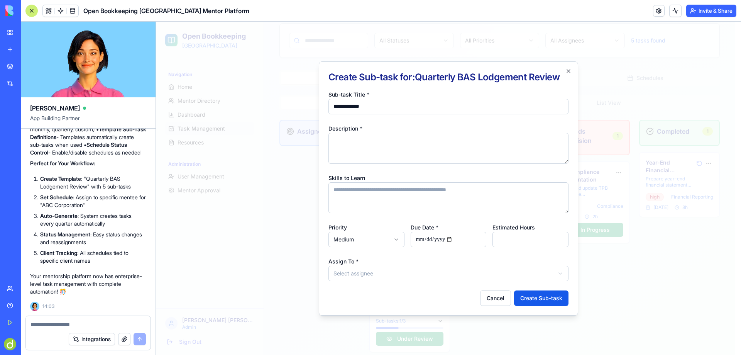
type input "**********"
click at [355, 150] on textarea "Description *" at bounding box center [449, 148] width 240 height 31
type textarea "**********"
click at [418, 241] on input "Due Date *" at bounding box center [449, 239] width 76 height 15
click at [456, 238] on input "Due Date *" at bounding box center [449, 239] width 76 height 15
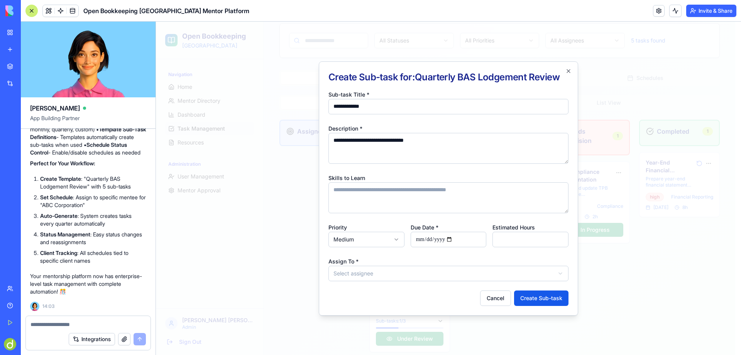
type input "**********"
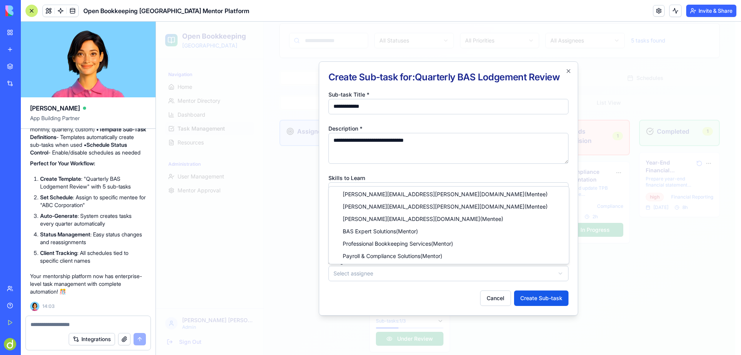
click at [373, 273] on body "Open Bookkeeping Australia Navigation Home Mentor Directory Dashboard Task Mana…" at bounding box center [446, 155] width 580 height 423
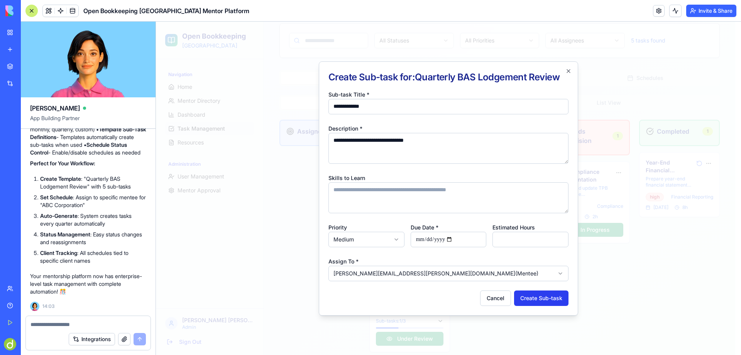
click at [542, 295] on button "Create Sub-task" at bounding box center [541, 297] width 54 height 15
select select
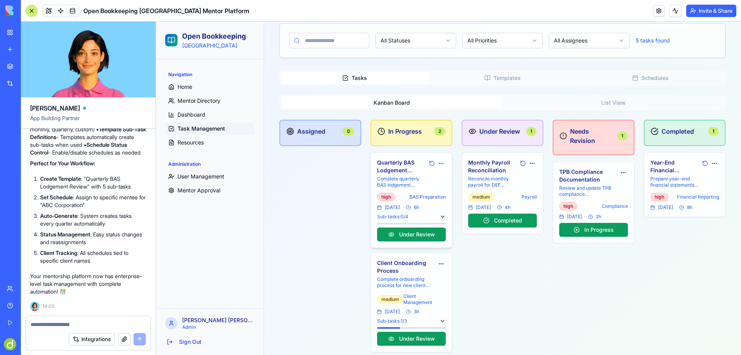
click at [440, 216] on button at bounding box center [443, 217] width 6 height 6
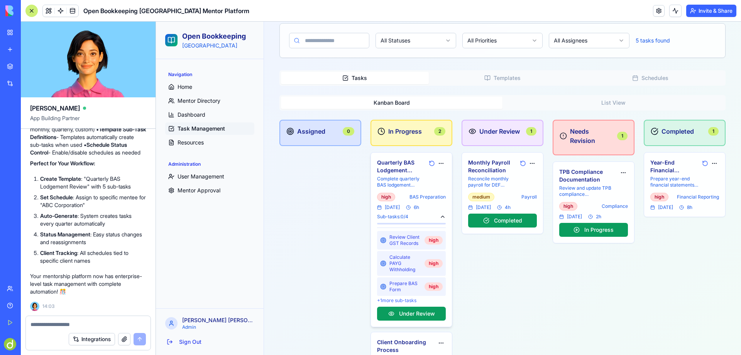
click at [397, 300] on p "+ 1 more sub-tasks" at bounding box center [411, 300] width 69 height 6
click at [393, 162] on h4 "Quarterly BAS Lodgement Review" at bounding box center [401, 166] width 49 height 15
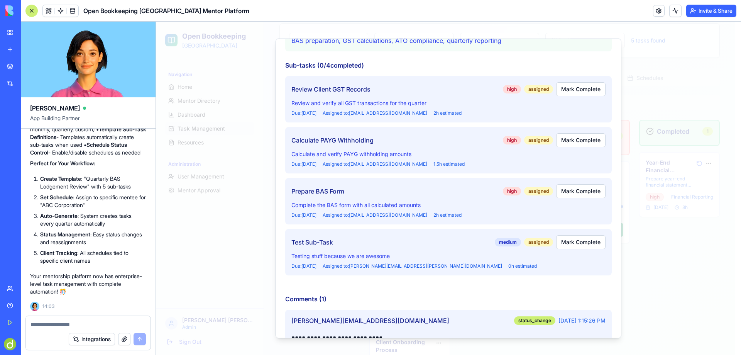
scroll to position [254, 0]
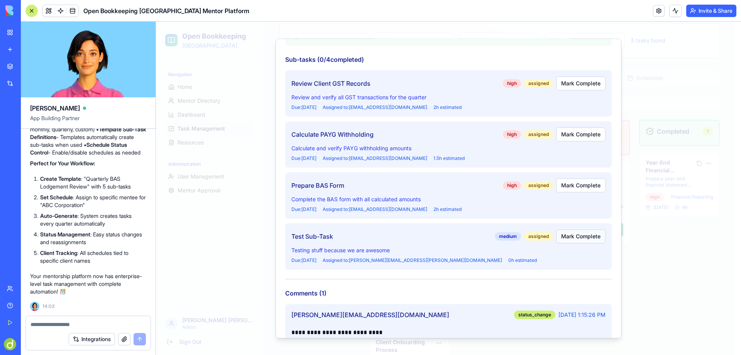
click at [577, 236] on button "Mark Complete" at bounding box center [580, 236] width 49 height 14
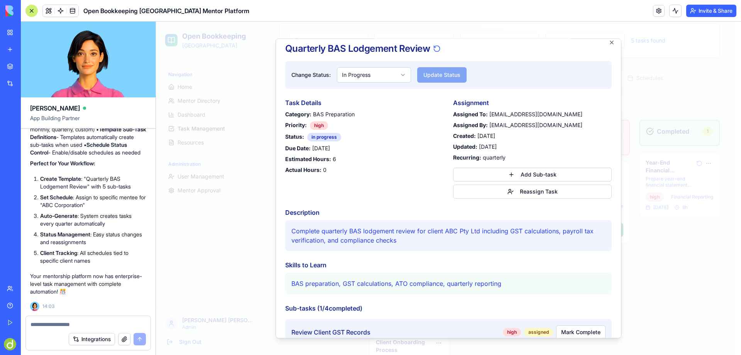
scroll to position [0, 0]
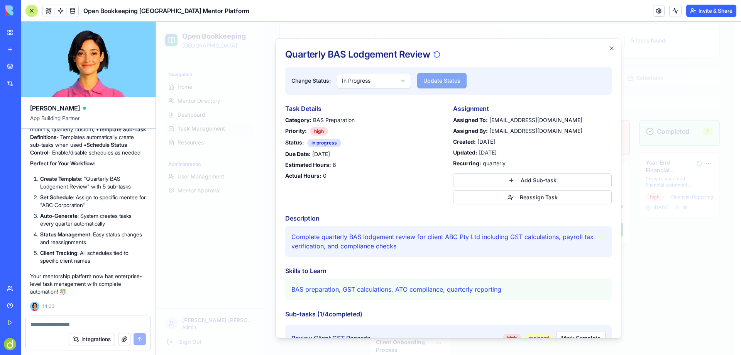
click at [397, 73] on body "Open Bookkeeping Australia Navigation Home Mentor Directory Dashboard Task Mana…" at bounding box center [446, 195] width 580 height 502
click at [449, 77] on button "Update Status" at bounding box center [441, 80] width 49 height 15
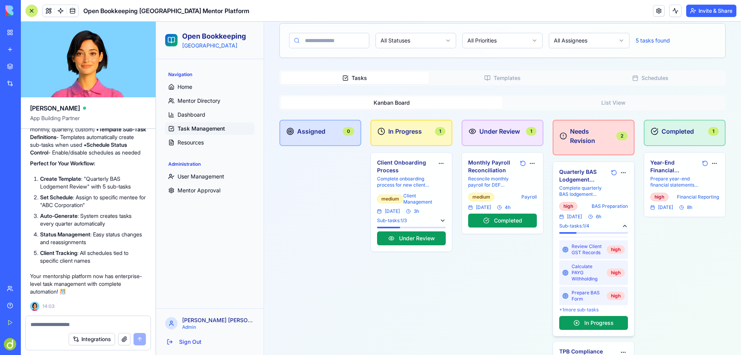
click at [622, 227] on button at bounding box center [625, 226] width 6 height 6
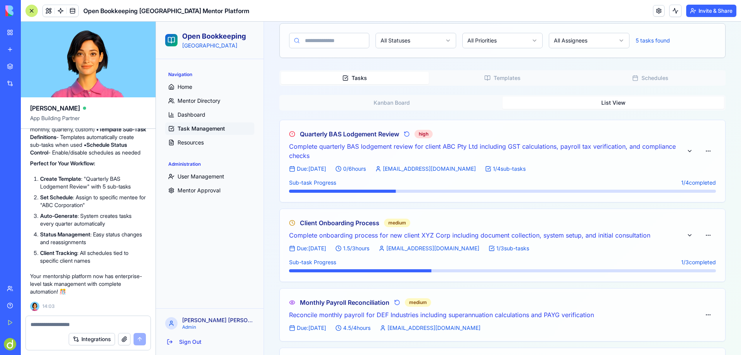
click at [605, 102] on button "List View" at bounding box center [614, 103] width 222 height 12
click at [408, 99] on button "Kanban Board" at bounding box center [392, 103] width 222 height 12
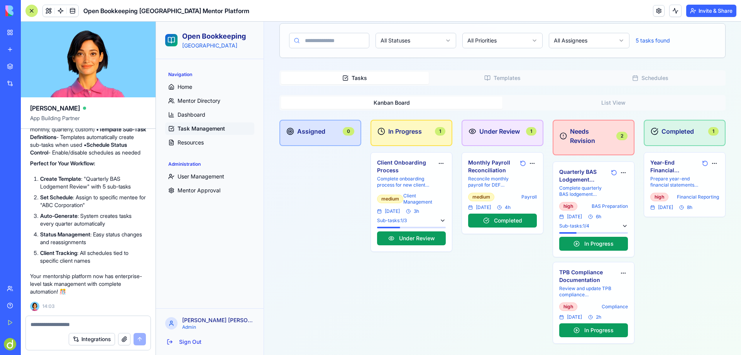
click at [36, 326] on textarea at bounding box center [88, 324] width 115 height 8
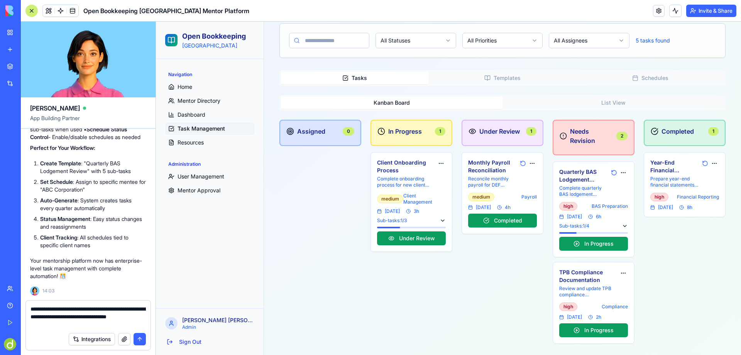
click at [35, 325] on textarea "**********" at bounding box center [88, 316] width 115 height 23
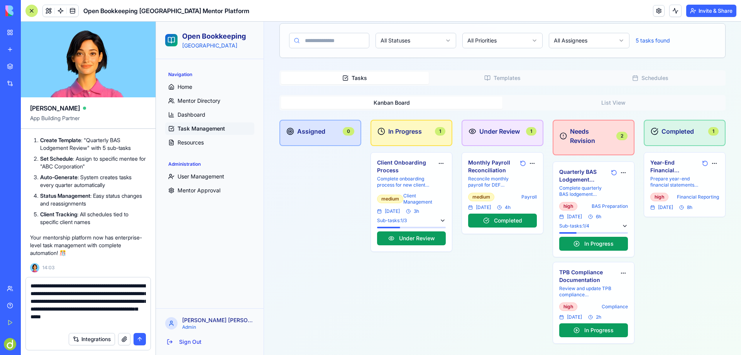
type textarea "**********"
click at [141, 339] on button "submit" at bounding box center [140, 339] width 12 height 12
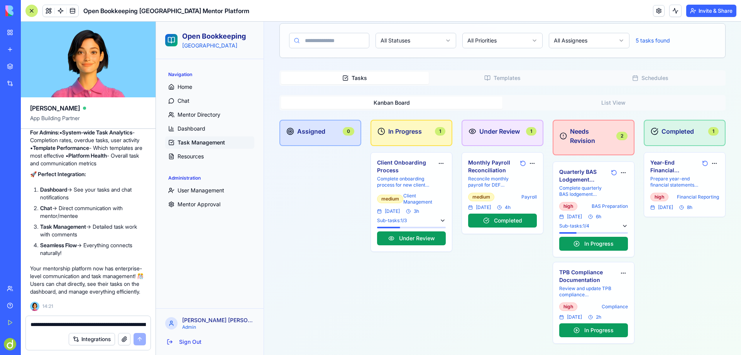
scroll to position [5009, 0]
click at [202, 98] on link "Chat" at bounding box center [209, 101] width 89 height 12
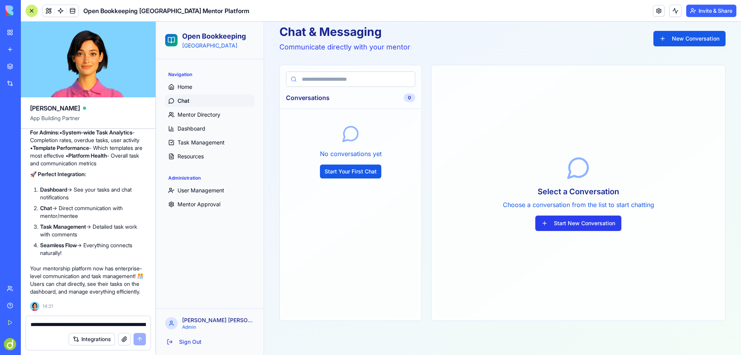
click at [585, 220] on button "Start New Conversation" at bounding box center [579, 222] width 86 height 15
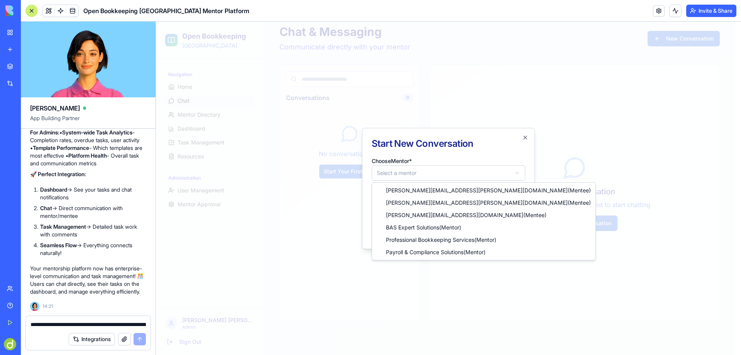
click at [407, 168] on body "**********" at bounding box center [446, 170] width 580 height 369
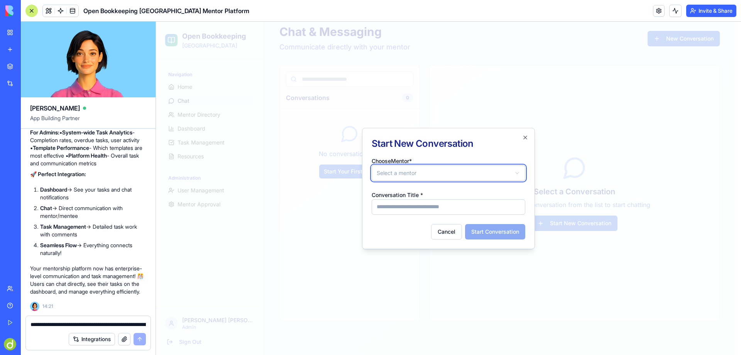
click at [443, 83] on div at bounding box center [448, 188] width 585 height 333
click at [526, 136] on icon "button" at bounding box center [525, 137] width 6 height 6
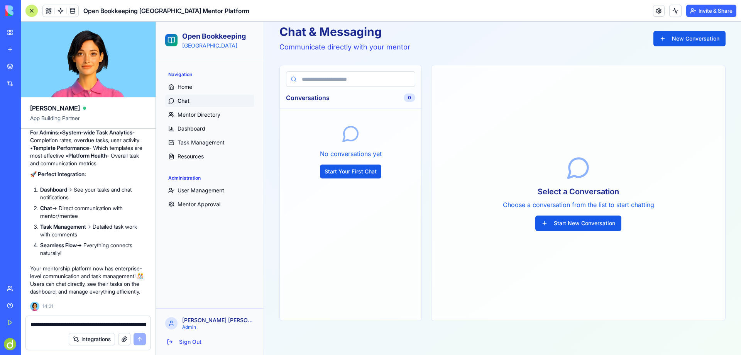
click at [708, 9] on button "Invite & Share" at bounding box center [712, 11] width 50 height 12
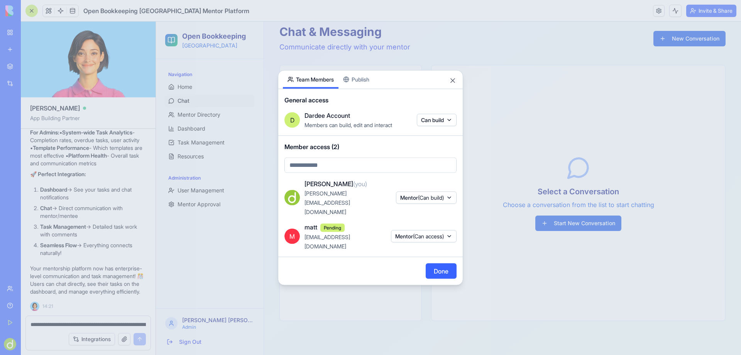
click at [320, 180] on body "BETA My Workspace New app Marketplace Integrations Recent ABN Lookup Tool Open …" at bounding box center [370, 177] width 741 height 355
type input "**********"
click at [359, 197] on span "[EMAIL_ADDRESS][DOMAIN_NAME]" at bounding box center [359, 195] width 102 height 9
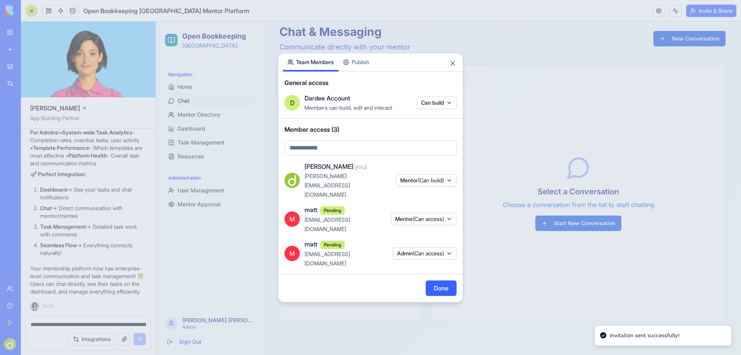
click at [446, 247] on button "Admin (Can access)" at bounding box center [425, 253] width 64 height 12
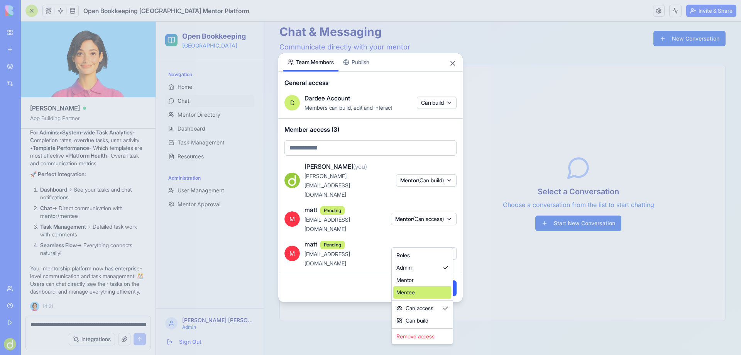
click at [424, 293] on div "Mentee" at bounding box center [422, 292] width 58 height 12
click at [360, 265] on div at bounding box center [370, 177] width 741 height 355
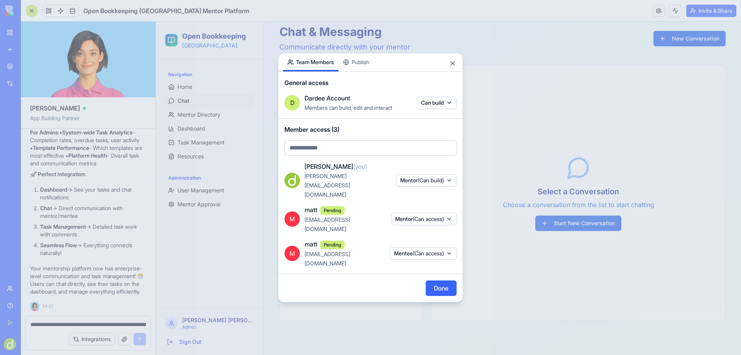
click at [442, 280] on button "Done" at bounding box center [441, 287] width 31 height 15
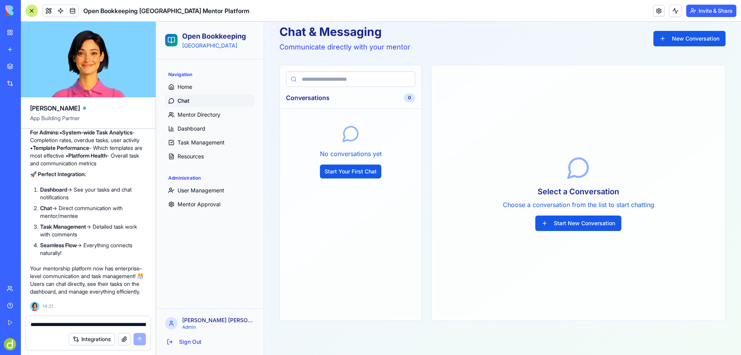
scroll to position [5125, 0]
click at [59, 325] on textarea "**********" at bounding box center [88, 324] width 115 height 8
click at [197, 87] on link "Home" at bounding box center [209, 87] width 89 height 12
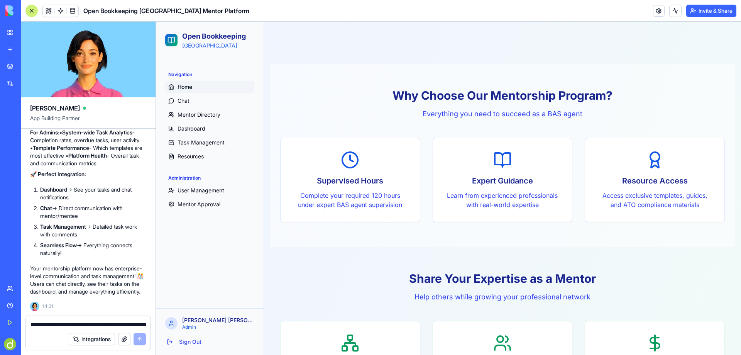
scroll to position [267, 0]
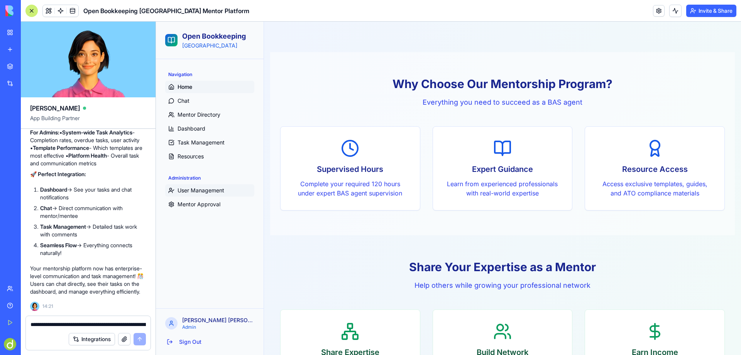
click at [190, 193] on span "User Management" at bounding box center [201, 190] width 47 height 8
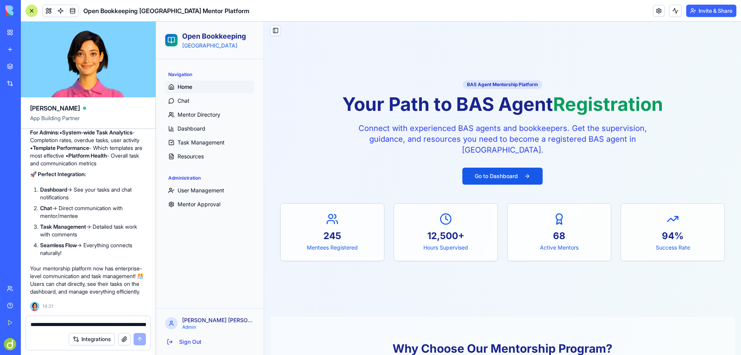
scroll to position [0, 0]
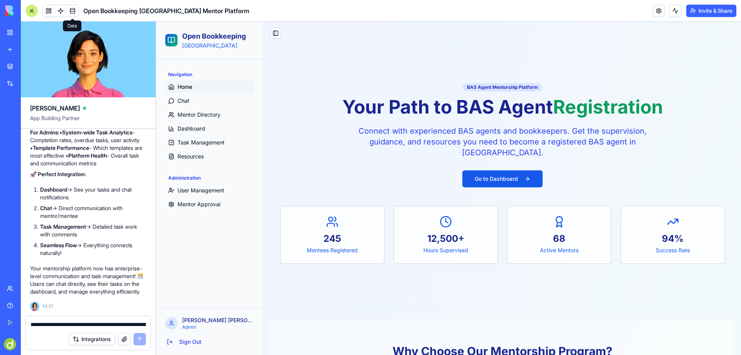
click at [73, 10] on span at bounding box center [73, 11] width 22 height 22
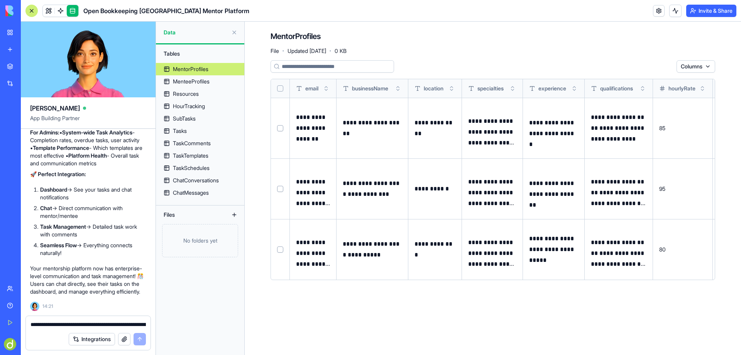
click at [75, 323] on textarea "**********" at bounding box center [88, 324] width 115 height 8
click at [234, 32] on button at bounding box center [234, 32] width 12 height 12
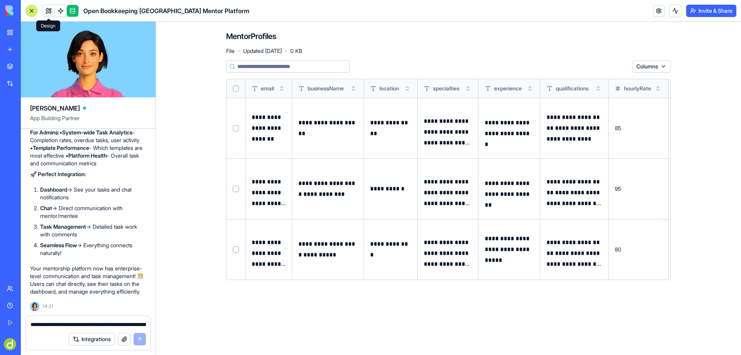
click at [47, 10] on link at bounding box center [49, 11] width 12 height 12
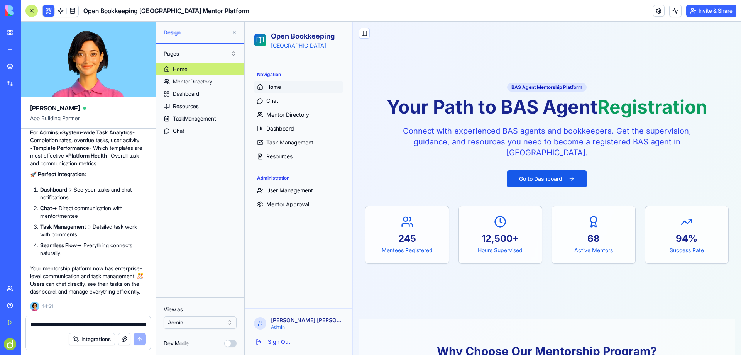
click at [58, 329] on div "Integrations" at bounding box center [88, 339] width 125 height 22
click at [233, 32] on button at bounding box center [234, 32] width 12 height 12
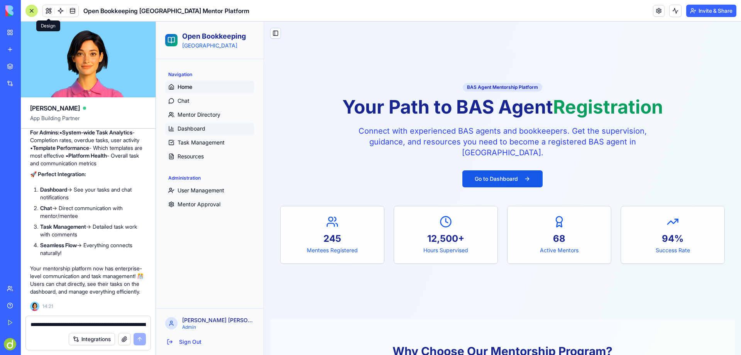
click at [191, 126] on span "Dashboard" at bounding box center [192, 129] width 28 height 8
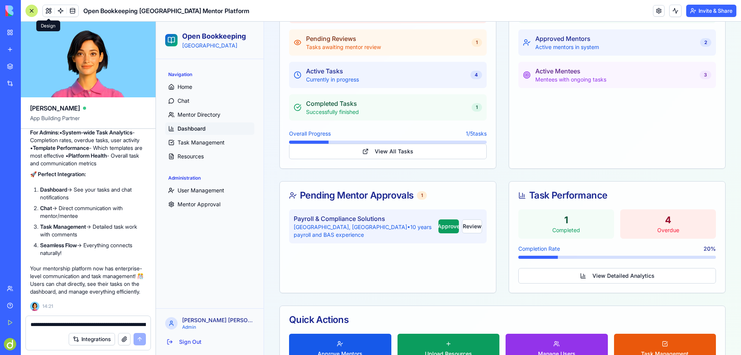
scroll to position [193, 0]
click at [384, 153] on button "View All Tasks" at bounding box center [388, 150] width 198 height 15
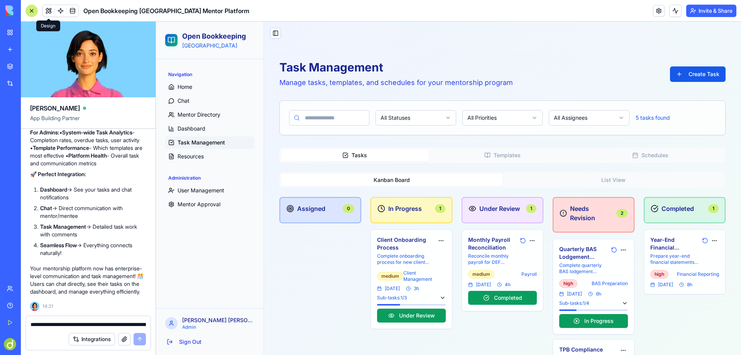
click at [192, 143] on span "Task Management" at bounding box center [201, 143] width 47 height 8
click at [184, 126] on span "Dashboard" at bounding box center [192, 129] width 28 height 8
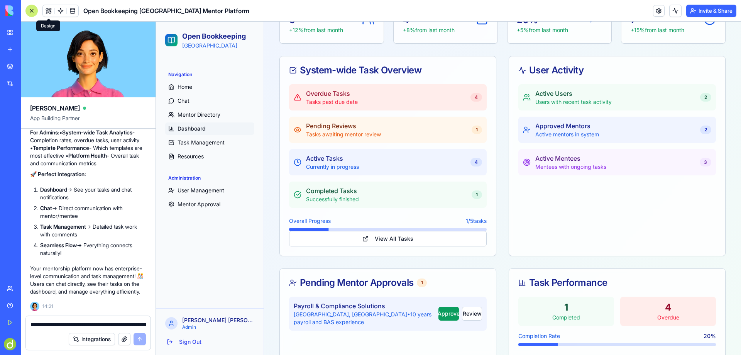
scroll to position [193, 0]
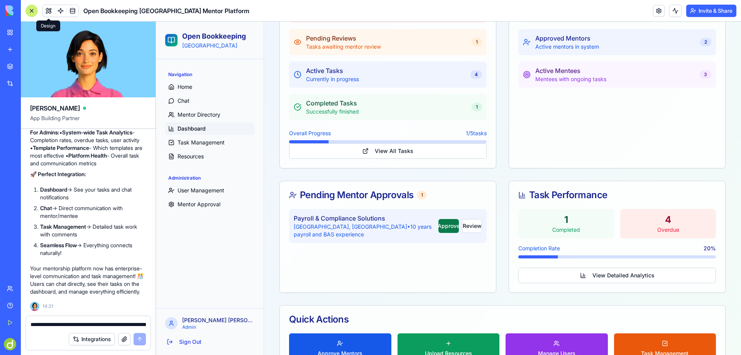
click at [441, 224] on button "Approve" at bounding box center [449, 226] width 21 height 14
click at [462, 226] on button "Review" at bounding box center [472, 226] width 20 height 14
click at [439, 227] on button "Approve" at bounding box center [449, 226] width 21 height 14
click at [467, 225] on button "Review" at bounding box center [472, 226] width 20 height 14
click at [443, 225] on button "Approve" at bounding box center [449, 226] width 21 height 14
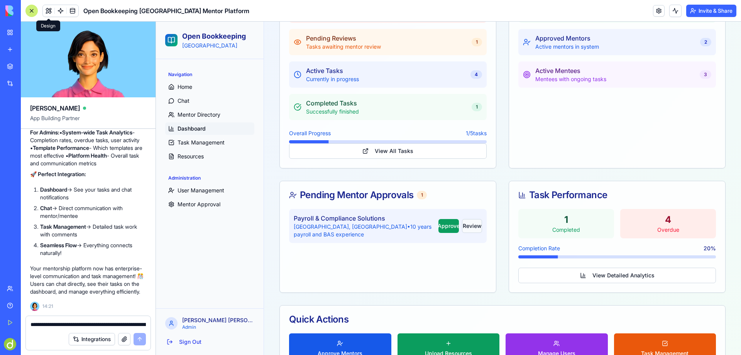
click at [463, 225] on button "Review" at bounding box center [472, 226] width 20 height 14
click at [439, 225] on button "Approve" at bounding box center [449, 226] width 21 height 14
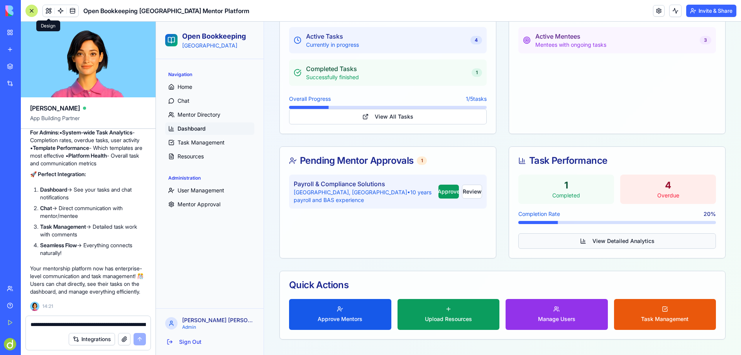
click at [626, 240] on button "View Detailed Analytics" at bounding box center [618, 240] width 198 height 15
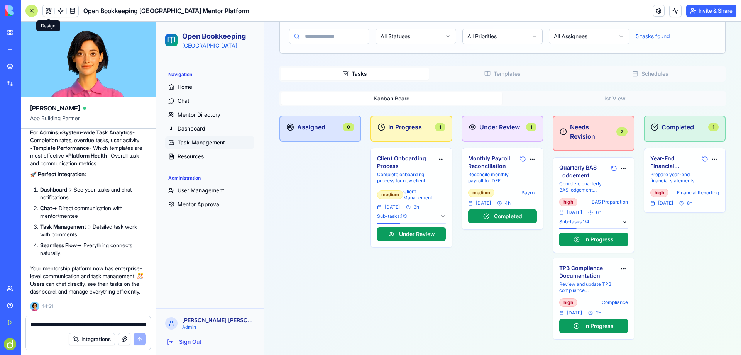
scroll to position [81, 0]
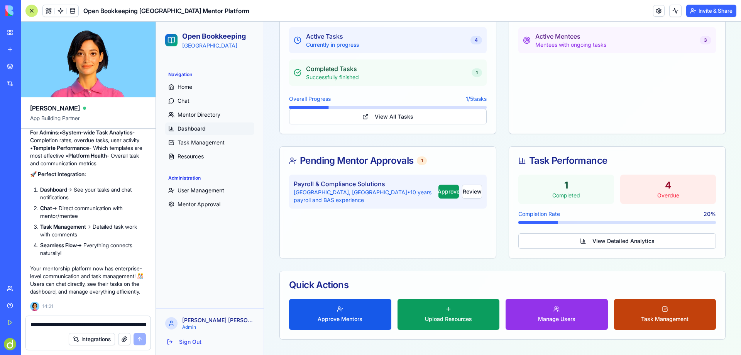
click at [656, 313] on button "Task Management" at bounding box center [665, 314] width 102 height 31
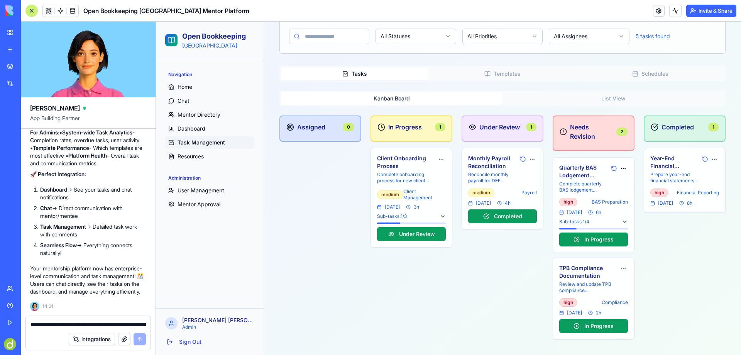
scroll to position [81, 0]
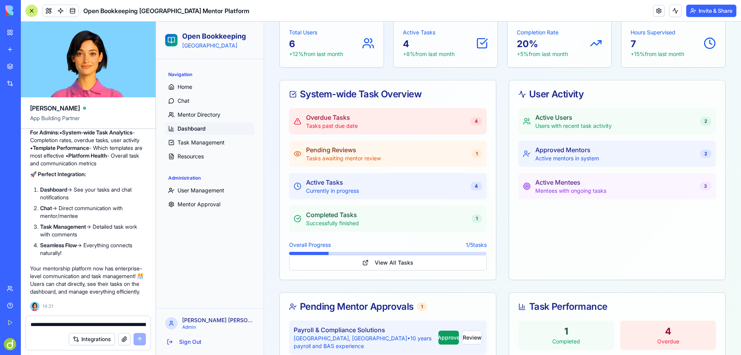
scroll to position [227, 0]
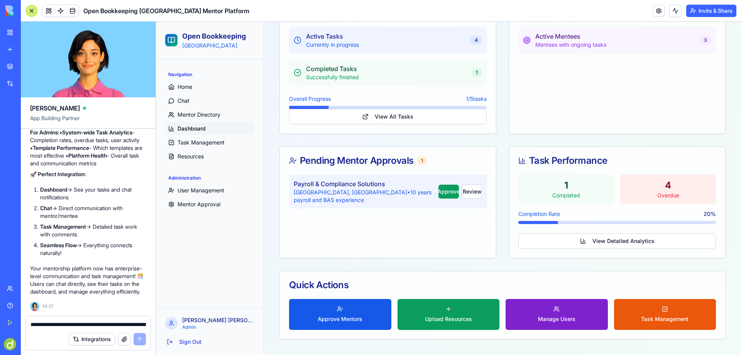
click at [554, 315] on button "Manage Users" at bounding box center [557, 314] width 102 height 31
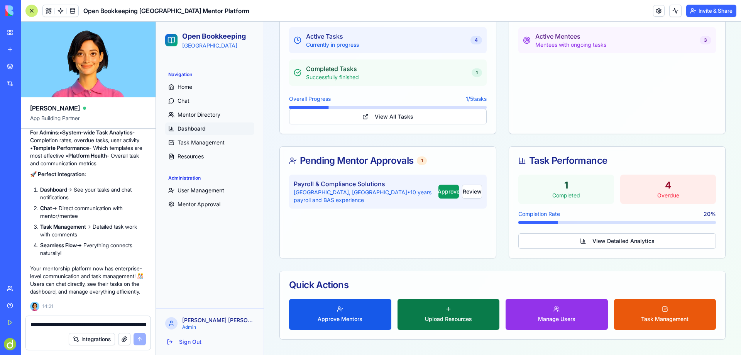
click at [449, 314] on button "Upload Resources" at bounding box center [449, 314] width 102 height 31
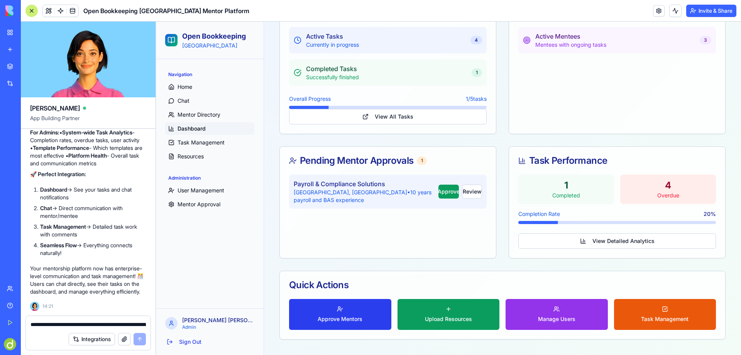
click at [339, 310] on button "Approve Mentors" at bounding box center [340, 314] width 102 height 31
click at [81, 319] on div "**********" at bounding box center [88, 322] width 125 height 12
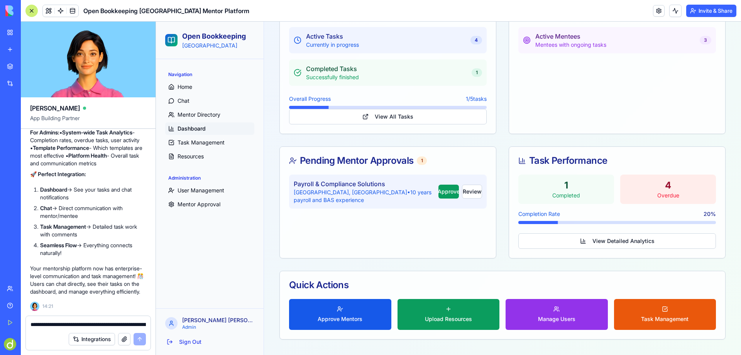
click at [80, 322] on textarea "**********" at bounding box center [88, 324] width 115 height 8
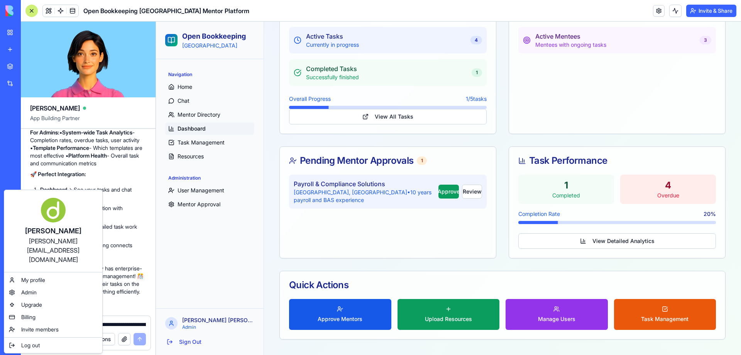
click at [12, 343] on html "BETA My Workspace New app Marketplace Integrations Recent ABN Lookup Tool Open …" at bounding box center [370, 177] width 741 height 355
click at [33, 313] on span "Billing" at bounding box center [28, 317] width 14 height 8
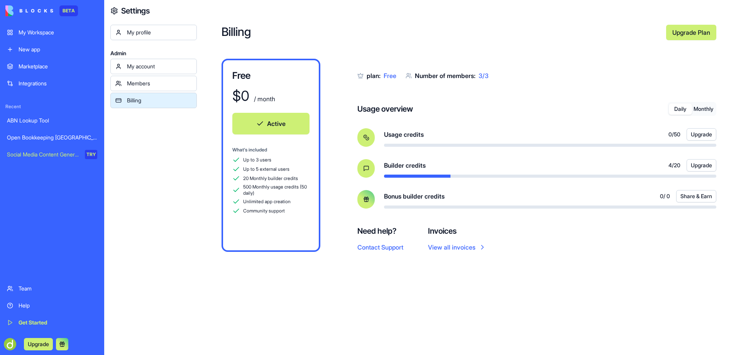
click at [707, 111] on button "Monthly" at bounding box center [703, 108] width 23 height 11
click at [675, 110] on button "Daily" at bounding box center [680, 108] width 23 height 11
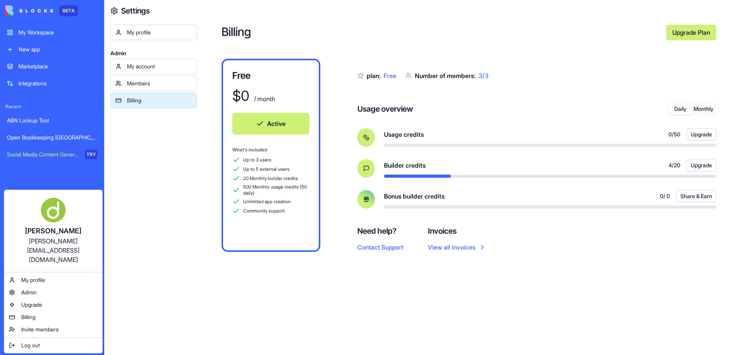
click at [132, 168] on html "BETA My Workspace New app Marketplace Integrations Recent ABN Lookup Tool Open …" at bounding box center [370, 177] width 741 height 355
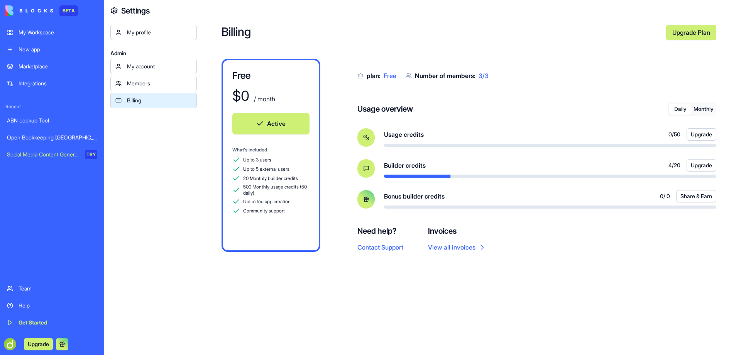
click at [44, 135] on div "Open Bookkeeping [GEOGRAPHIC_DATA] Mentor Platform" at bounding box center [52, 138] width 90 height 8
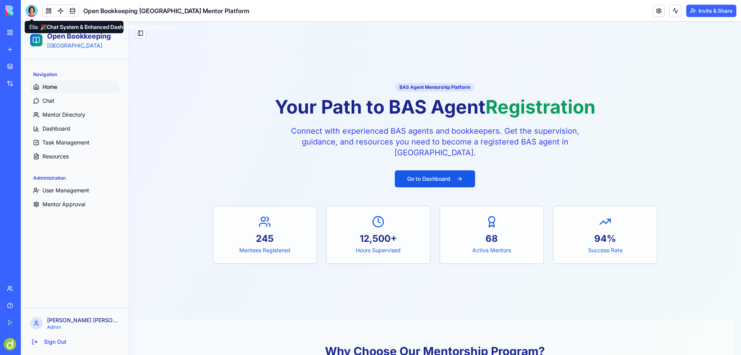
click at [30, 11] on div at bounding box center [31, 11] width 12 height 12
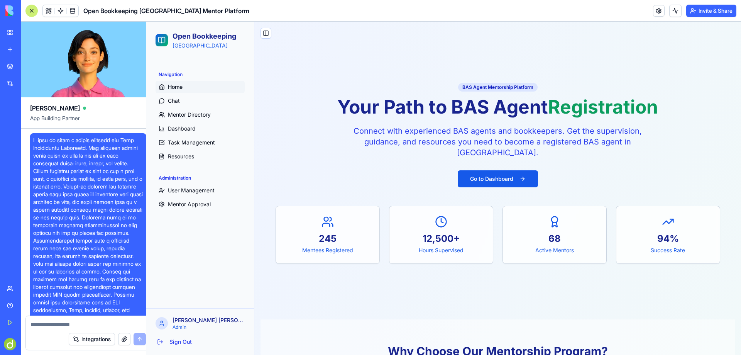
scroll to position [5125, 0]
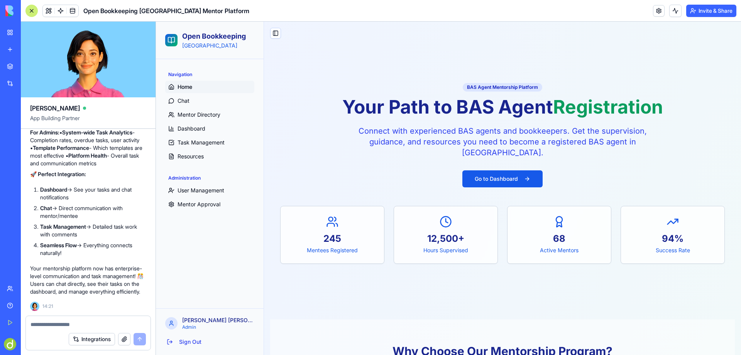
click at [54, 326] on textarea at bounding box center [88, 324] width 115 height 8
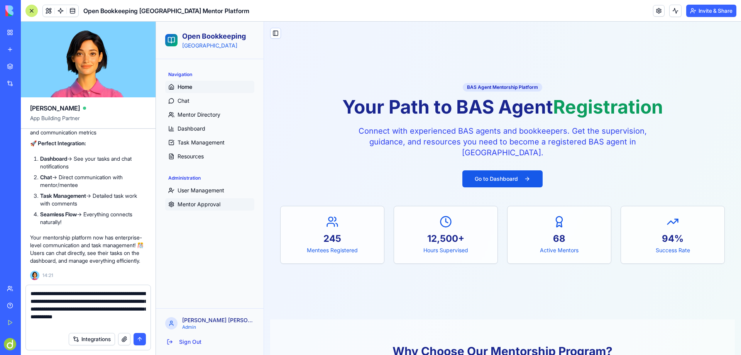
click at [206, 203] on span "Mentor Approval" at bounding box center [199, 204] width 43 height 8
click at [80, 324] on textarea "**********" at bounding box center [88, 309] width 115 height 39
drag, startPoint x: 49, startPoint y: 324, endPoint x: 124, endPoint y: 326, distance: 75.3
click at [124, 326] on textarea "**********" at bounding box center [88, 309] width 115 height 39
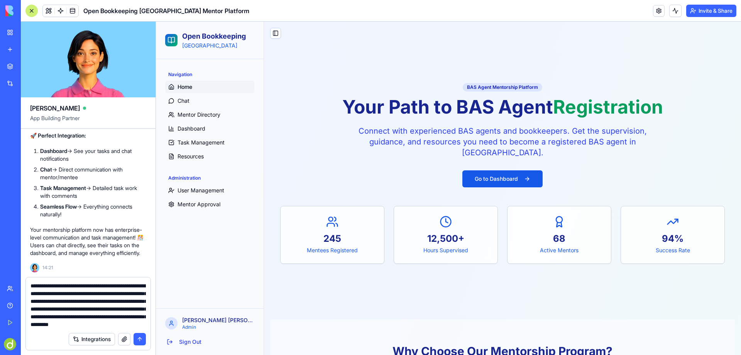
scroll to position [15, 0]
type textarea "**********"
click at [141, 339] on button "submit" at bounding box center [140, 339] width 12 height 12
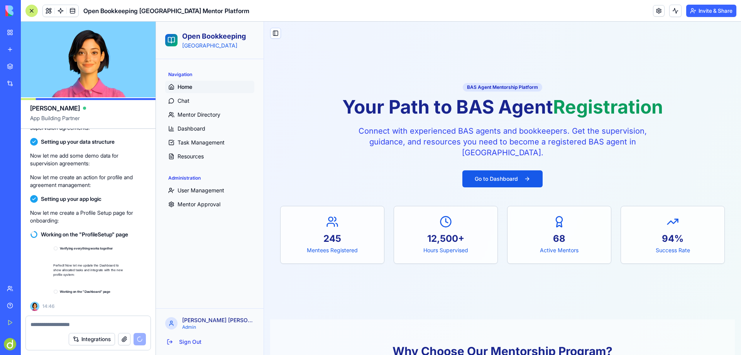
scroll to position [5466, 0]
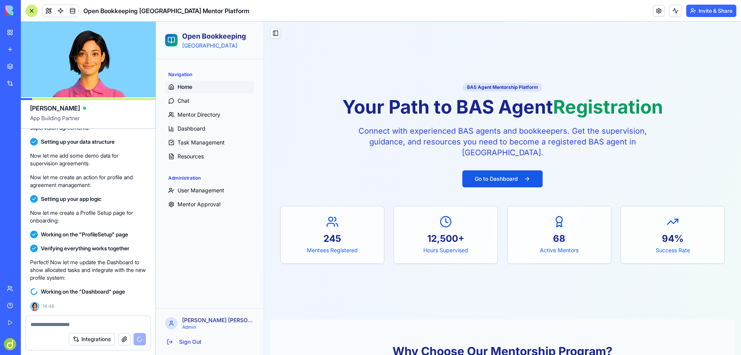
click at [325, 36] on div "Toggle Sidebar" at bounding box center [502, 36] width 477 height 29
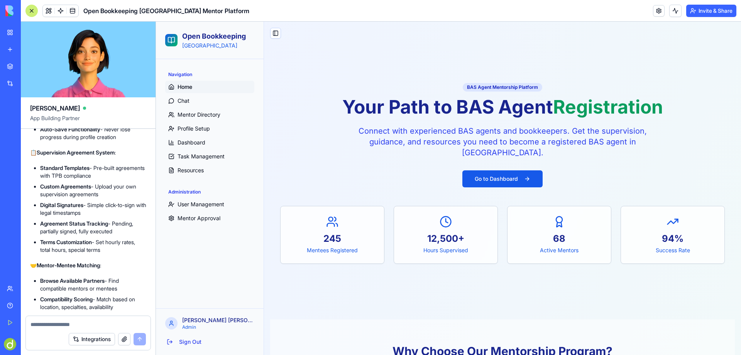
scroll to position [5698, 0]
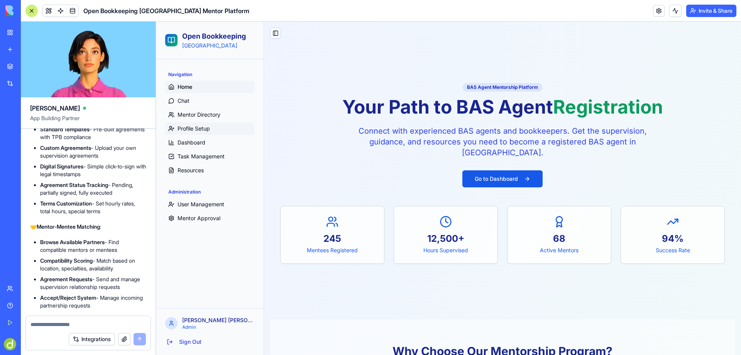
click at [198, 125] on span "Profile Setup" at bounding box center [194, 129] width 32 height 8
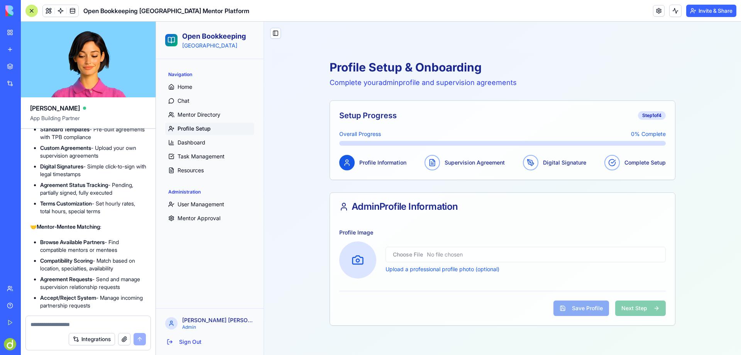
click at [443, 252] on input "file" at bounding box center [526, 254] width 280 height 15
type input "**********"
click at [502, 278] on div "Upload a professional profile photo (optional)" at bounding box center [502, 259] width 327 height 37
click at [645, 305] on div "Save Profile Next Step" at bounding box center [610, 307] width 112 height 15
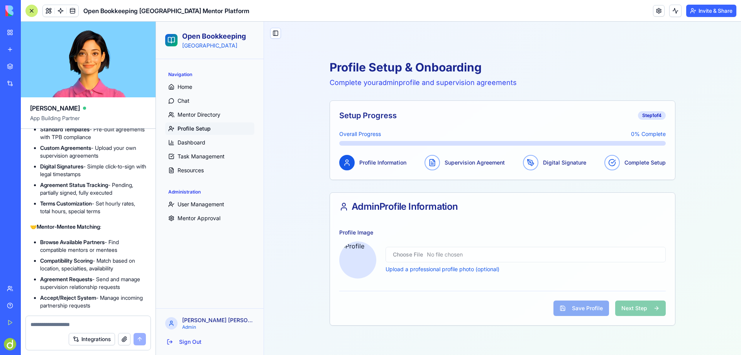
click at [645, 303] on div "Save Profile Next Step" at bounding box center [610, 307] width 112 height 15
click at [644, 303] on div "Save Profile Next Step" at bounding box center [610, 307] width 112 height 15
click at [643, 303] on div "Save Profile Next Step" at bounding box center [610, 307] width 112 height 15
click at [441, 270] on p "Upload a professional profile photo (optional)" at bounding box center [526, 269] width 280 height 8
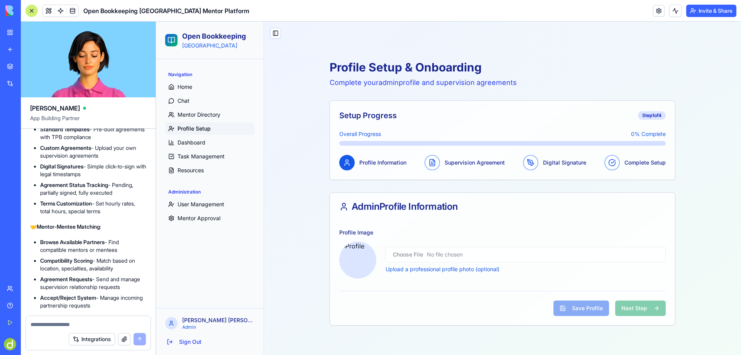
click at [488, 271] on p "Upload a professional profile photo (optional)" at bounding box center [526, 269] width 280 height 8
click at [653, 307] on div "Save Profile Next Step" at bounding box center [610, 307] width 112 height 15
click at [571, 309] on div "Save Profile Next Step" at bounding box center [610, 307] width 112 height 15
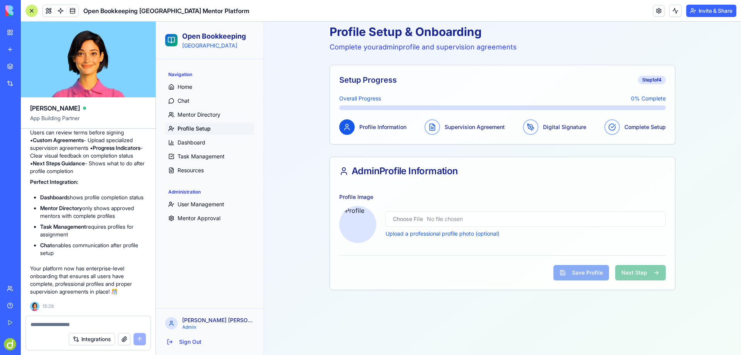
scroll to position [7358, 0]
click at [199, 217] on span "Mentor Approval" at bounding box center [199, 218] width 43 height 8
click at [200, 201] on span "User Management" at bounding box center [201, 204] width 47 height 8
click at [195, 218] on span "Mentor Approval" at bounding box center [199, 218] width 43 height 8
click at [201, 197] on div "Administration" at bounding box center [209, 192] width 89 height 12
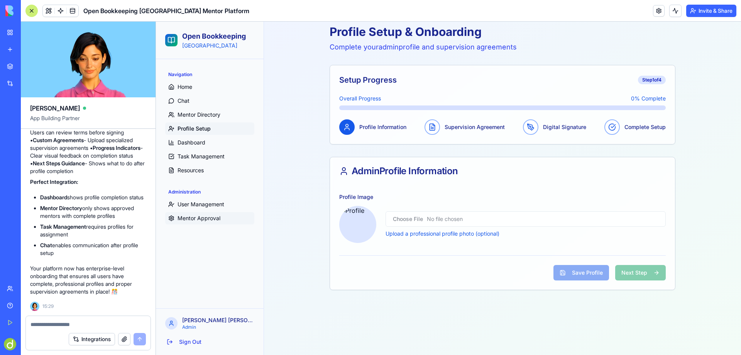
click at [198, 213] on button "Mentor Approval" at bounding box center [209, 218] width 89 height 12
click at [201, 200] on button "User Management" at bounding box center [209, 204] width 89 height 12
click at [197, 219] on span "Mentor Approval" at bounding box center [199, 218] width 43 height 8
click at [198, 208] on span "User Management" at bounding box center [201, 204] width 47 height 8
click at [189, 170] on span "Resources" at bounding box center [191, 170] width 26 height 8
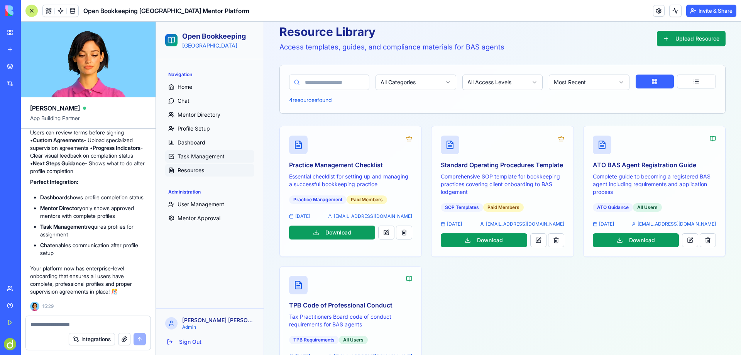
click at [197, 156] on span "Task Management" at bounding box center [201, 157] width 47 height 8
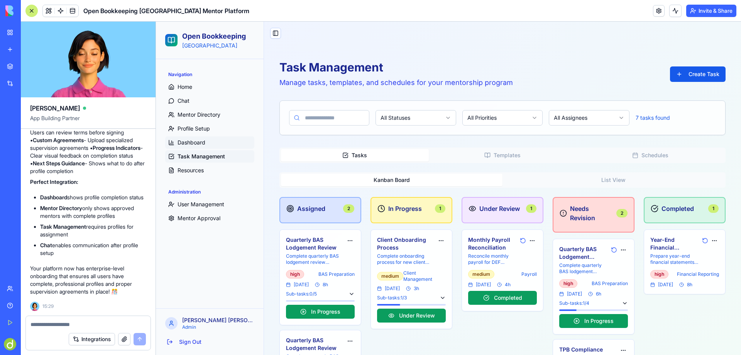
click at [198, 142] on span "Dashboard" at bounding box center [192, 143] width 28 height 8
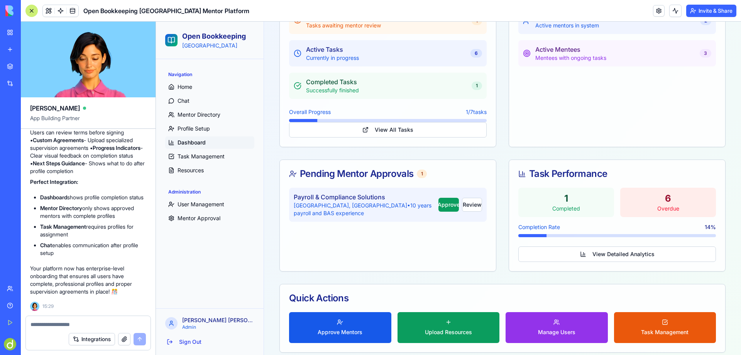
scroll to position [227, 0]
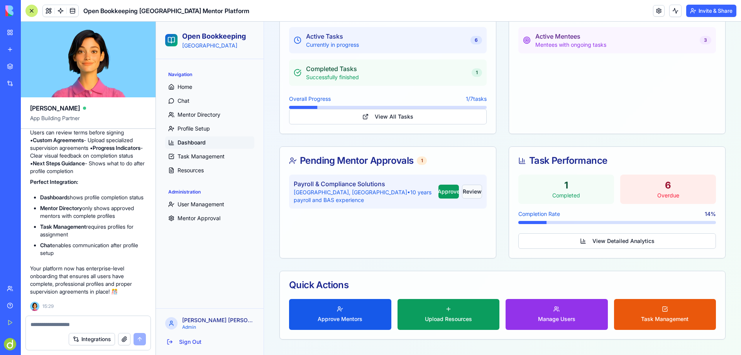
click at [464, 192] on button "Review" at bounding box center [472, 192] width 20 height 14
click at [439, 189] on button "Approve" at bounding box center [449, 192] width 21 height 14
click at [462, 190] on button "Review" at bounding box center [472, 192] width 20 height 14
click at [439, 191] on button "Approve" at bounding box center [449, 192] width 21 height 14
click at [345, 315] on button "Approve Mentors" at bounding box center [340, 314] width 102 height 31
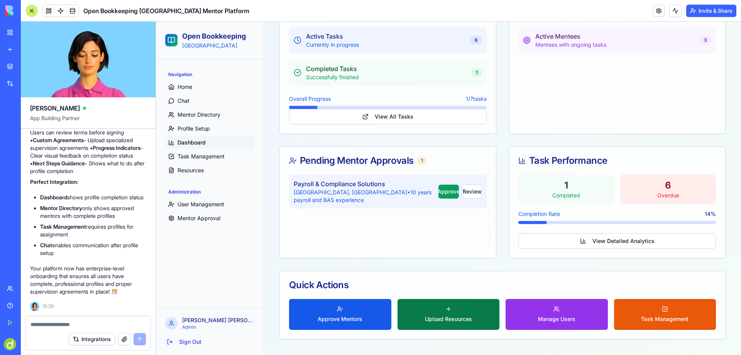
click at [444, 317] on span "Upload Resources" at bounding box center [448, 319] width 47 height 8
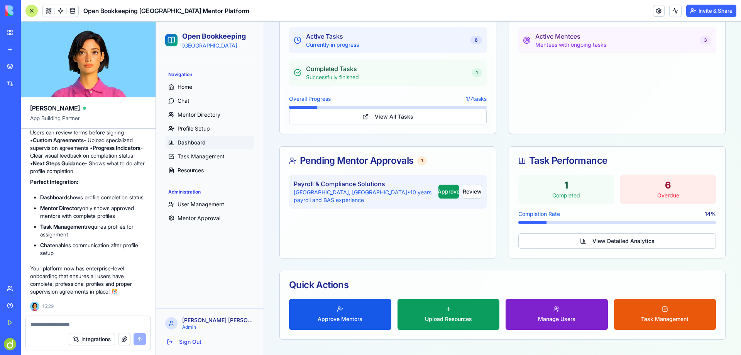
click at [555, 315] on span "Manage Users" at bounding box center [556, 319] width 37 height 8
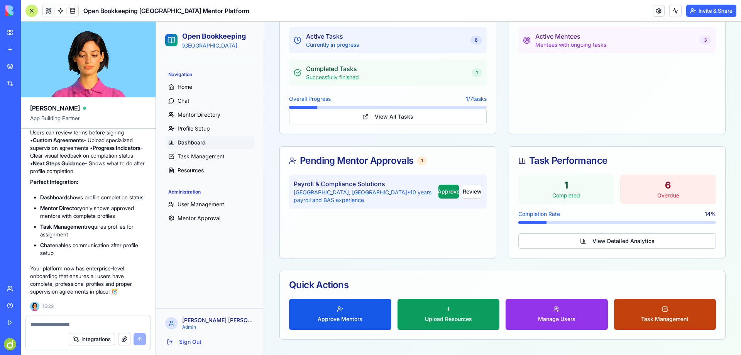
click at [657, 314] on button "Task Management" at bounding box center [665, 314] width 102 height 31
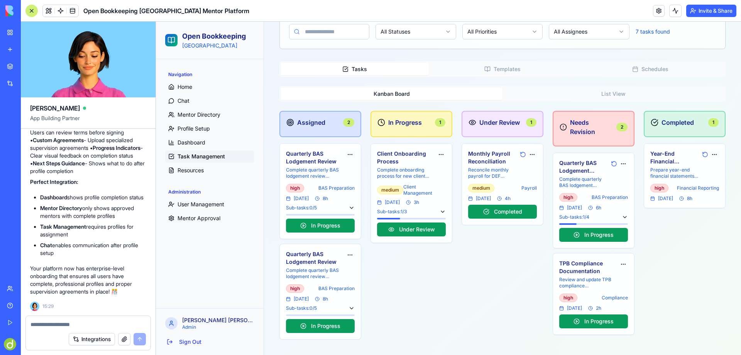
scroll to position [86, 0]
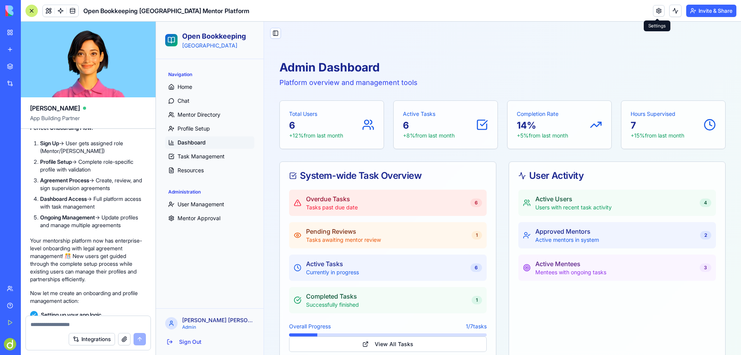
click at [658, 9] on link at bounding box center [659, 11] width 12 height 12
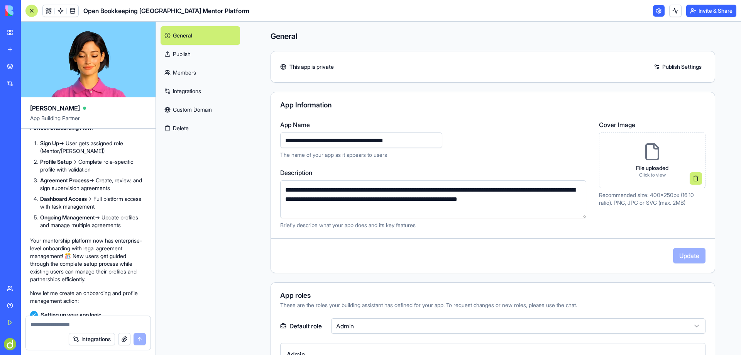
click at [191, 110] on link "Custom Domain" at bounding box center [201, 109] width 80 height 19
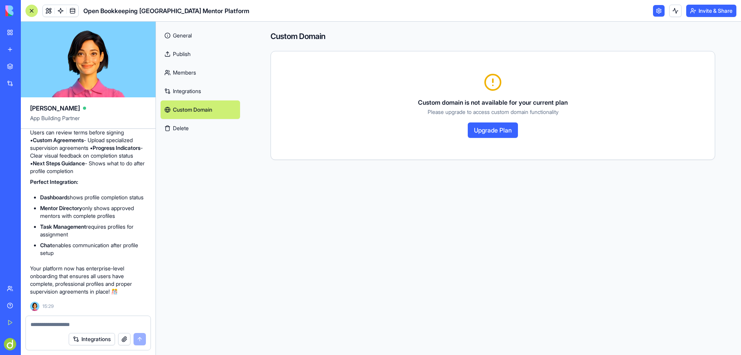
scroll to position [7358, 0]
click at [24, 305] on div "Help" at bounding box center [24, 306] width 10 height 8
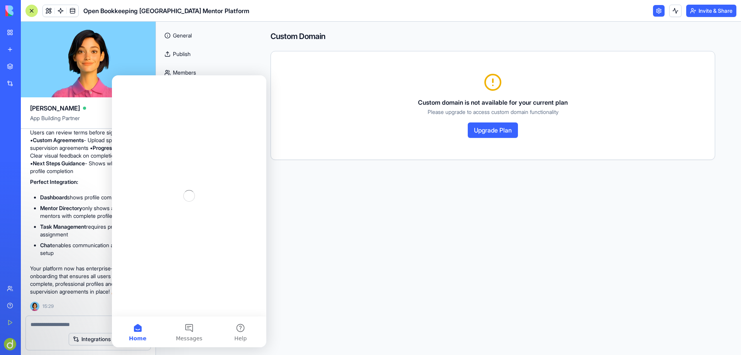
scroll to position [0, 0]
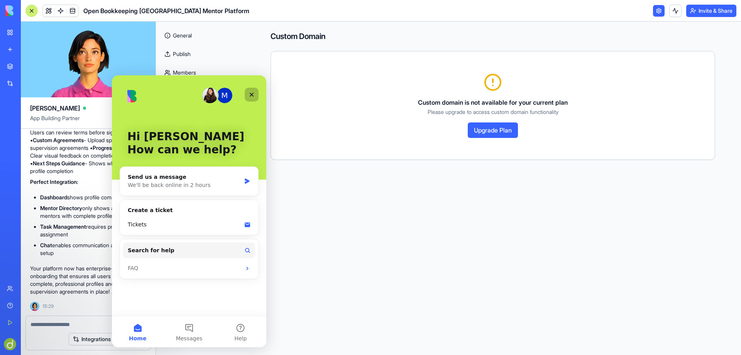
click at [253, 93] on icon "Close" at bounding box center [252, 95] width 4 height 4
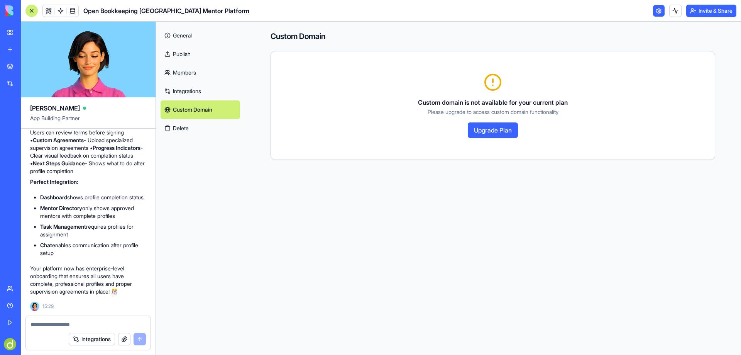
click at [182, 36] on link "General" at bounding box center [201, 35] width 80 height 19
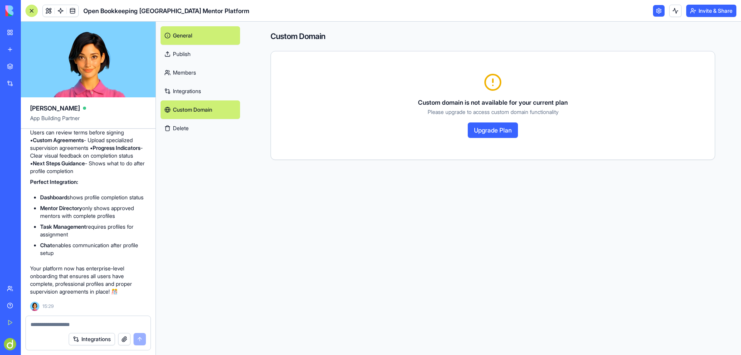
click at [193, 53] on link "Publish" at bounding box center [201, 54] width 80 height 19
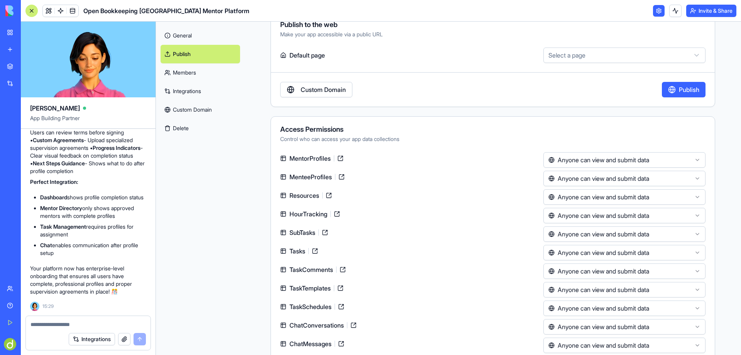
scroll to position [47, 0]
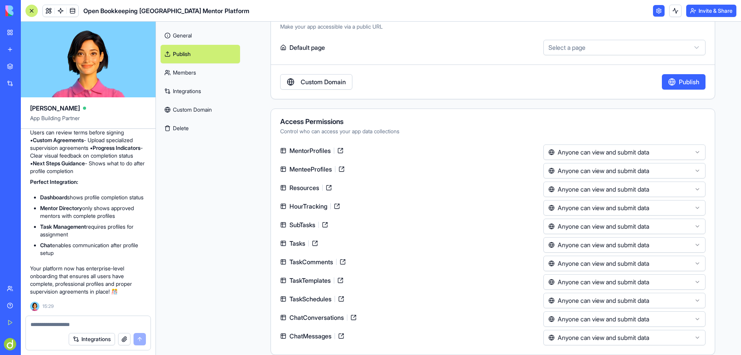
click at [188, 70] on link "Members" at bounding box center [201, 72] width 80 height 19
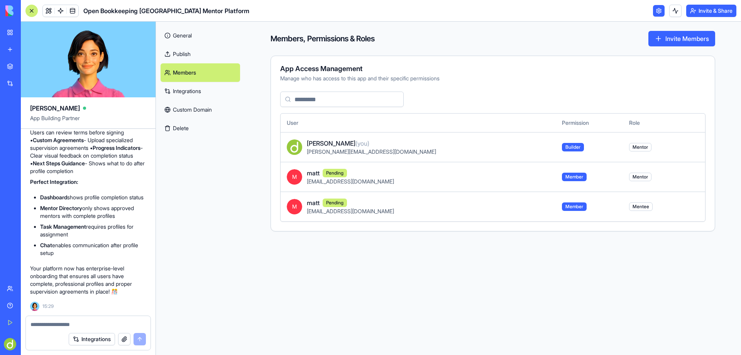
click at [188, 90] on link "Integrations" at bounding box center [201, 91] width 80 height 19
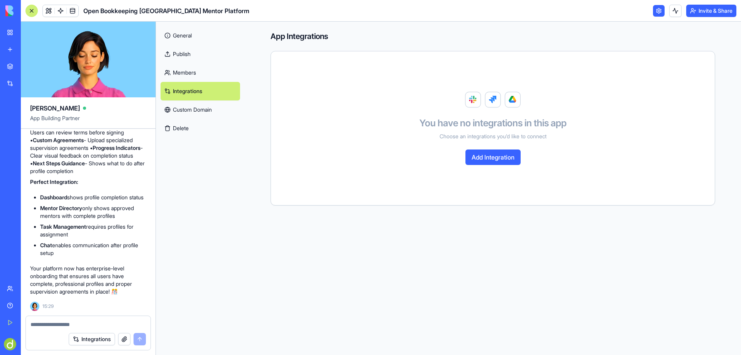
click at [198, 53] on link "Publish" at bounding box center [201, 54] width 80 height 19
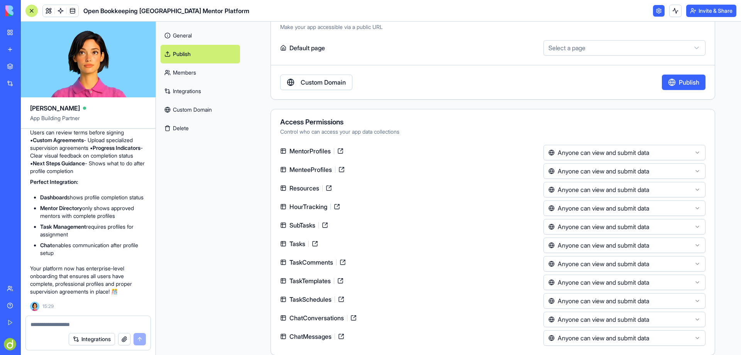
scroll to position [47, 0]
click at [667, 151] on html "BETA My Workspace New app Marketplace Integrations Recent ABN Lookup Tool Open …" at bounding box center [370, 177] width 741 height 355
click at [624, 118] on html "BETA My Workspace New app Marketplace Integrations Recent ABN Lookup Tool Open …" at bounding box center [370, 177] width 741 height 355
click at [600, 189] on html "BETA My Workspace New app Marketplace Integrations Recent ABN Lookup Tool Open …" at bounding box center [370, 177] width 741 height 355
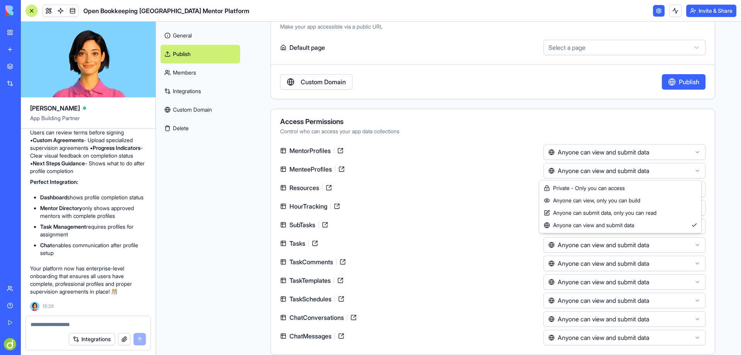
click at [600, 171] on html "BETA My Workspace New app Marketplace Integrations Recent ABN Lookup Tool Open …" at bounding box center [370, 177] width 741 height 355
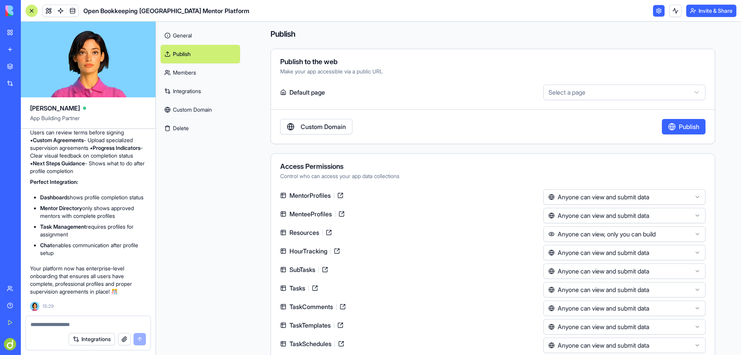
scroll to position [0, 0]
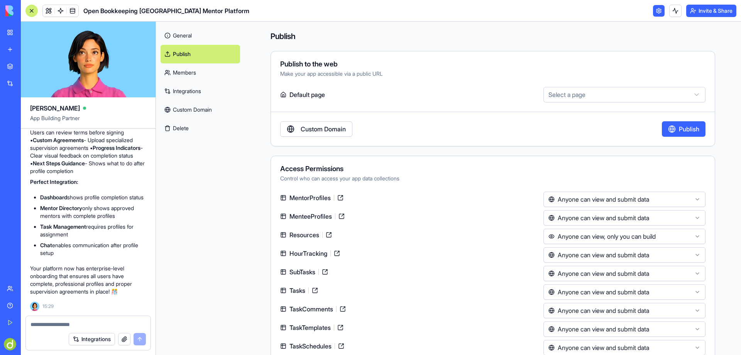
click at [609, 95] on html "BETA My Workspace New app Marketplace Integrations Recent ABN Lookup Tool Open …" at bounding box center [370, 177] width 741 height 355
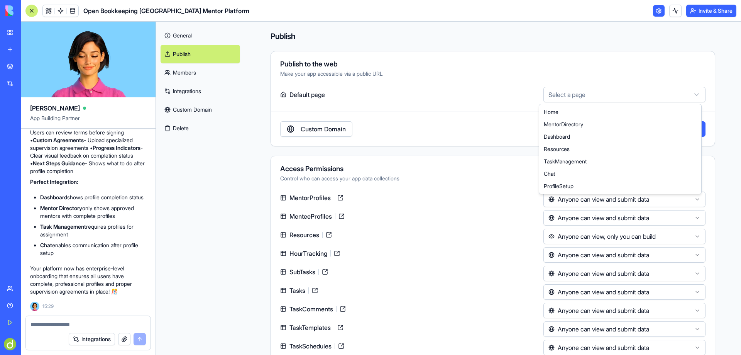
select select "**********"
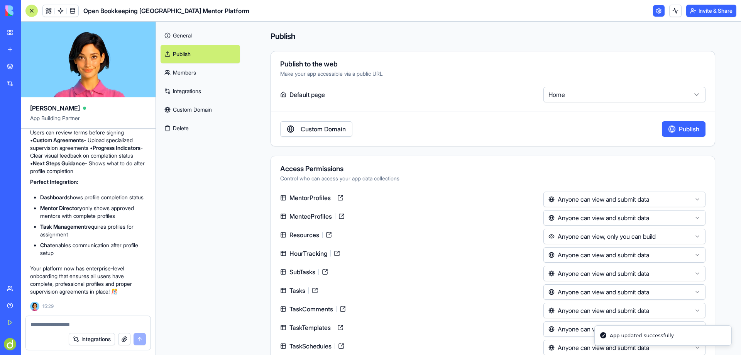
click at [317, 127] on link "Custom Domain" at bounding box center [316, 128] width 72 height 15
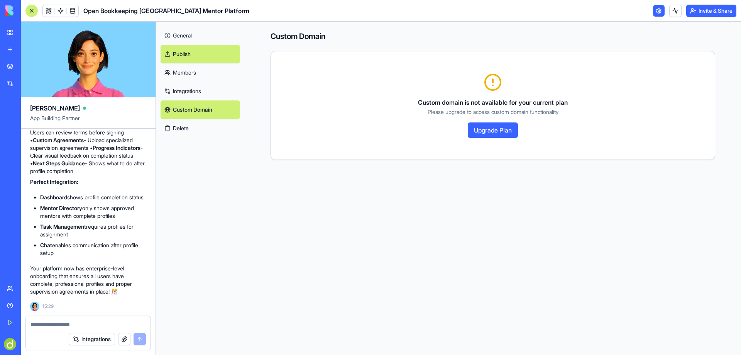
click at [192, 53] on link "Publish" at bounding box center [201, 54] width 80 height 19
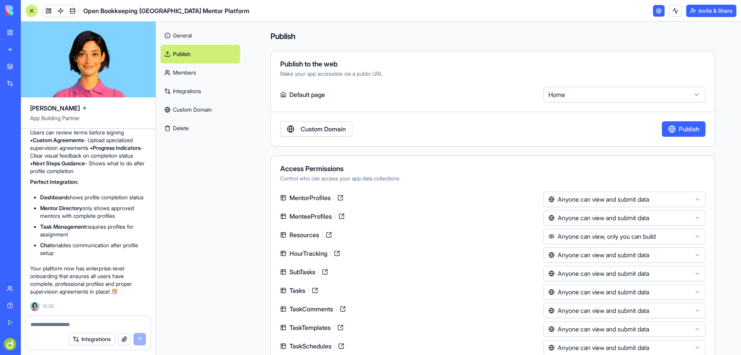
click at [691, 128] on button "Publish" at bounding box center [684, 128] width 44 height 15
click at [716, 9] on button "Invite & Share" at bounding box center [712, 11] width 50 height 12
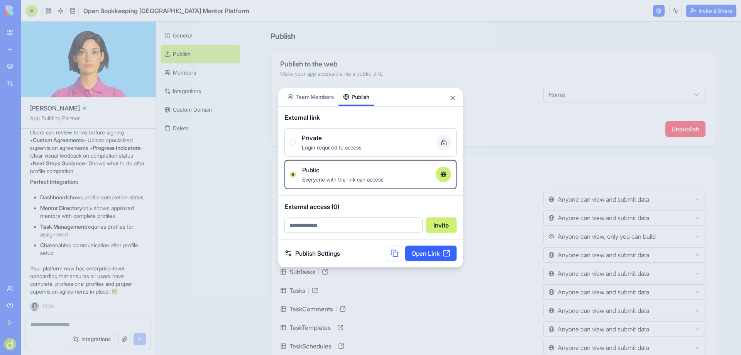
click at [368, 88] on button "Publish" at bounding box center [357, 97] width 36 height 18
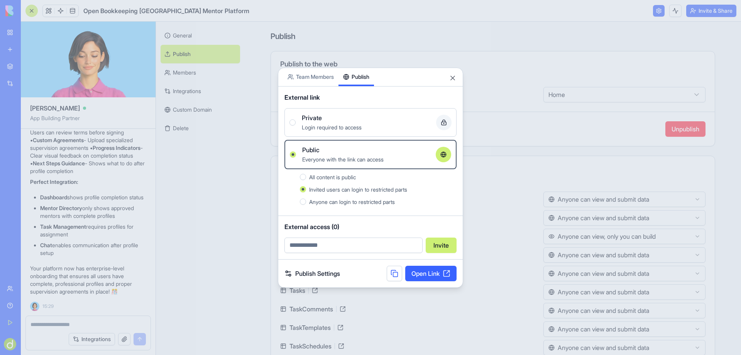
click at [337, 118] on div "Private" at bounding box center [366, 117] width 128 height 9
click at [296, 119] on button "Private Login required to access" at bounding box center [293, 122] width 6 height 6
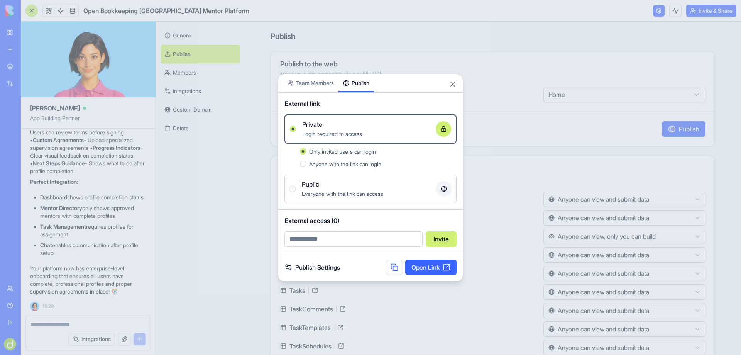
click at [332, 191] on span "Everyone with the link can access" at bounding box center [342, 193] width 81 height 7
click at [296, 191] on button "Public Everyone with the link can access" at bounding box center [293, 189] width 6 height 6
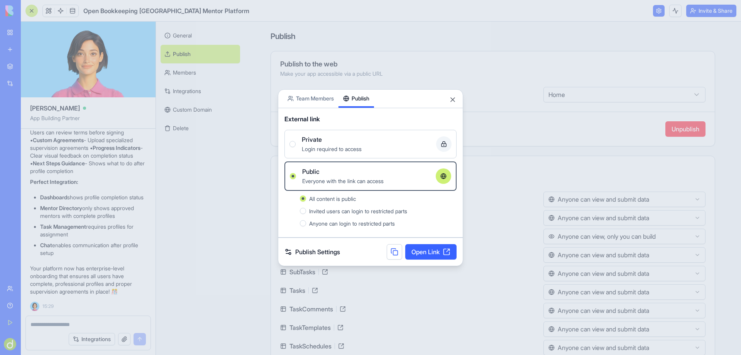
click at [325, 147] on span "Login required to access" at bounding box center [332, 149] width 60 height 7
click at [296, 147] on button "Private Login required to access" at bounding box center [293, 144] width 6 height 6
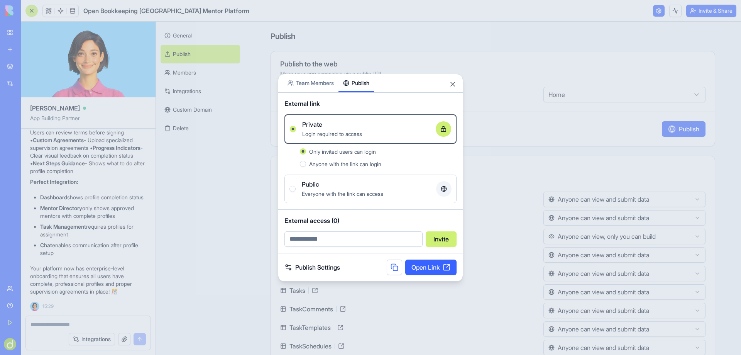
click at [342, 164] on span "Anyone with the link can login" at bounding box center [345, 164] width 72 height 7
click at [306, 164] on button "Anyone with the link can login" at bounding box center [303, 164] width 6 height 6
click at [349, 148] on span "Only invited users can login" at bounding box center [342, 151] width 67 height 7
click at [306, 148] on button "Only invited users can login" at bounding box center [303, 151] width 6 height 6
click at [432, 266] on link "Open Link" at bounding box center [430, 266] width 51 height 15
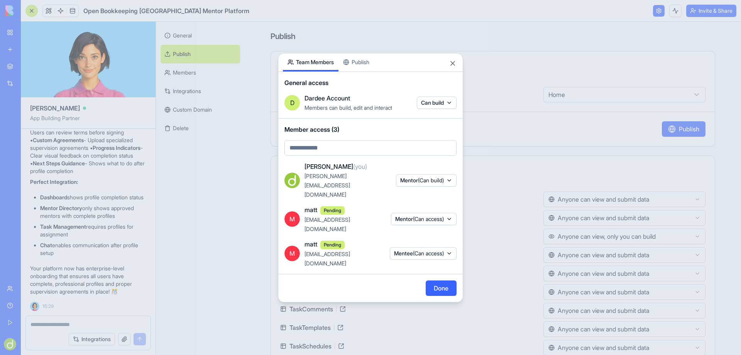
click at [294, 71] on button "Team Members" at bounding box center [311, 62] width 56 height 18
click at [448, 280] on button "Done" at bounding box center [441, 287] width 31 height 15
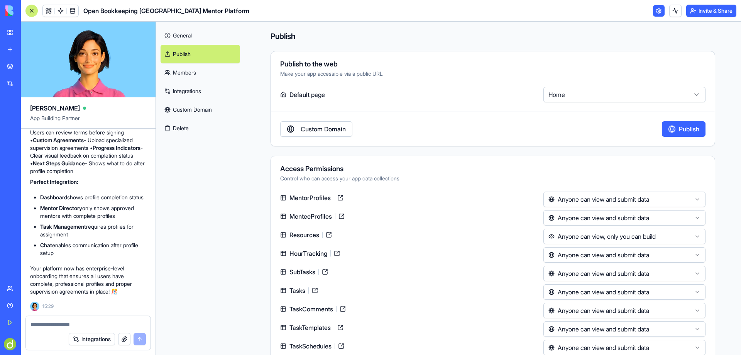
click at [681, 132] on button "Publish" at bounding box center [684, 128] width 44 height 15
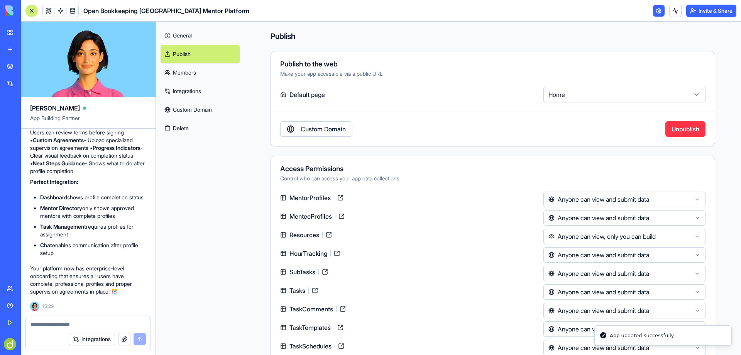
click at [714, 11] on button "Invite & Share" at bounding box center [712, 11] width 50 height 12
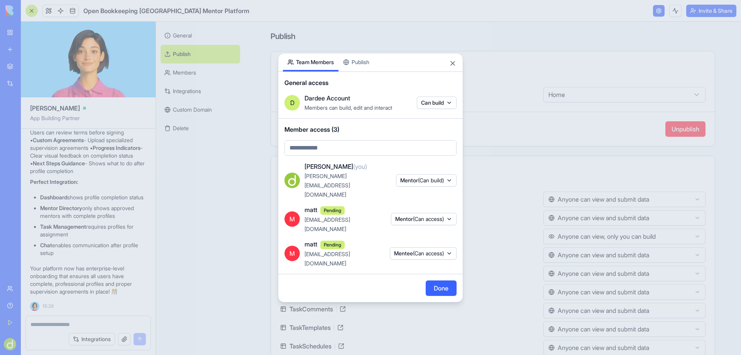
click at [366, 71] on button "Publish" at bounding box center [357, 62] width 36 height 18
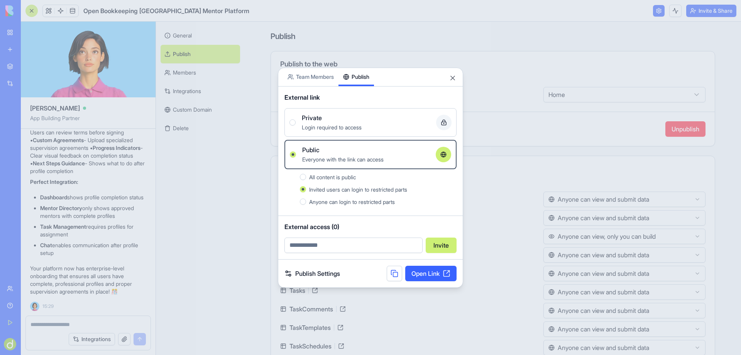
click at [393, 273] on button at bounding box center [394, 273] width 15 height 15
click at [454, 76] on button "Close" at bounding box center [453, 78] width 8 height 8
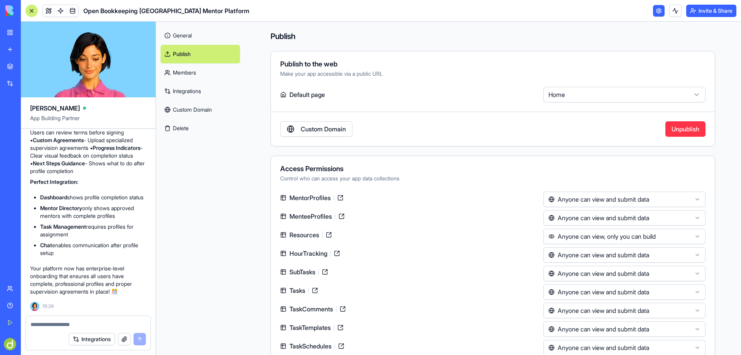
click at [186, 34] on link "General" at bounding box center [201, 35] width 80 height 19
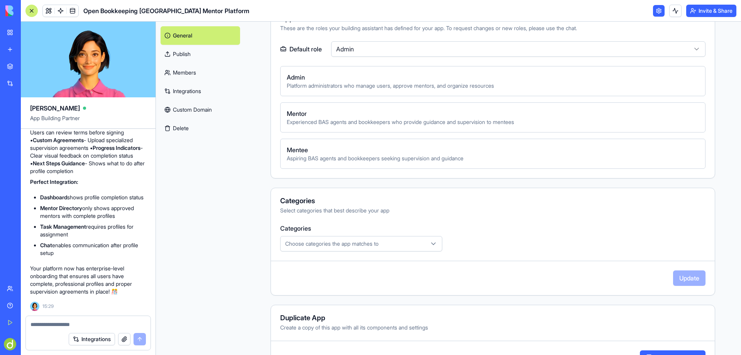
scroll to position [298, 0]
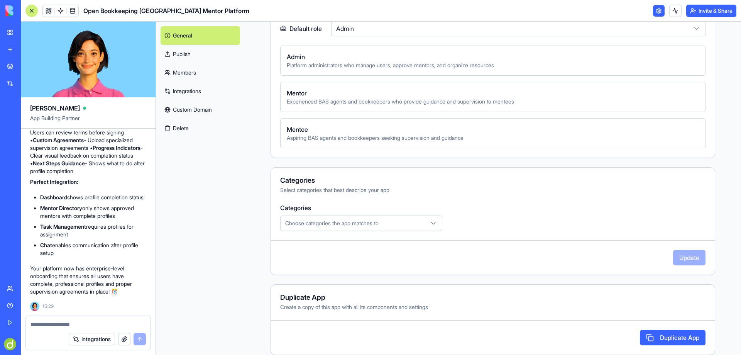
click at [400, 221] on div "Choose categories the app matches to" at bounding box center [361, 223] width 158 height 8
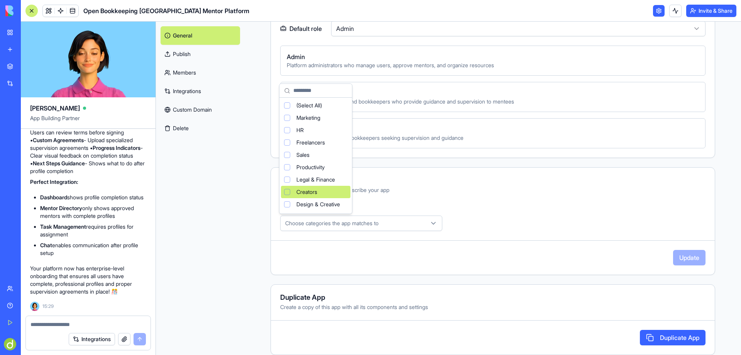
click at [496, 189] on html "BETA My Workspace New app Marketplace Integrations Recent ABN Lookup Tool Open …" at bounding box center [370, 177] width 741 height 355
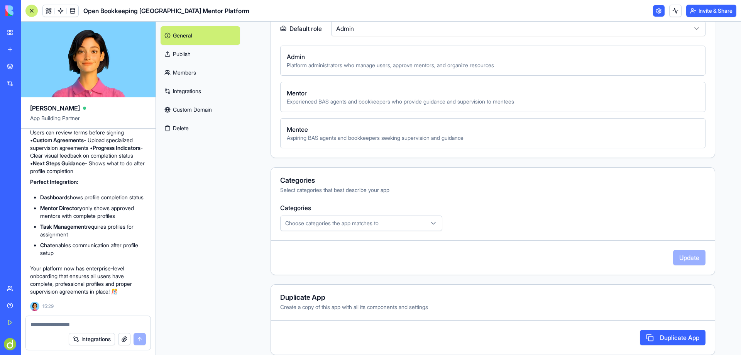
click at [196, 52] on link "Publish" at bounding box center [201, 54] width 80 height 19
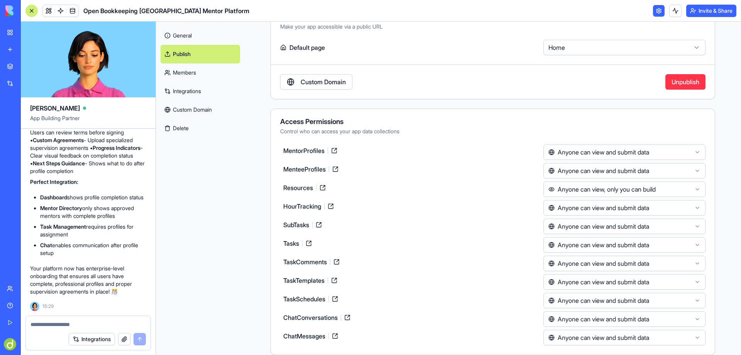
scroll to position [47, 0]
click at [180, 71] on link "Members" at bounding box center [201, 72] width 80 height 19
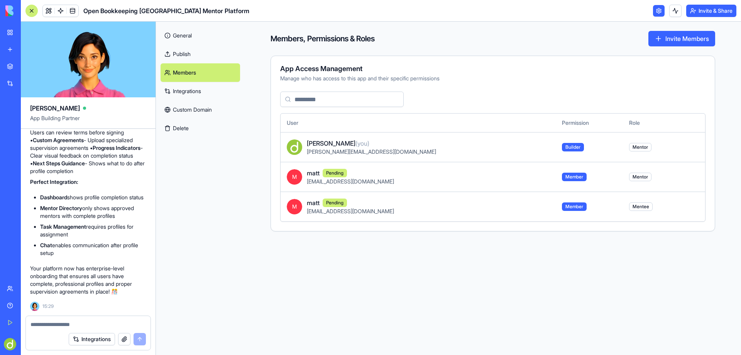
click at [317, 175] on span "matt" at bounding box center [313, 172] width 13 height 9
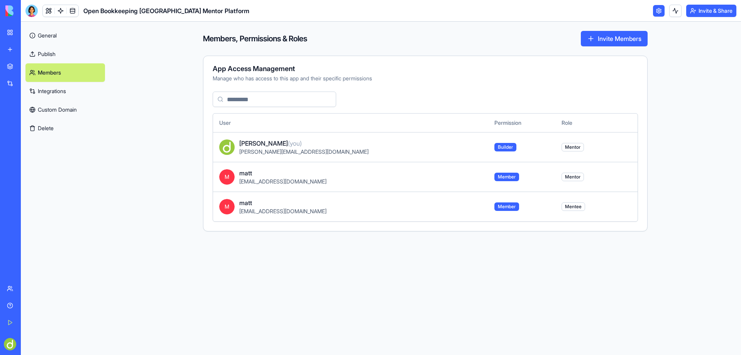
click at [21, 287] on div "Team" at bounding box center [24, 289] width 10 height 8
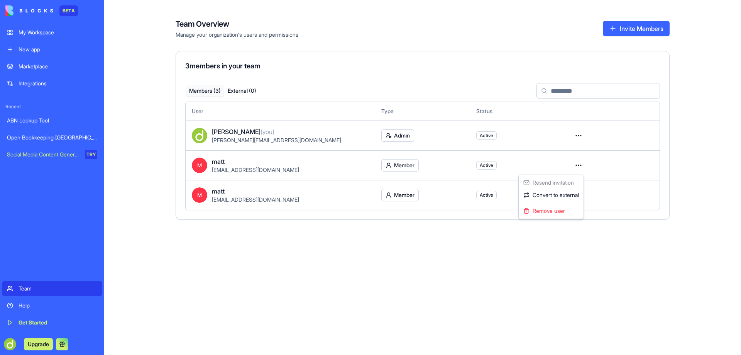
click at [578, 167] on html "BETA My Workspace New app Marketplace Integrations Recent ABN Lookup Tool Open …" at bounding box center [370, 177] width 741 height 355
click at [694, 186] on html "BETA My Workspace New app Marketplace Integrations Recent ABN Lookup Tool Open …" at bounding box center [370, 177] width 741 height 355
click at [578, 194] on html "BETA My Workspace New app Marketplace Integrations Recent ABN Lookup Tool Open …" at bounding box center [370, 177] width 741 height 355
click at [415, 255] on html "BETA My Workspace New app Marketplace Integrations Recent ABN Lookup Tool Open …" at bounding box center [370, 177] width 741 height 355
click at [402, 165] on html "BETA My Workspace New app Marketplace Integrations Recent ABN Lookup Tool Open …" at bounding box center [370, 177] width 741 height 355
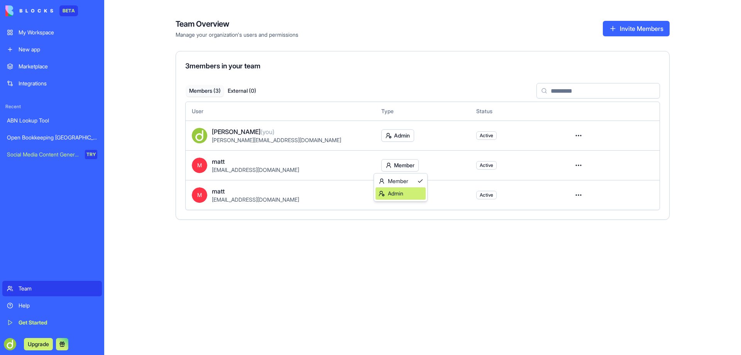
click at [401, 192] on div "Admin" at bounding box center [401, 193] width 50 height 12
click at [405, 192] on html "BETA My Workspace New app Marketplace Integrations Recent ABN Lookup Tool Open …" at bounding box center [370, 177] width 741 height 355
click at [396, 224] on div "Admin" at bounding box center [401, 223] width 50 height 12
click at [377, 31] on div "Team Overview Manage your organization's users and permissions Invite Members" at bounding box center [423, 29] width 494 height 20
click at [37, 31] on div "My Workspace" at bounding box center [58, 33] width 79 height 8
